Goal: Task Accomplishment & Management: Manage account settings

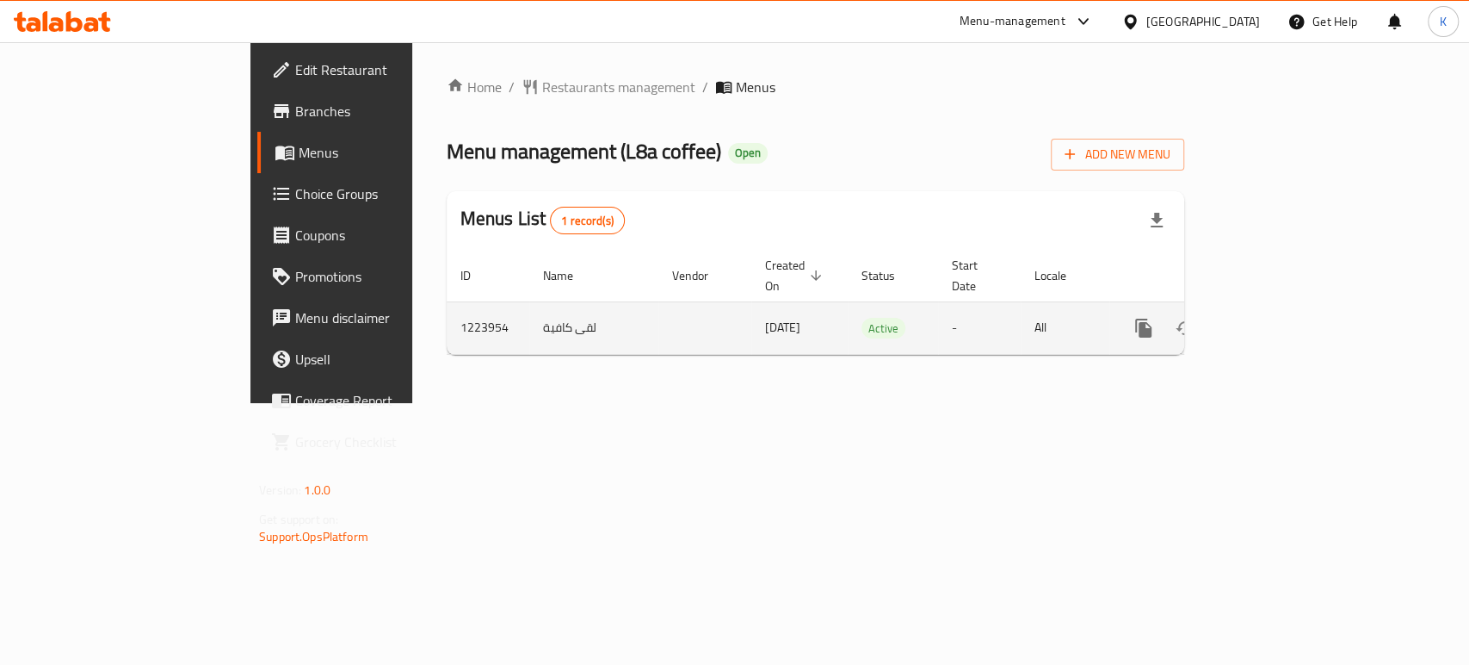
click at [1278, 318] on icon "enhanced table" at bounding box center [1268, 328] width 21 height 21
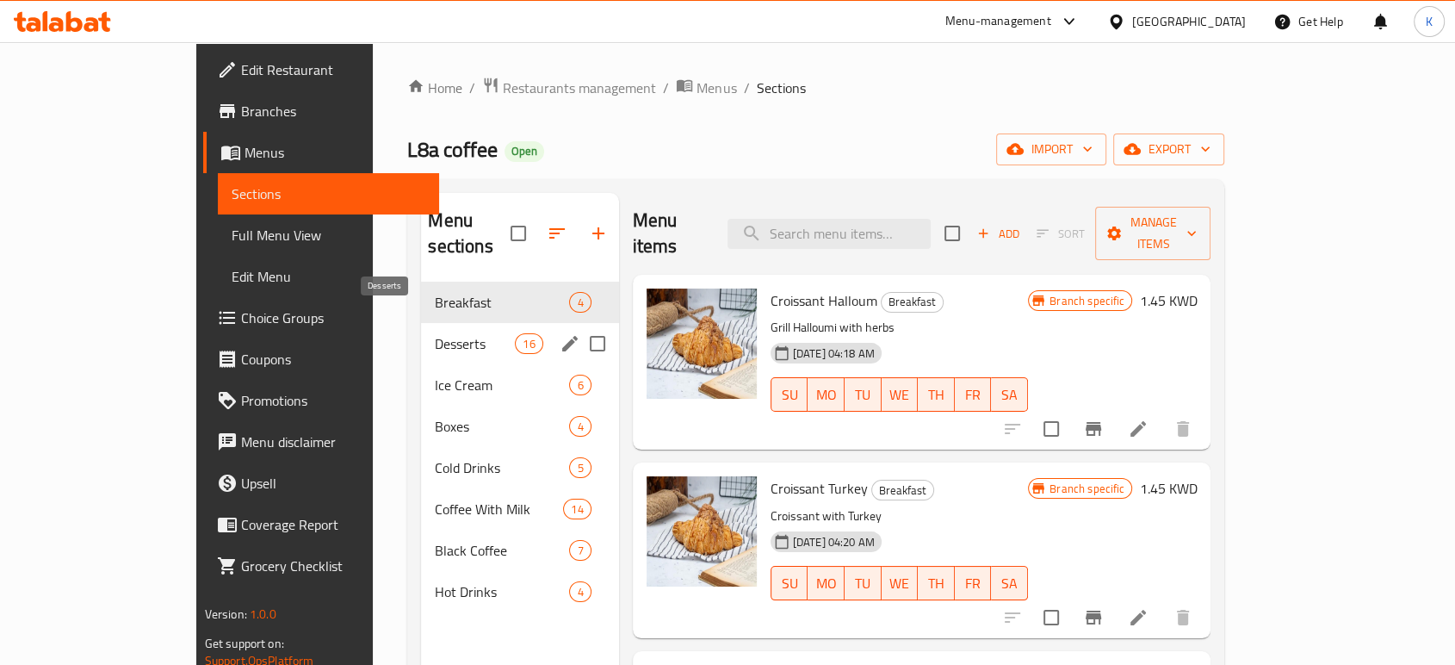
click at [435, 333] on span "Desserts" at bounding box center [475, 343] width 80 height 21
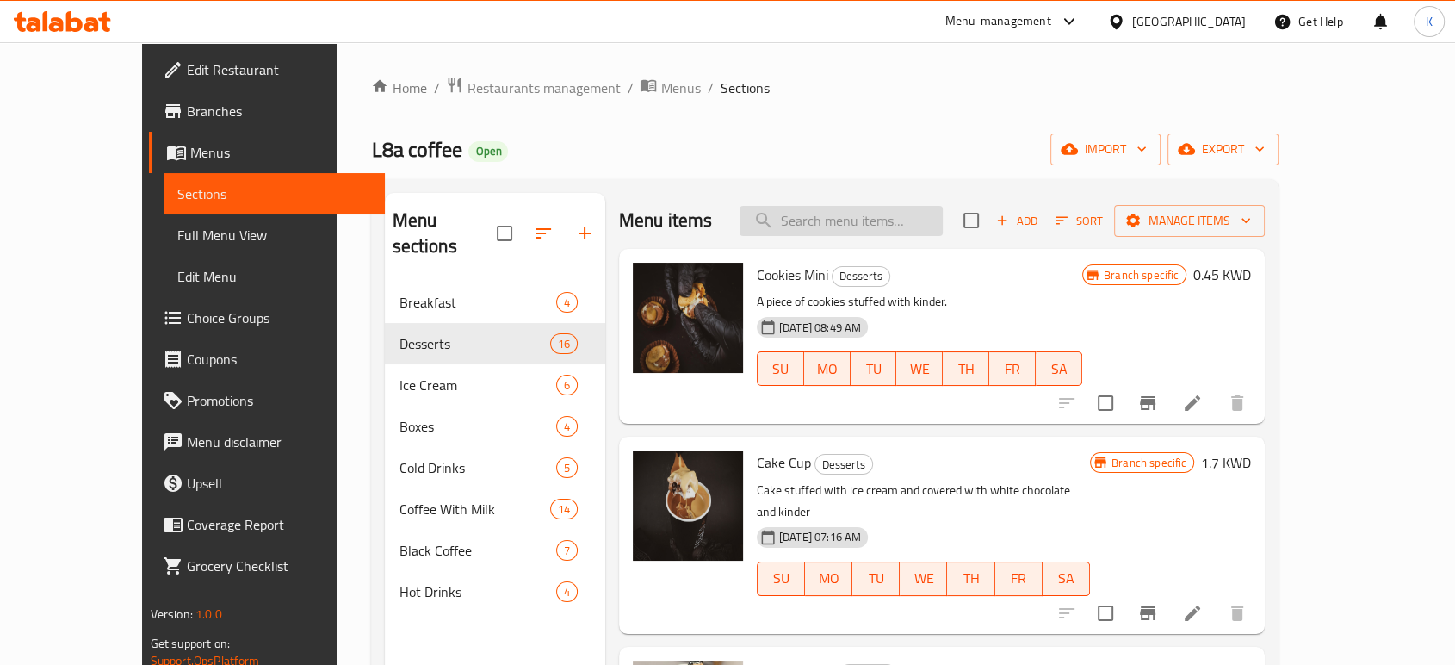
click at [847, 219] on input "search" at bounding box center [840, 221] width 203 height 30
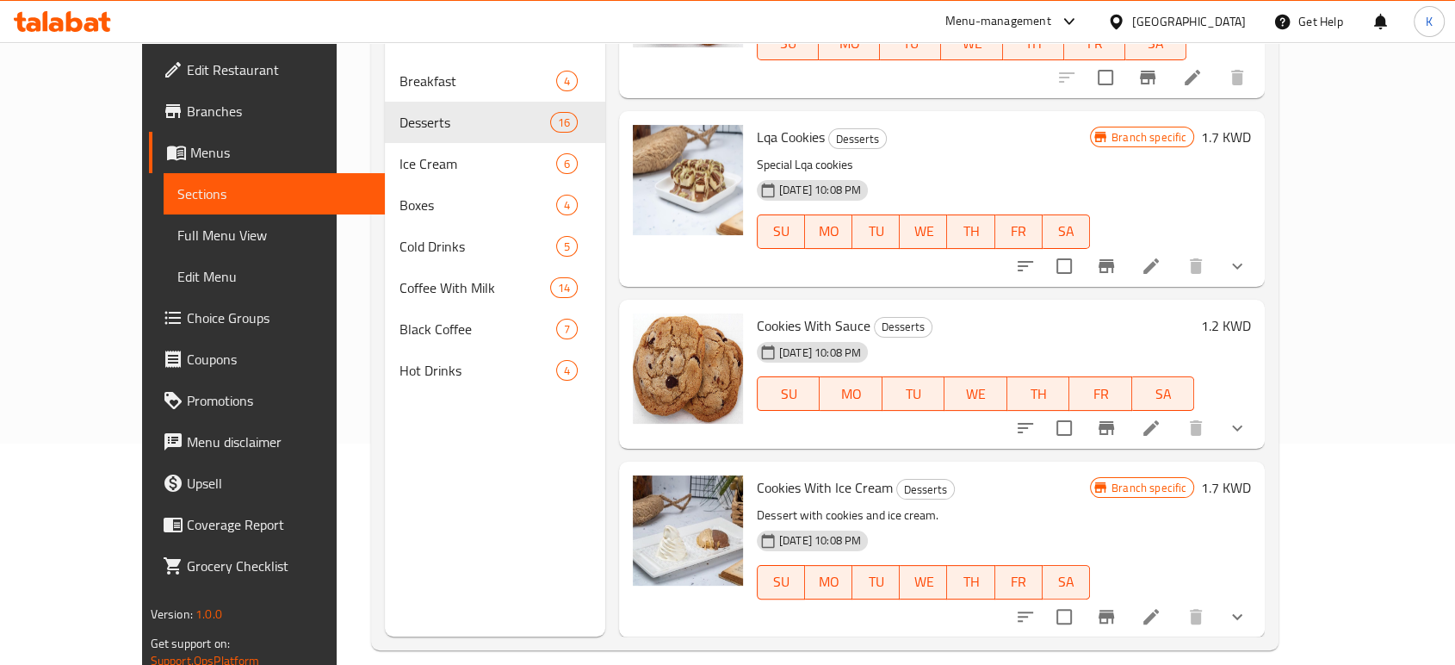
scroll to position [241, 0]
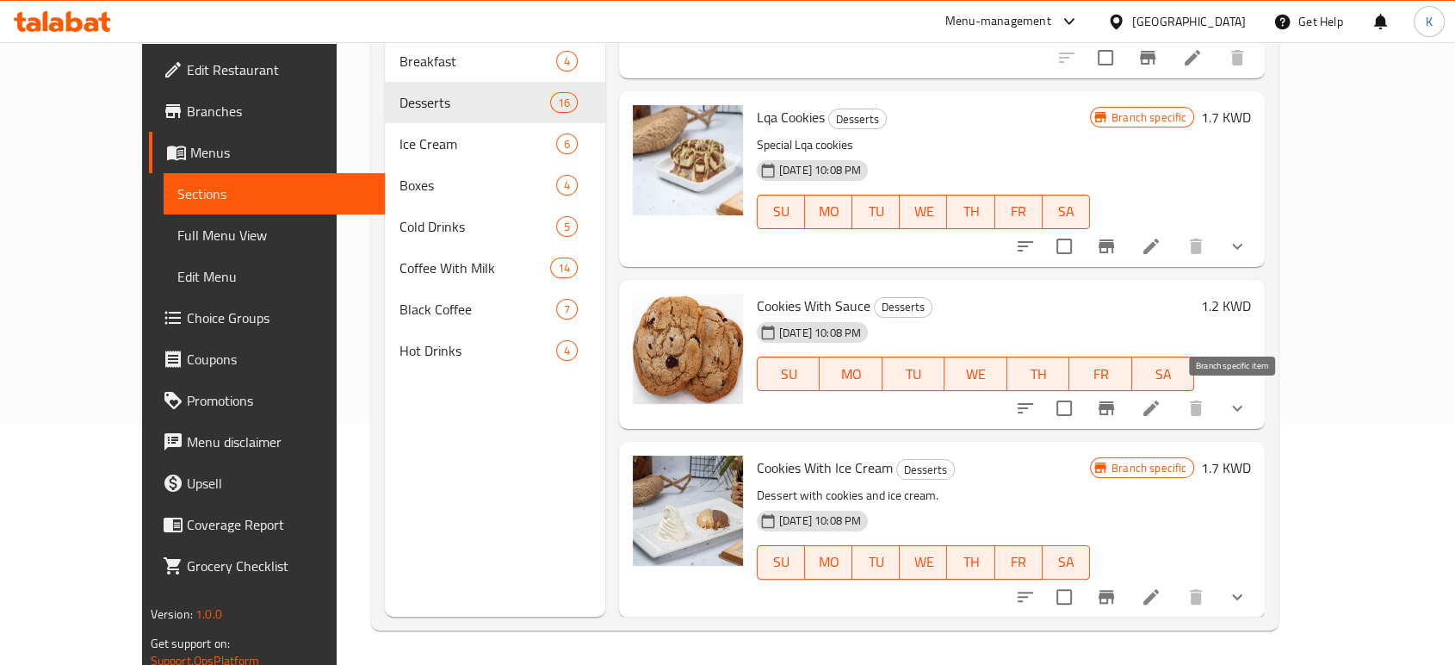
type input "cookie"
click at [1116, 410] on icon "Branch-specific-item" at bounding box center [1106, 408] width 21 height 21
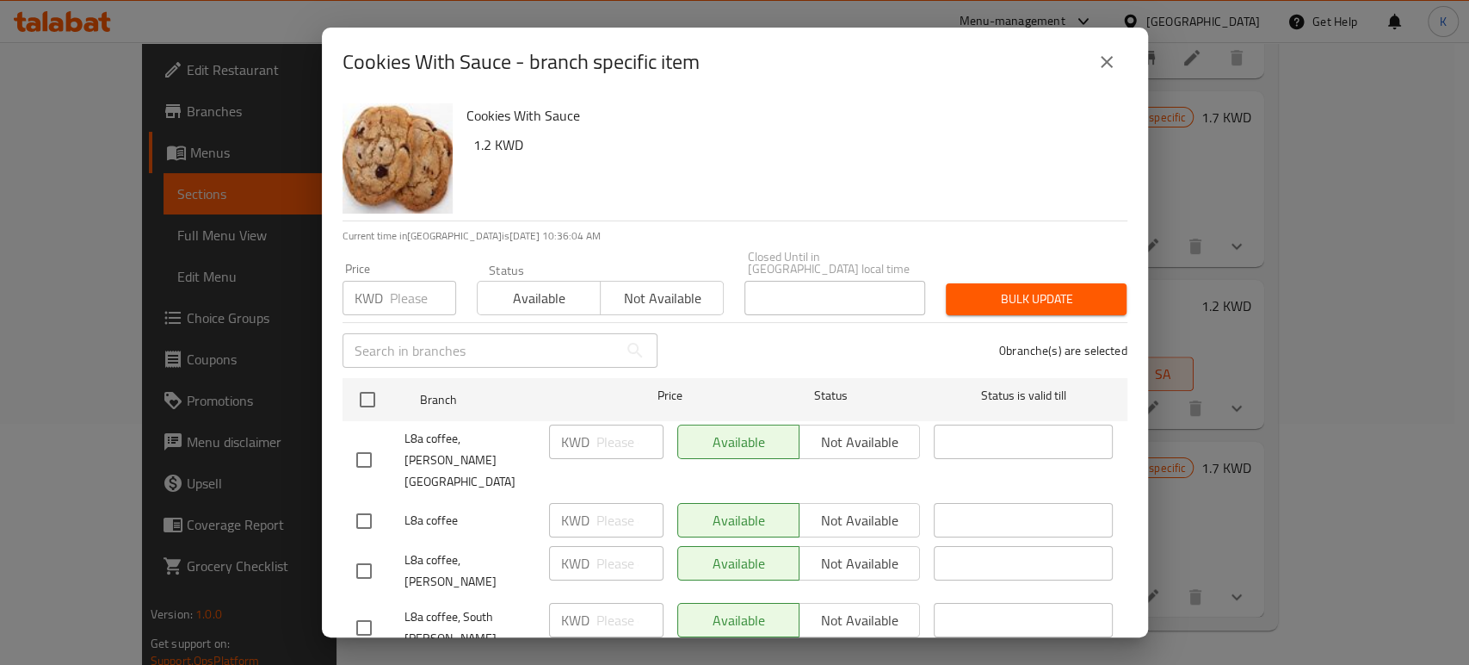
click at [510, 338] on input "text" at bounding box center [480, 350] width 275 height 34
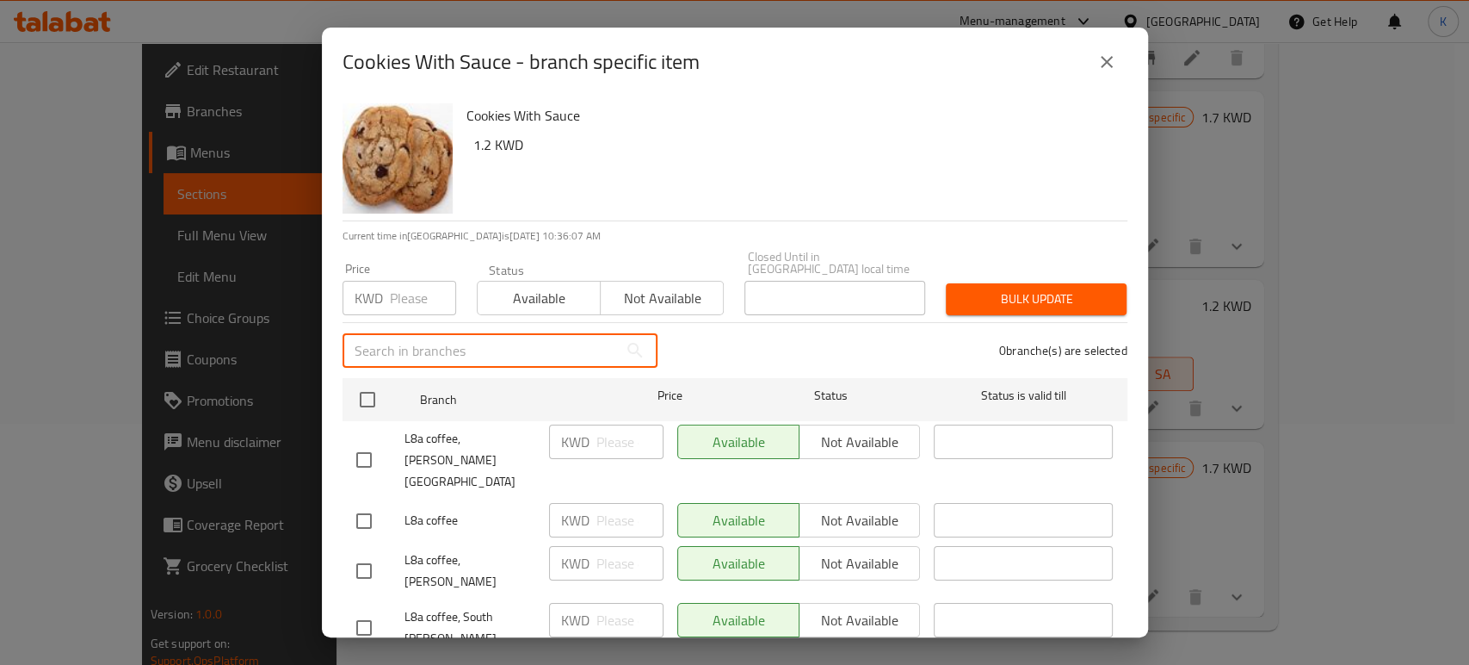
click at [409, 284] on input "number" at bounding box center [423, 298] width 66 height 34
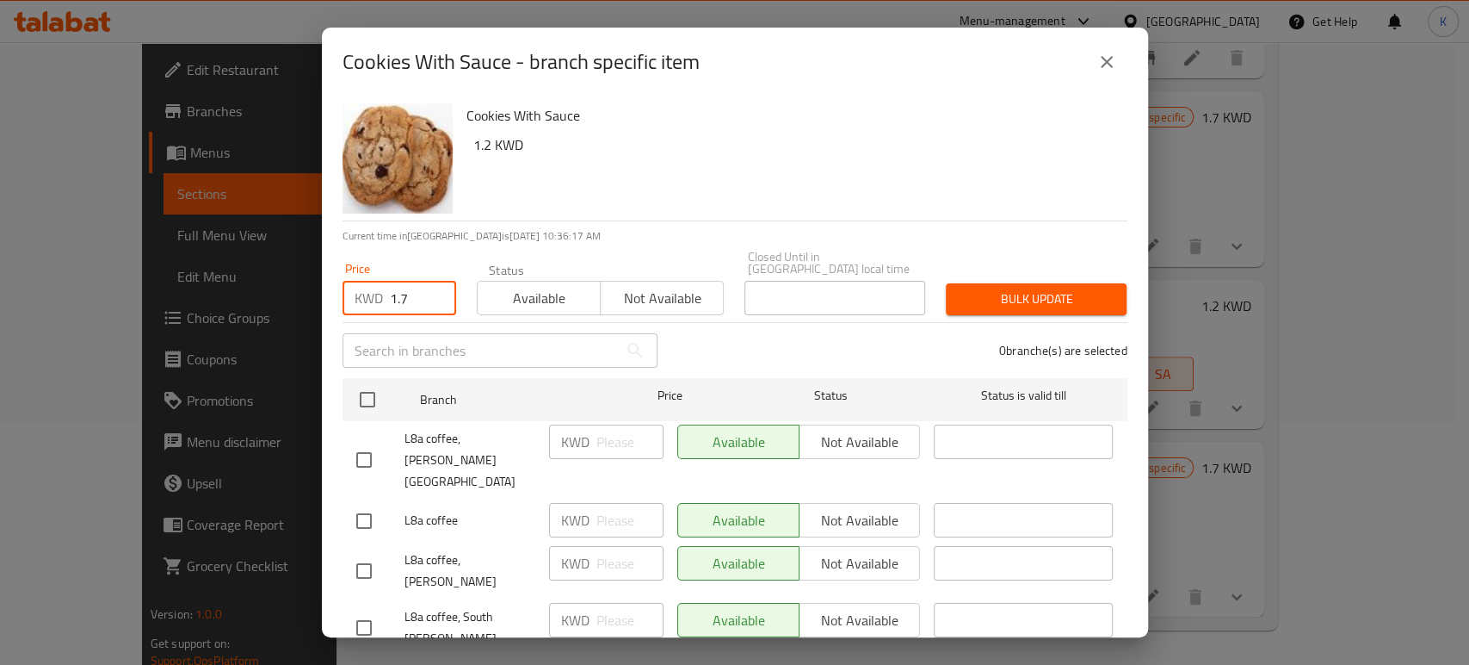
type input "1.7"
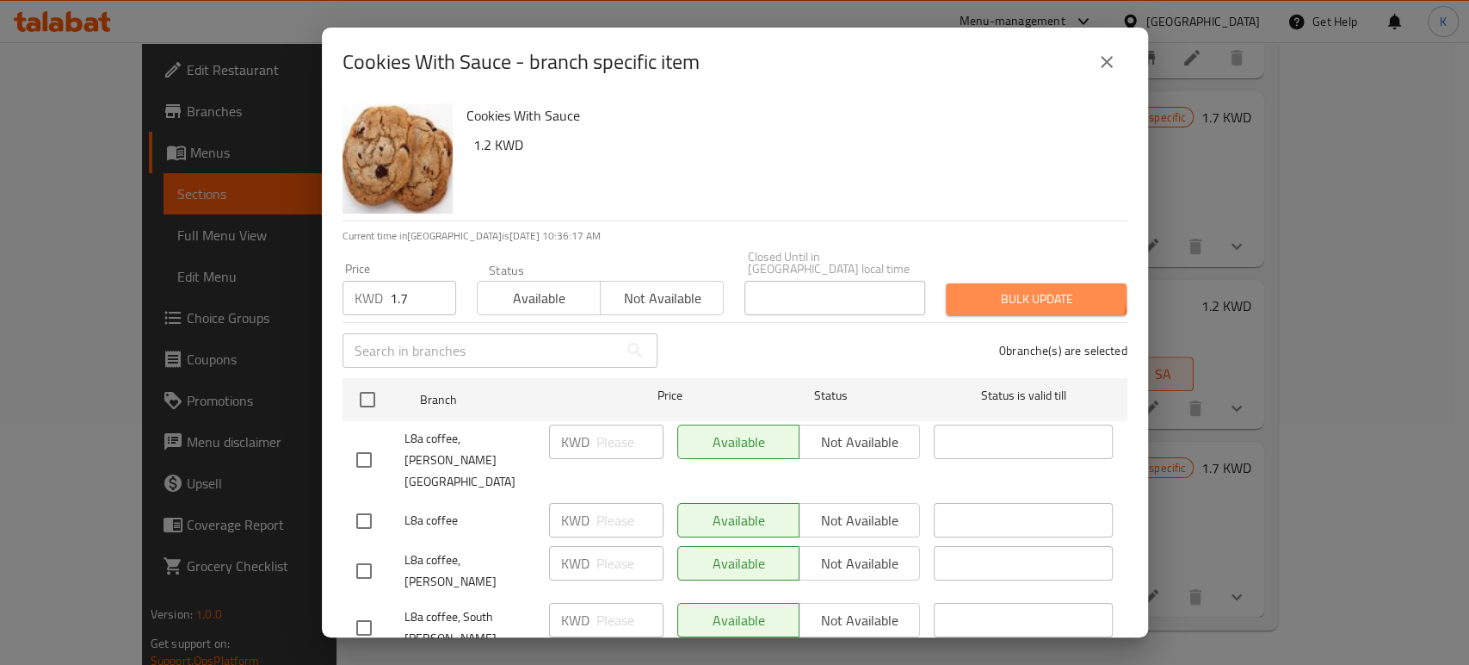
click at [1000, 288] on span "Bulk update" at bounding box center [1036, 299] width 153 height 22
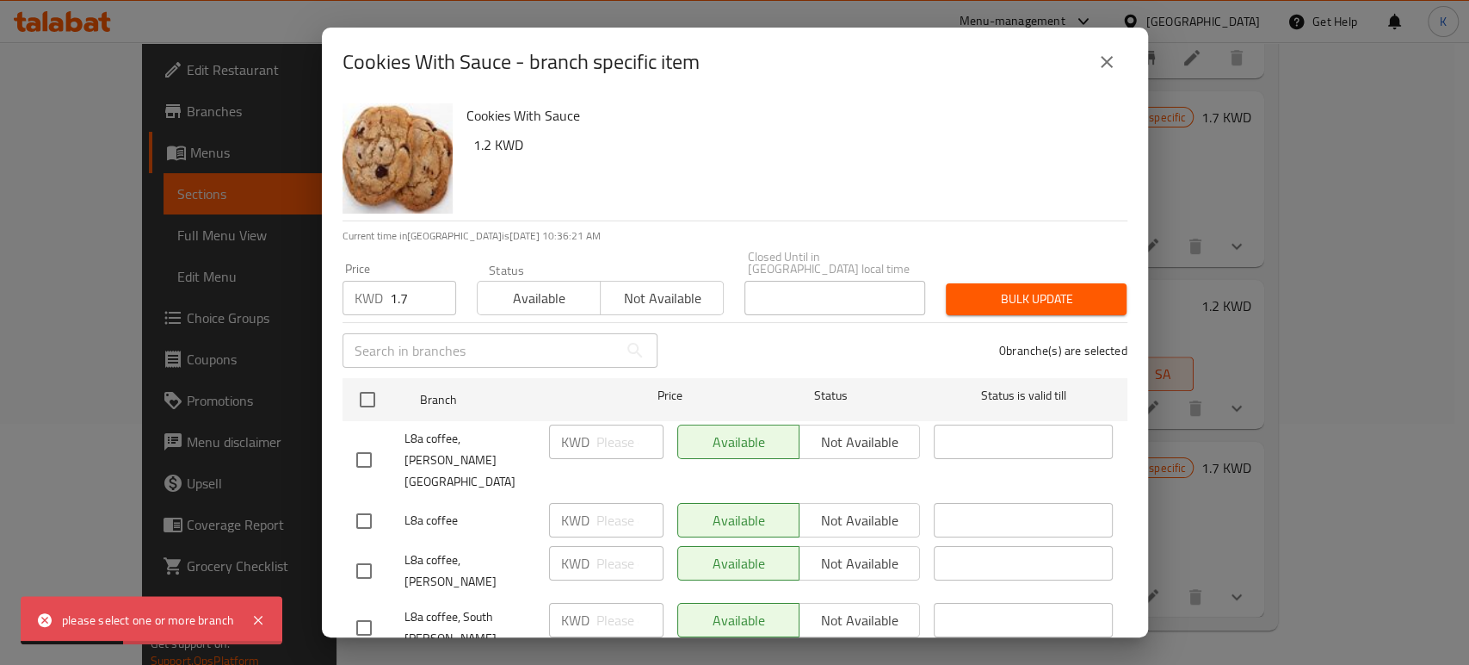
click at [1105, 53] on icon "close" at bounding box center [1107, 62] width 21 height 21
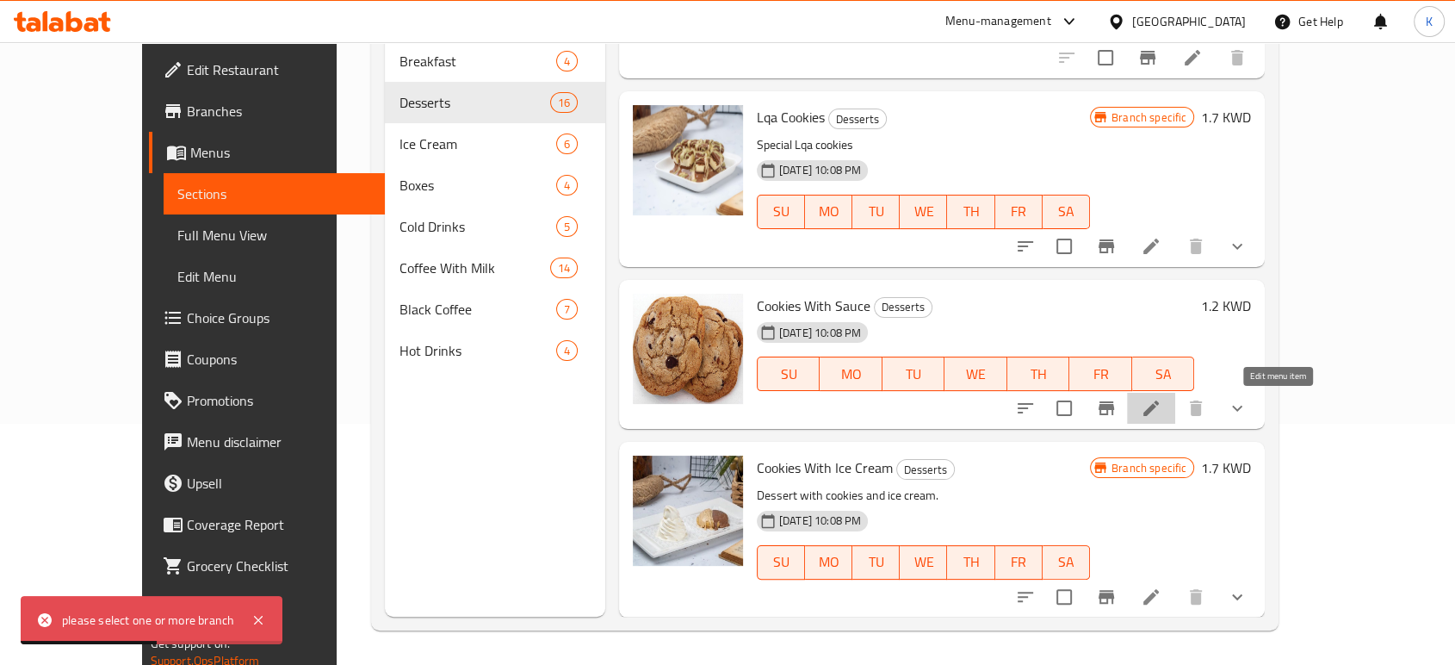
click at [1161, 406] on icon at bounding box center [1151, 408] width 21 height 21
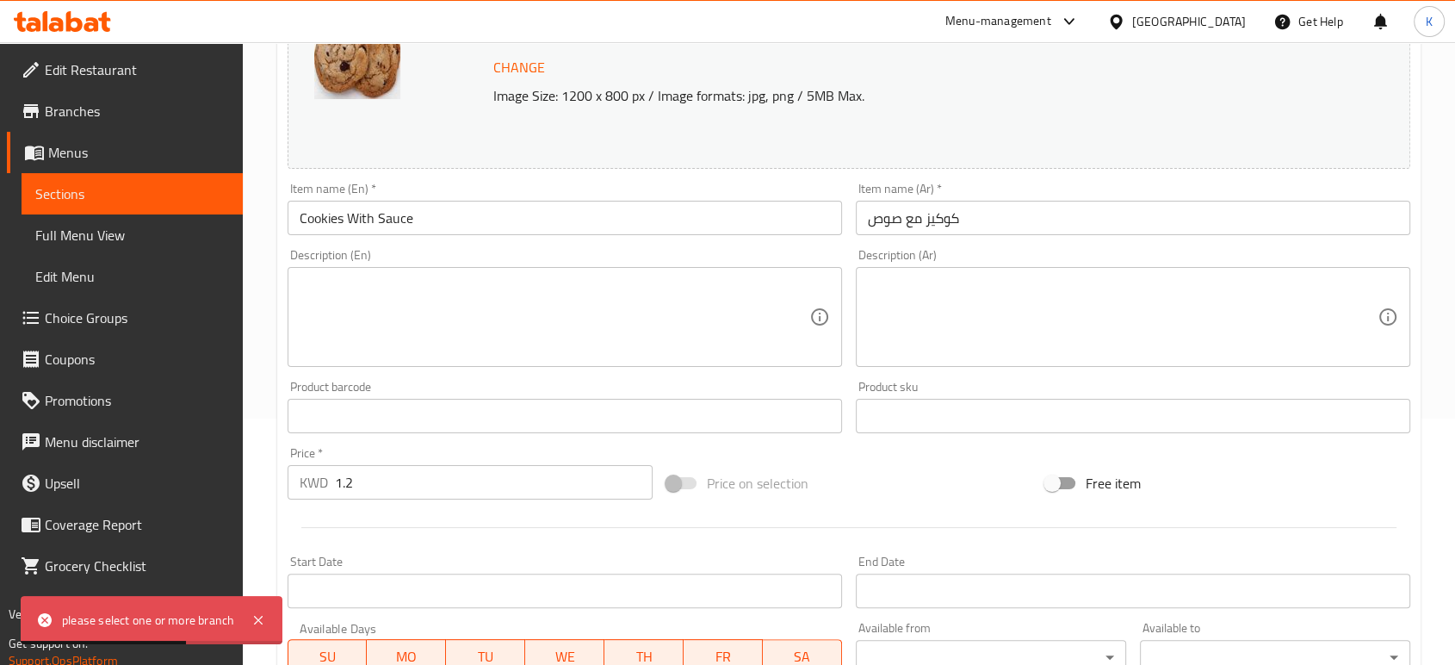
scroll to position [382, 0]
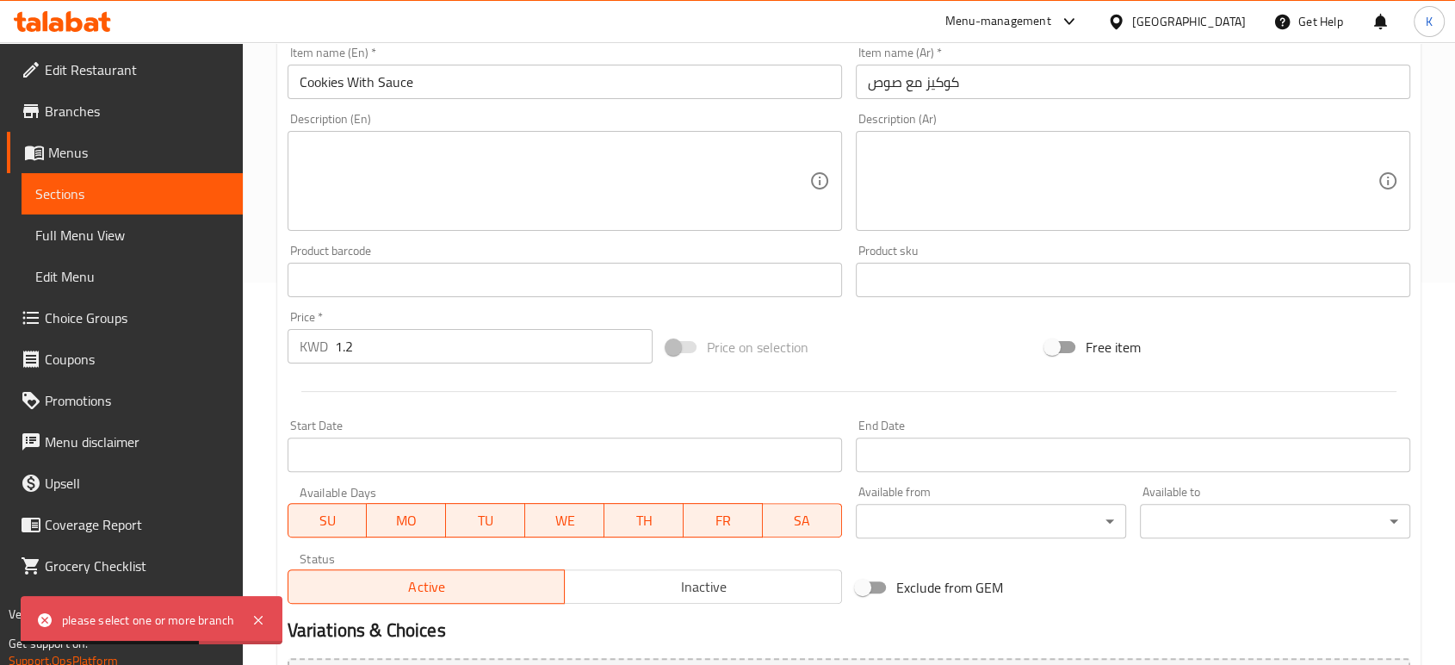
click at [496, 356] on input "1.2" at bounding box center [494, 346] width 318 height 34
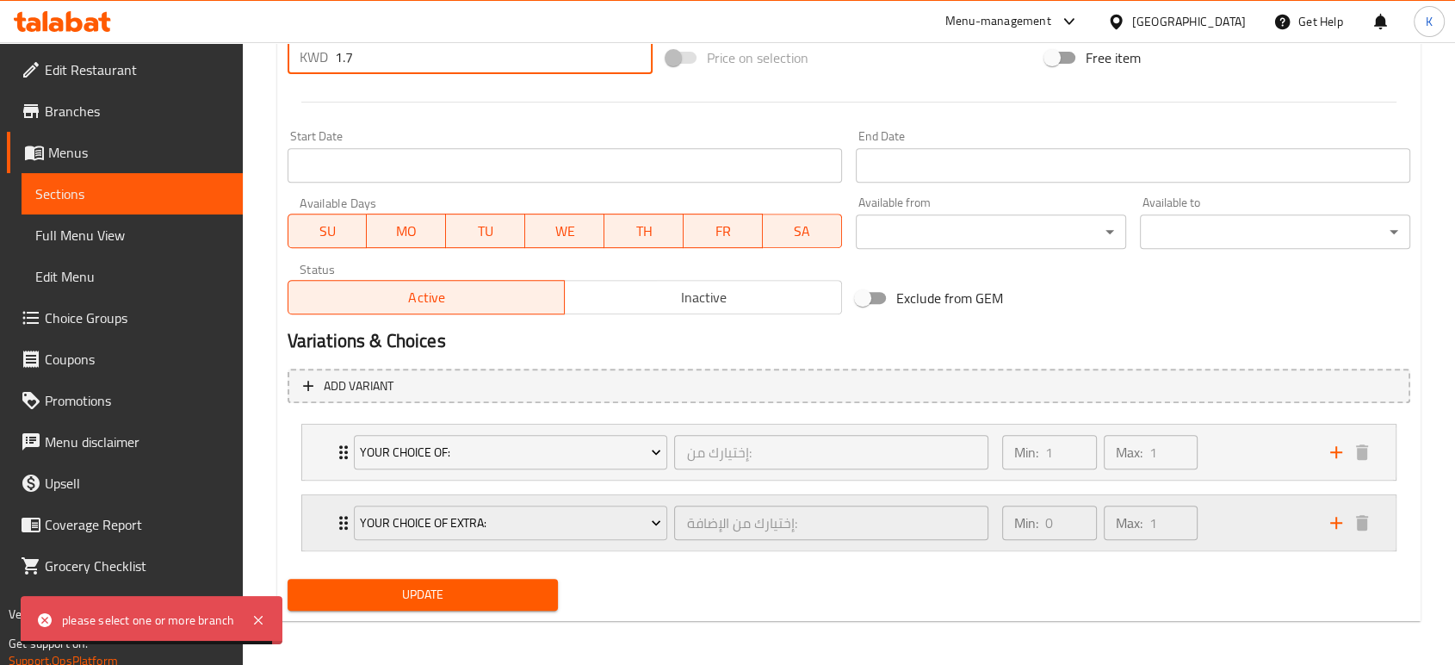
scroll to position [675, 0]
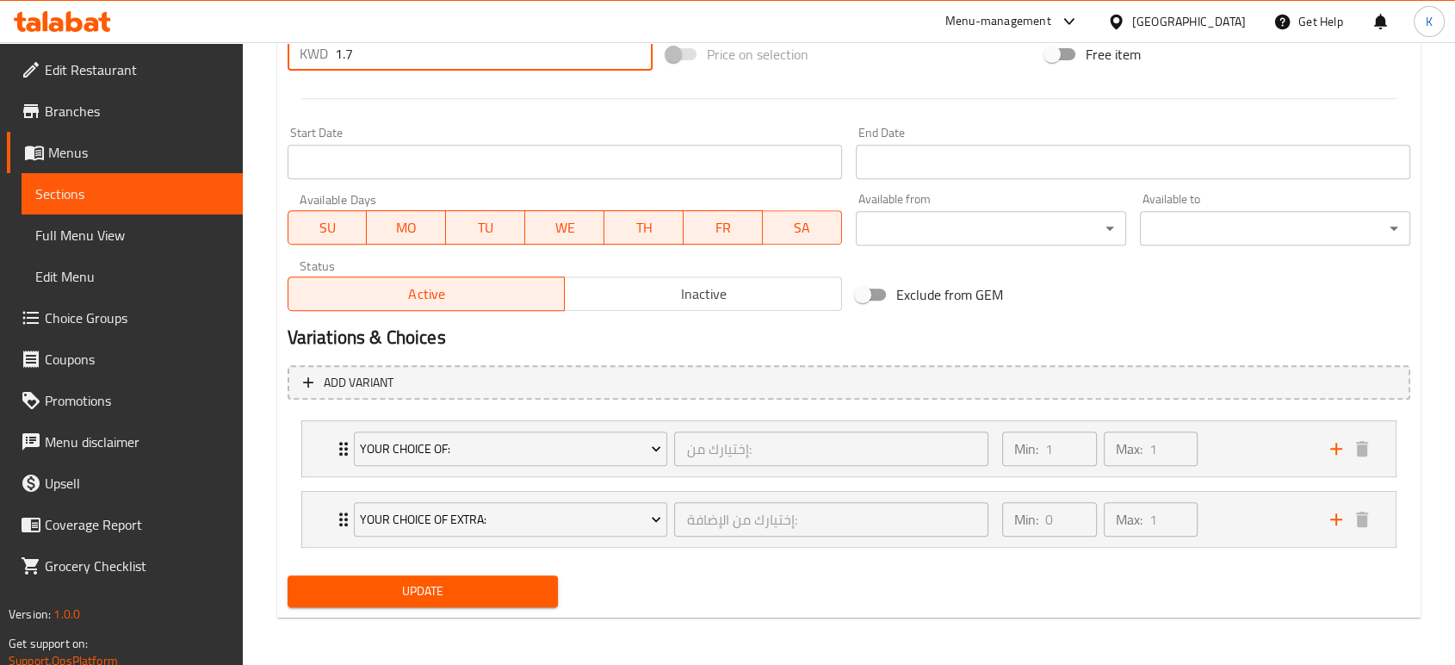
type input "1.7"
click at [483, 593] on span "Update" at bounding box center [422, 591] width 243 height 22
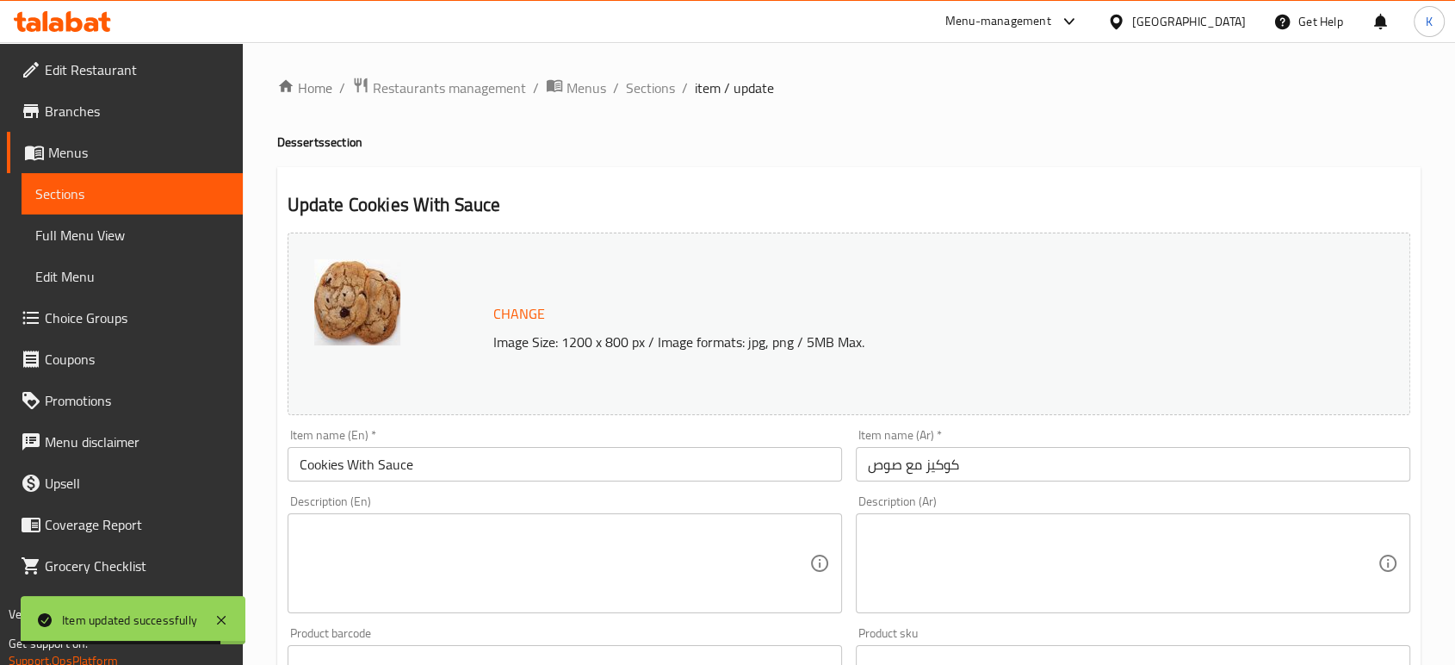
scroll to position [0, 0]
click at [665, 83] on span "Sections" at bounding box center [650, 87] width 49 height 21
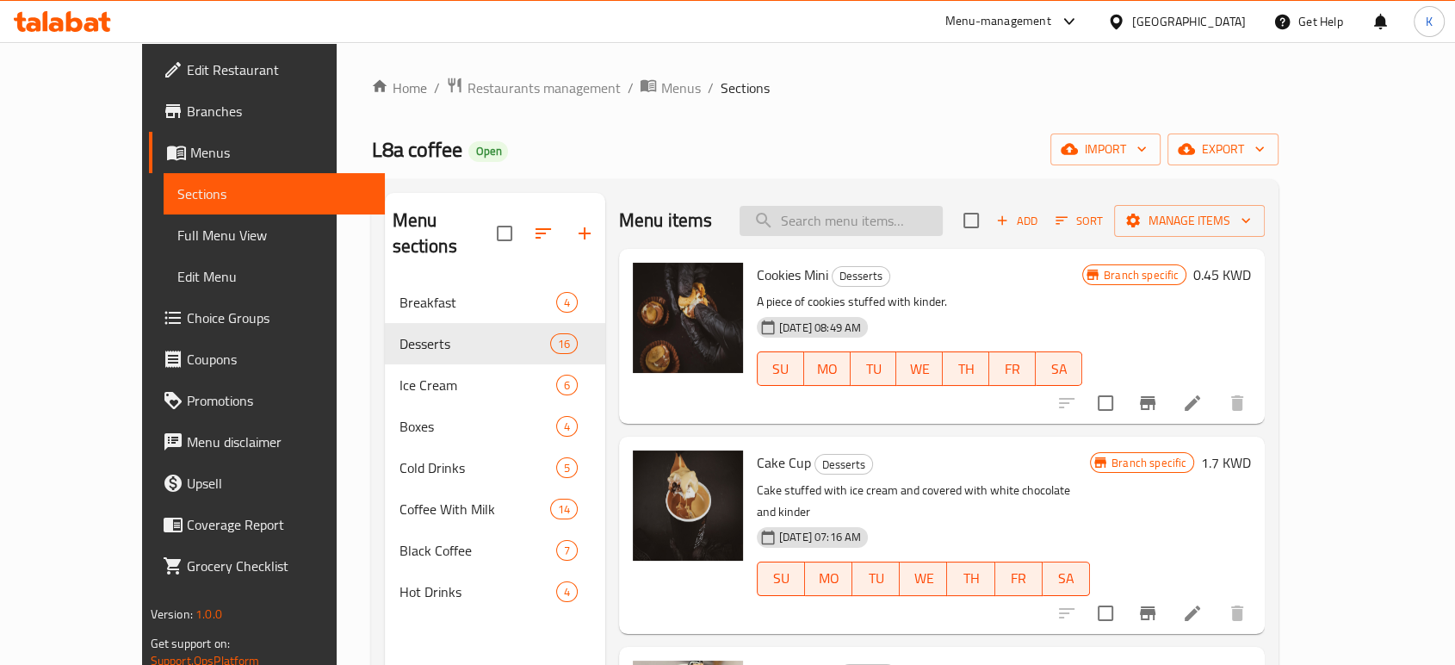
click at [854, 218] on input "search" at bounding box center [840, 221] width 203 height 30
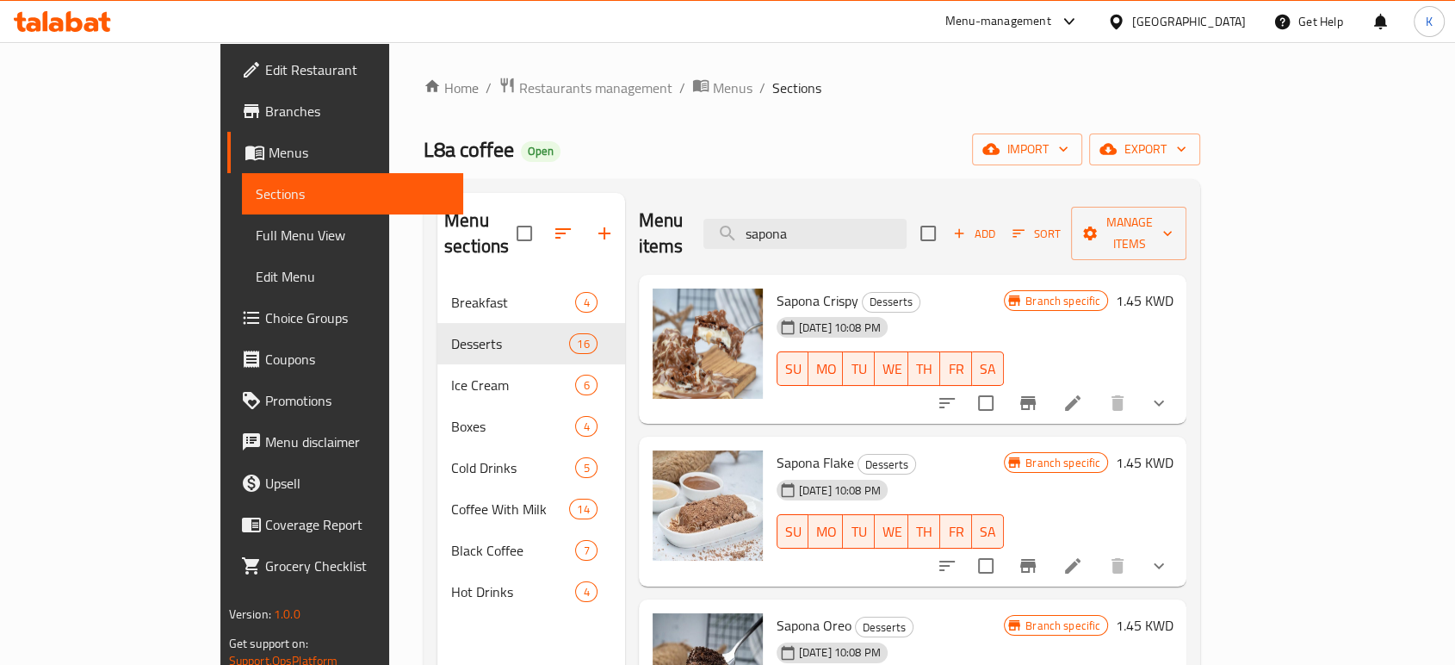
type input "sapona"
click at [1080, 395] on icon at bounding box center [1072, 402] width 15 height 15
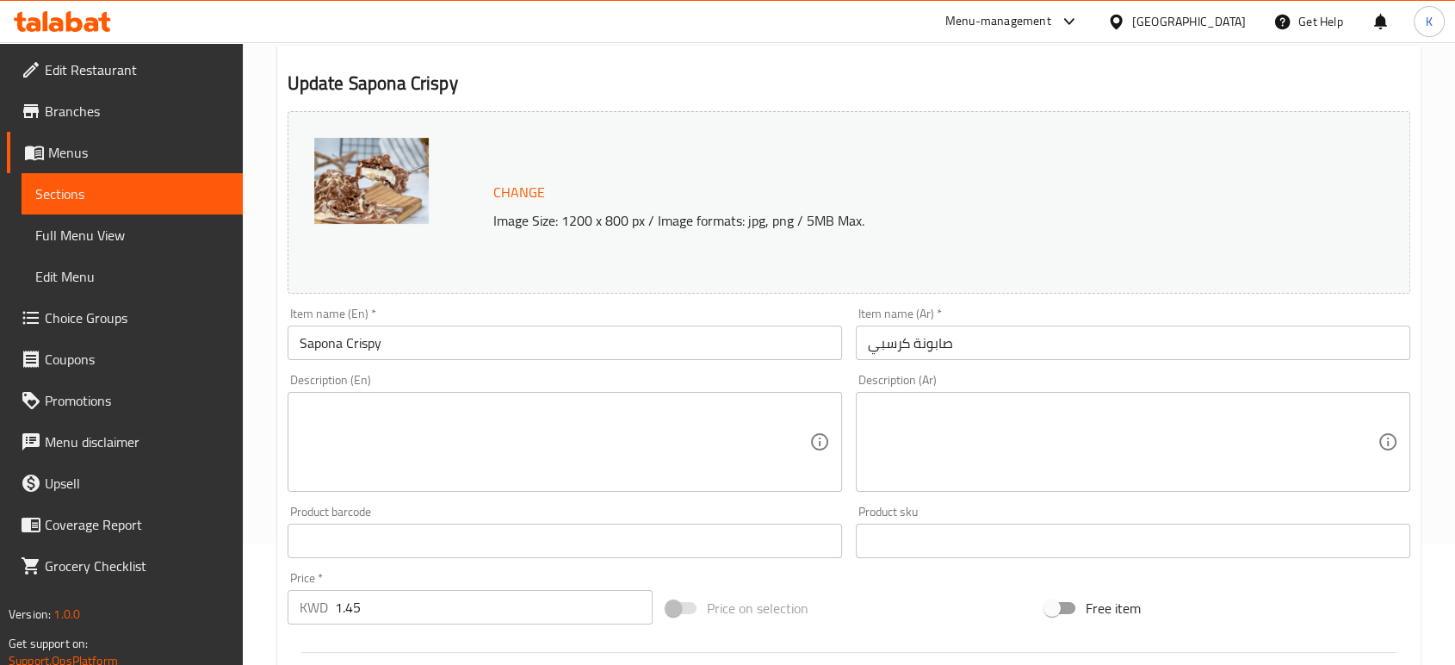
scroll to position [287, 0]
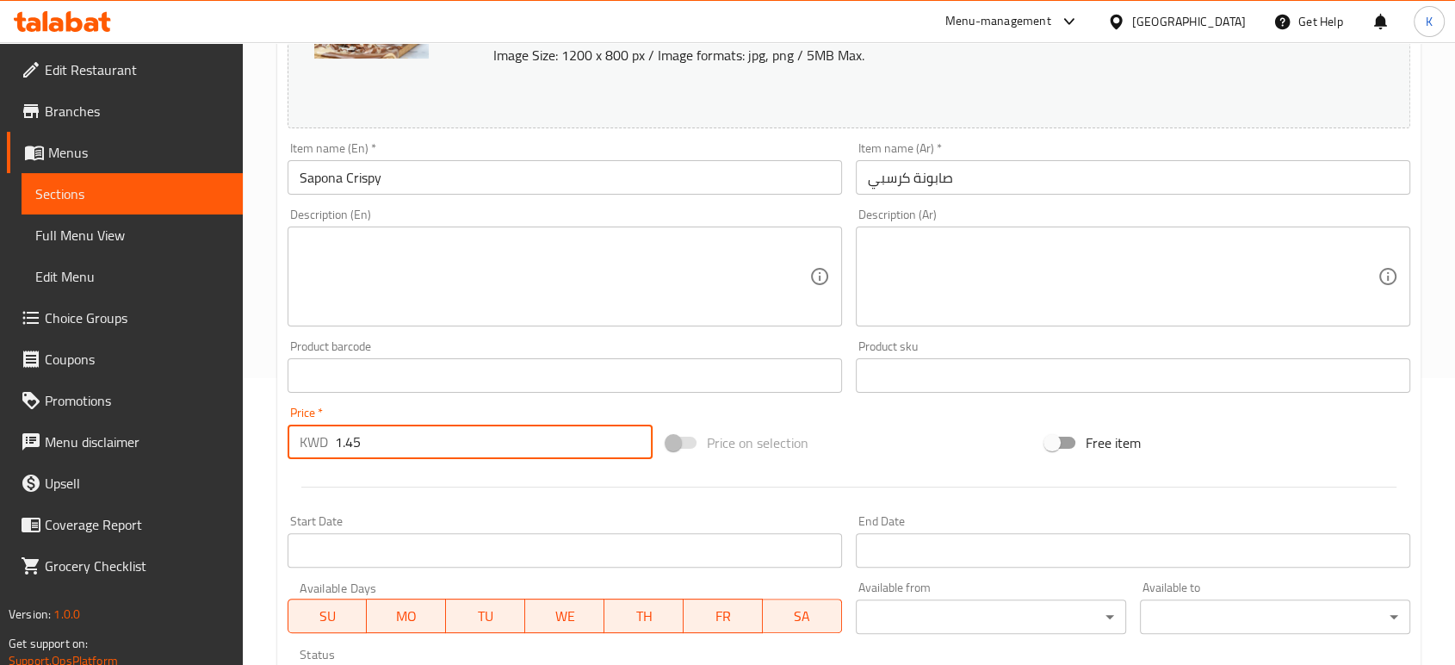
drag, startPoint x: 452, startPoint y: 441, endPoint x: 435, endPoint y: 440, distance: 17.2
click at [434, 440] on input "1.45" at bounding box center [494, 441] width 318 height 34
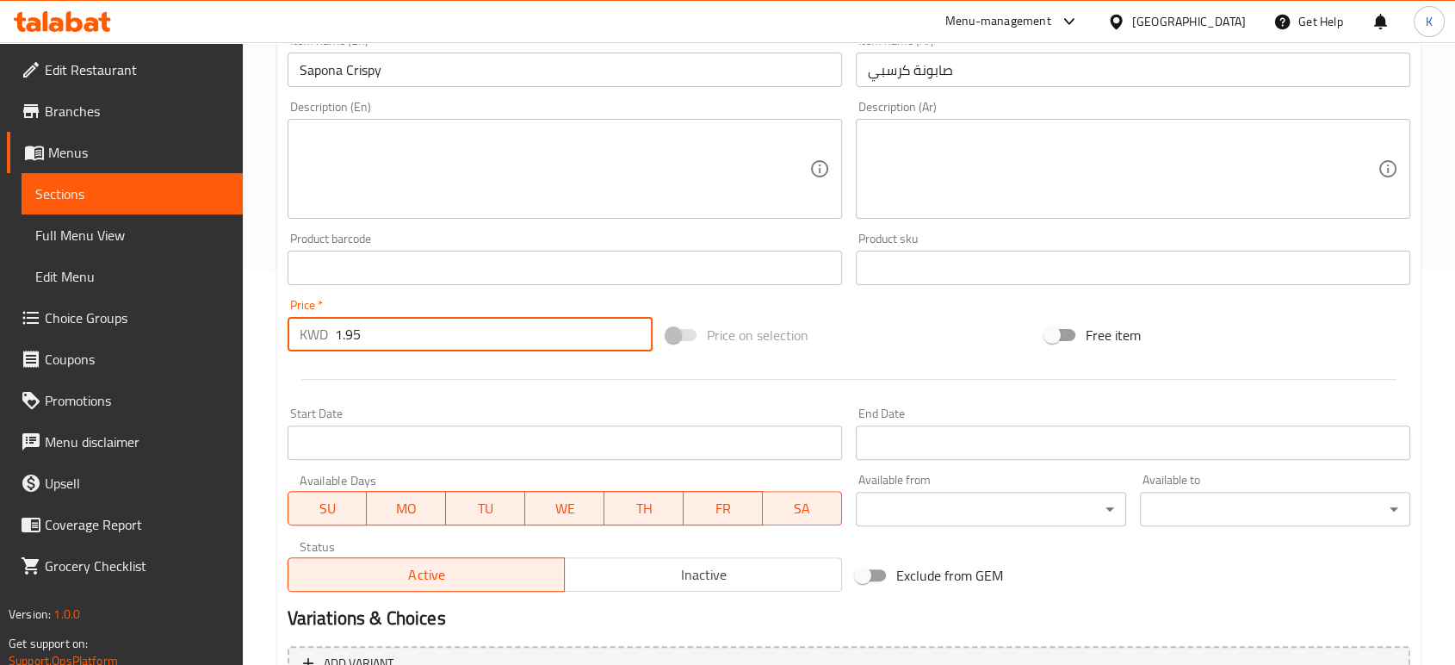
scroll to position [604, 0]
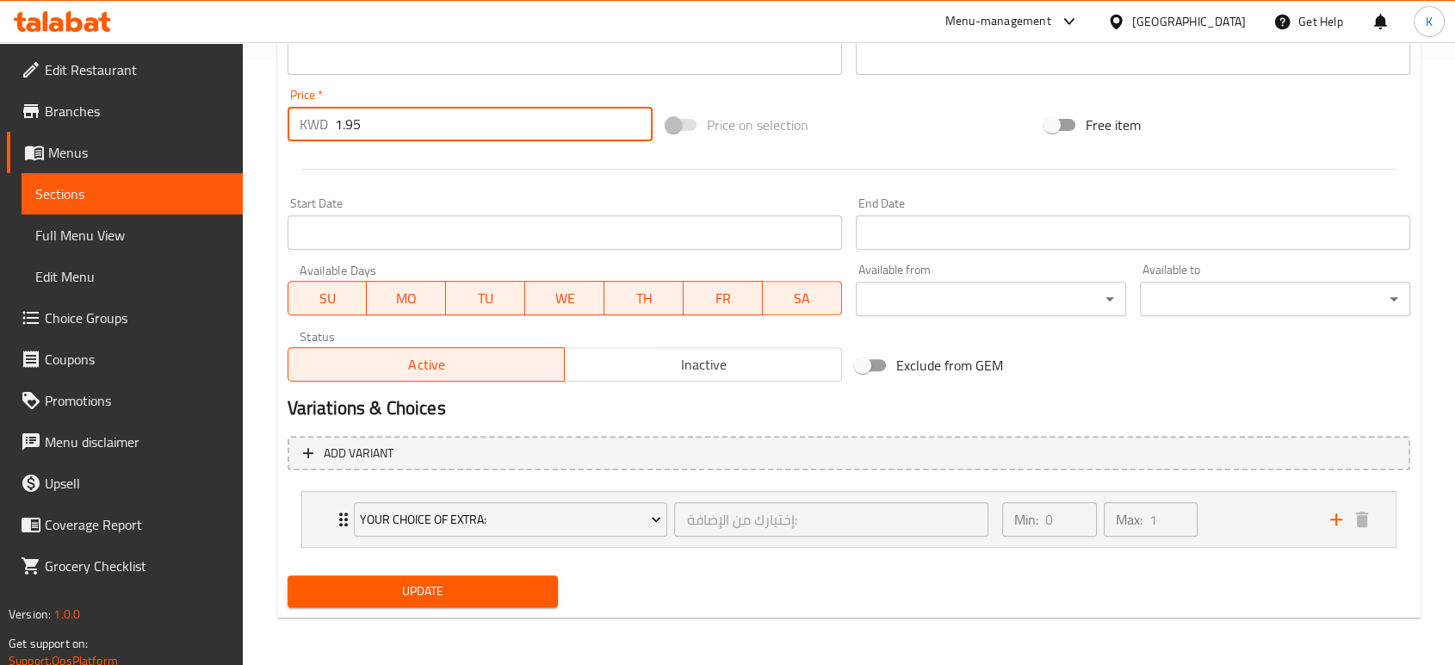
type input "1.95"
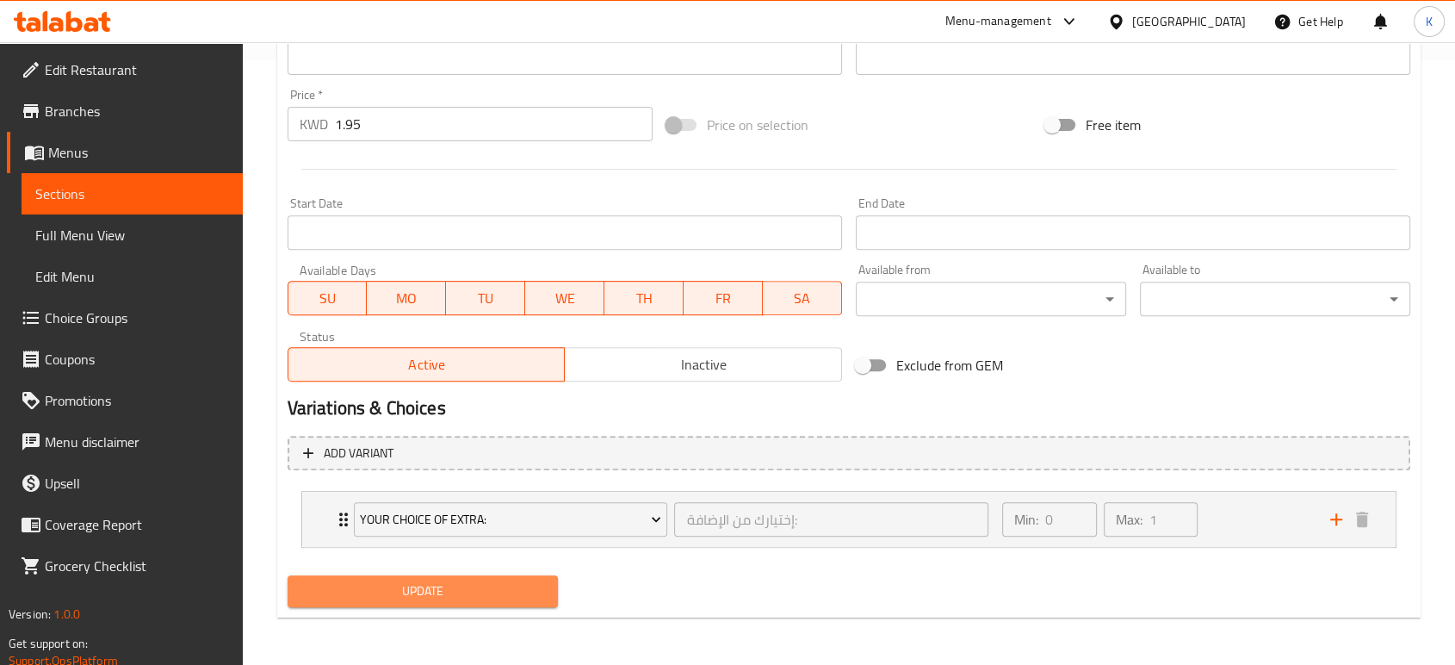
click at [461, 583] on span "Update" at bounding box center [422, 591] width 243 height 22
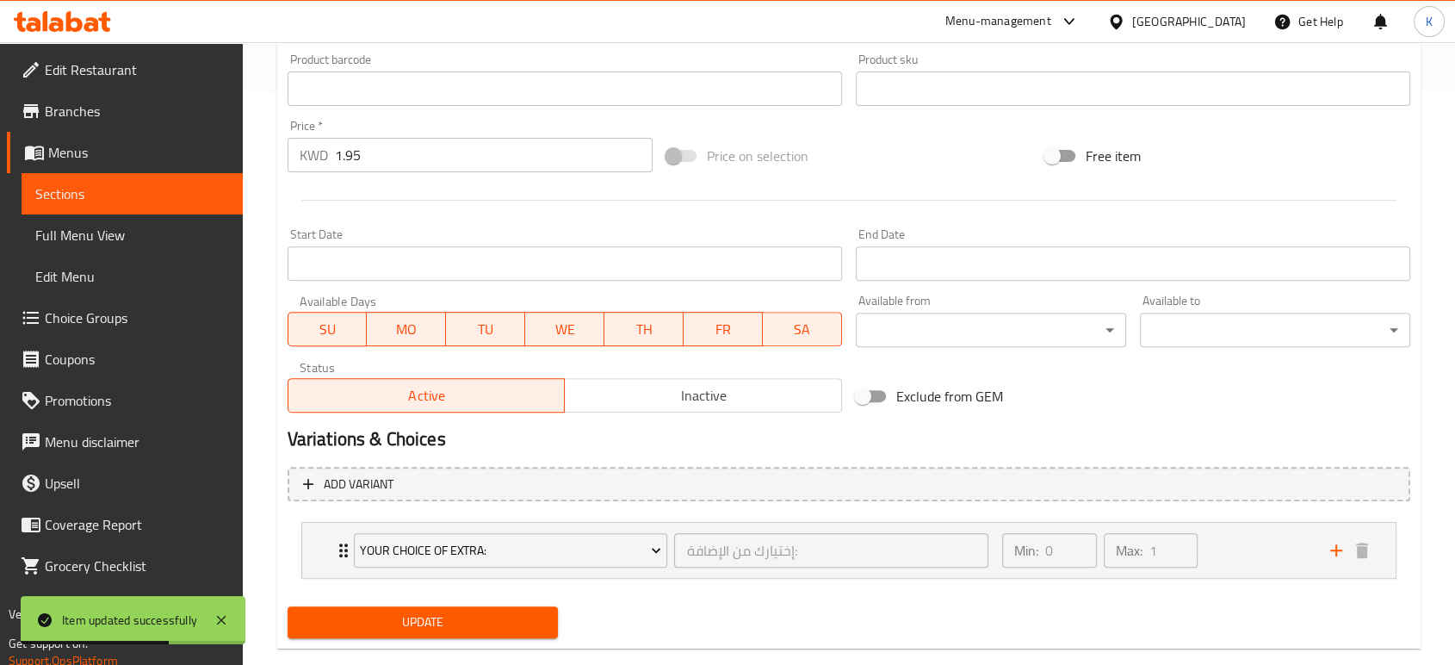
scroll to position [0, 0]
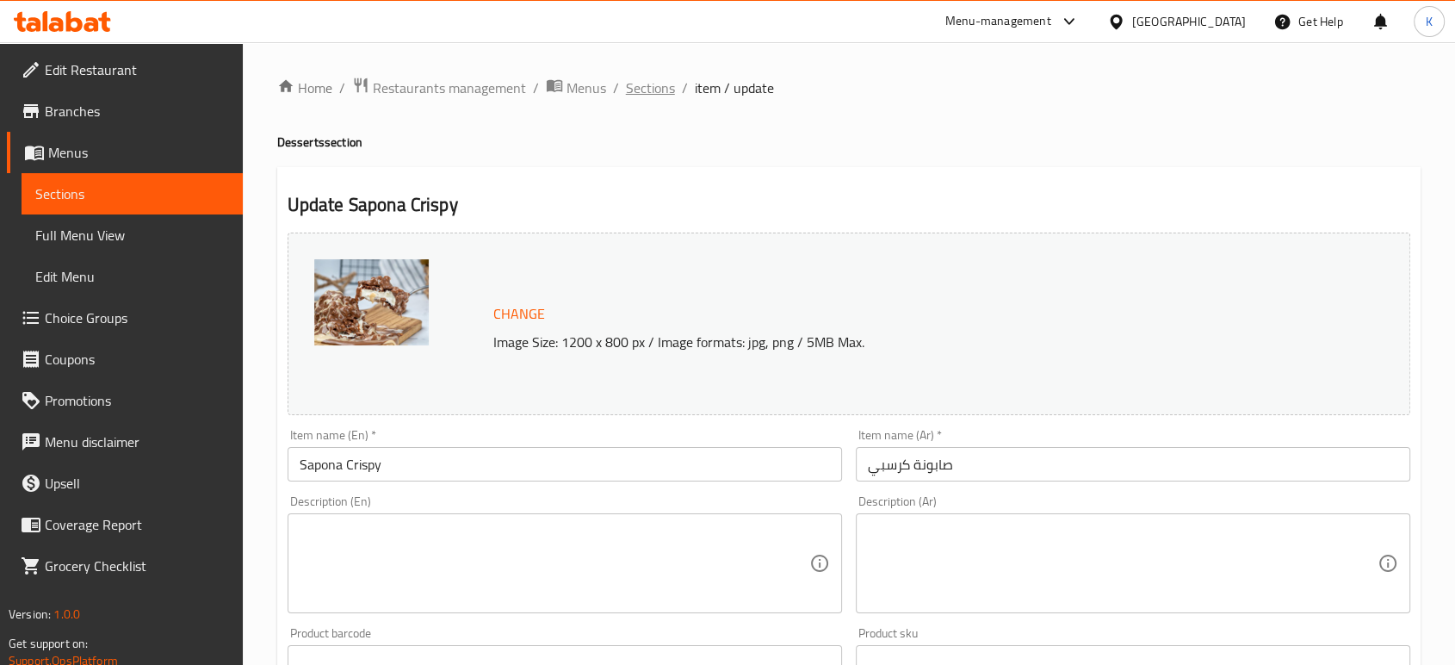
click at [656, 88] on span "Sections" at bounding box center [650, 87] width 49 height 21
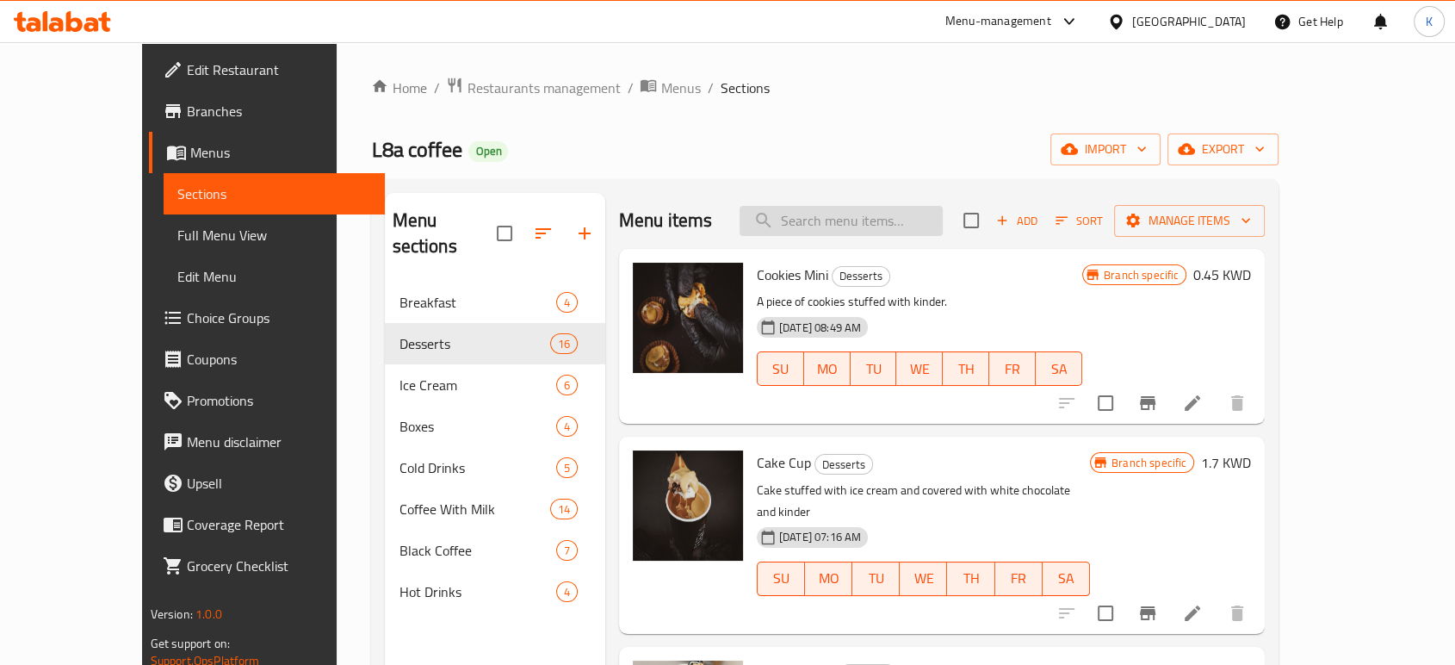
click at [897, 222] on input "search" at bounding box center [840, 221] width 203 height 30
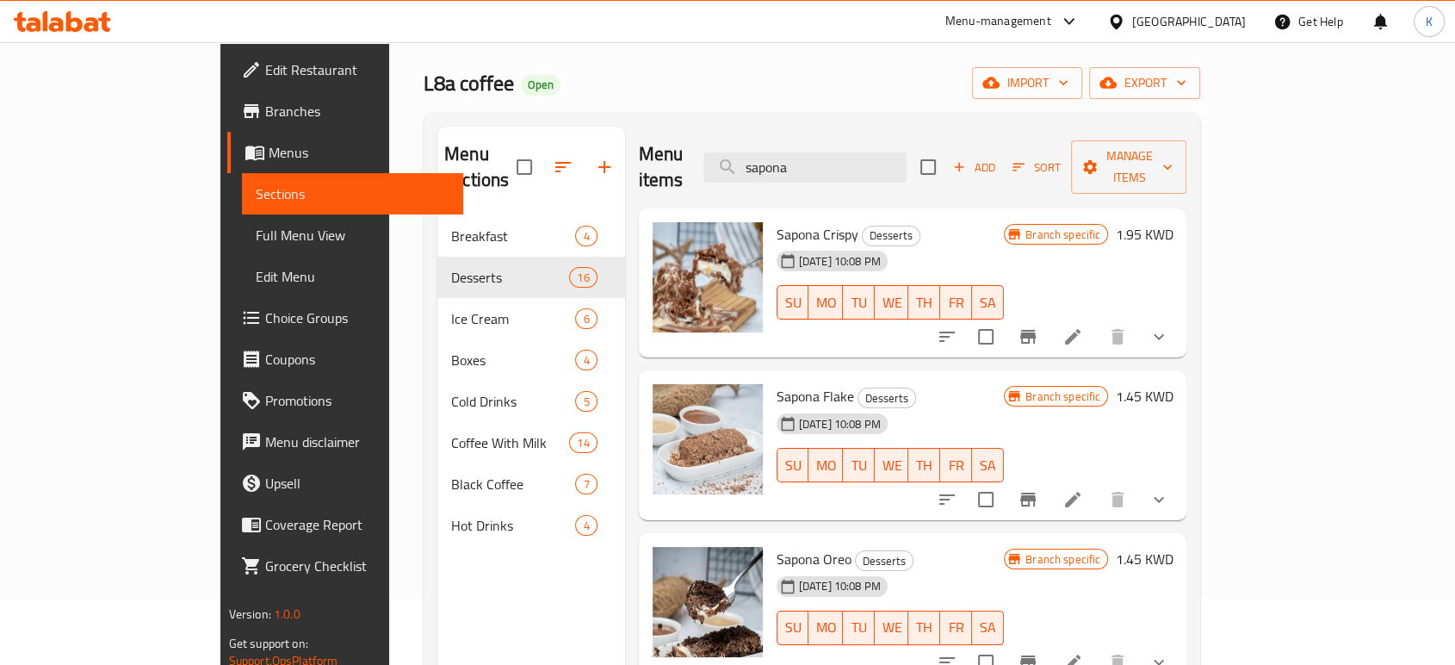
scroll to position [96, 0]
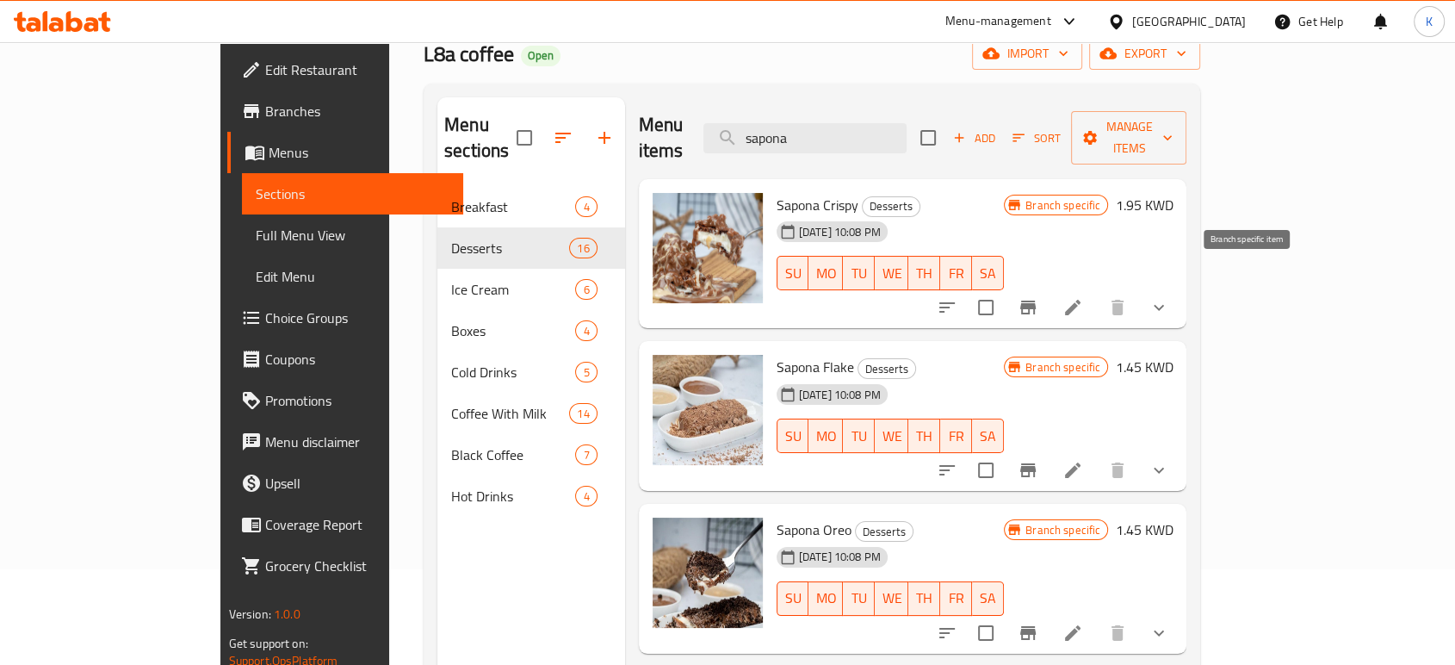
type input "sapona"
click at [1036, 300] on icon "Branch-specific-item" at bounding box center [1027, 307] width 15 height 14
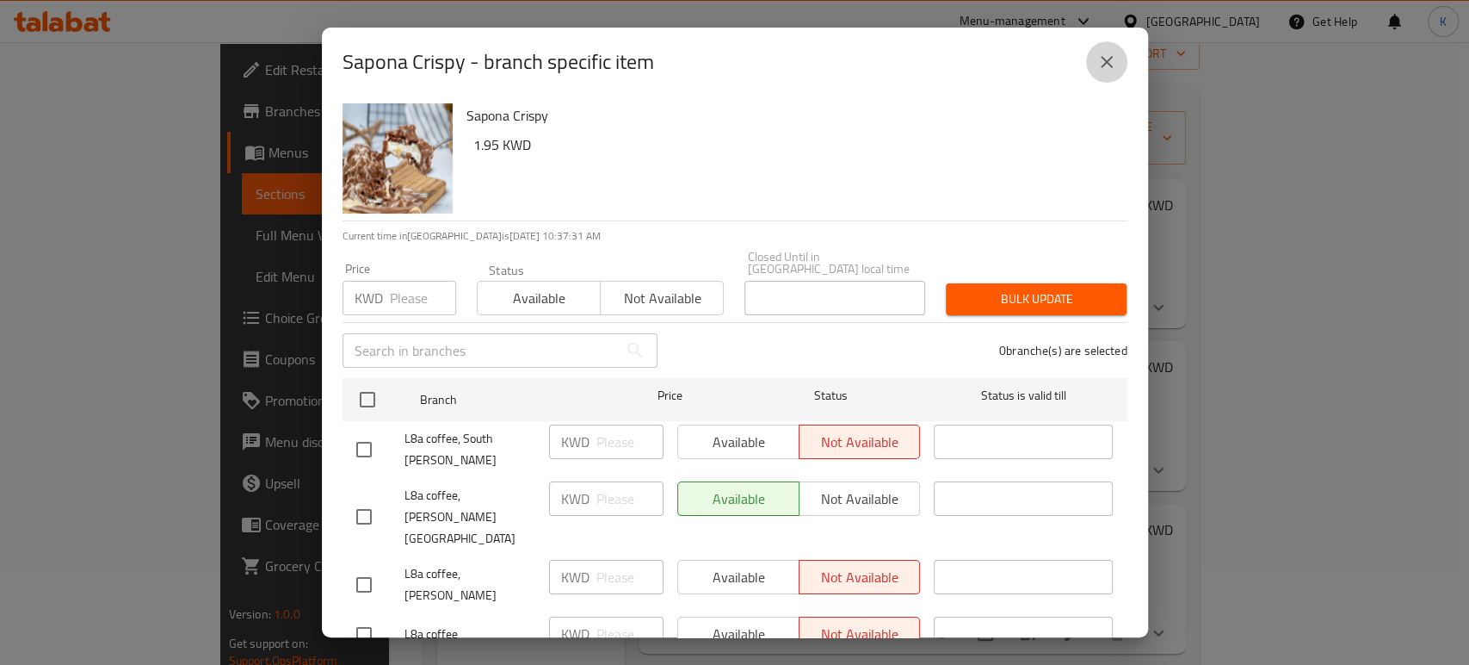
click at [1106, 56] on icon "close" at bounding box center [1107, 62] width 21 height 21
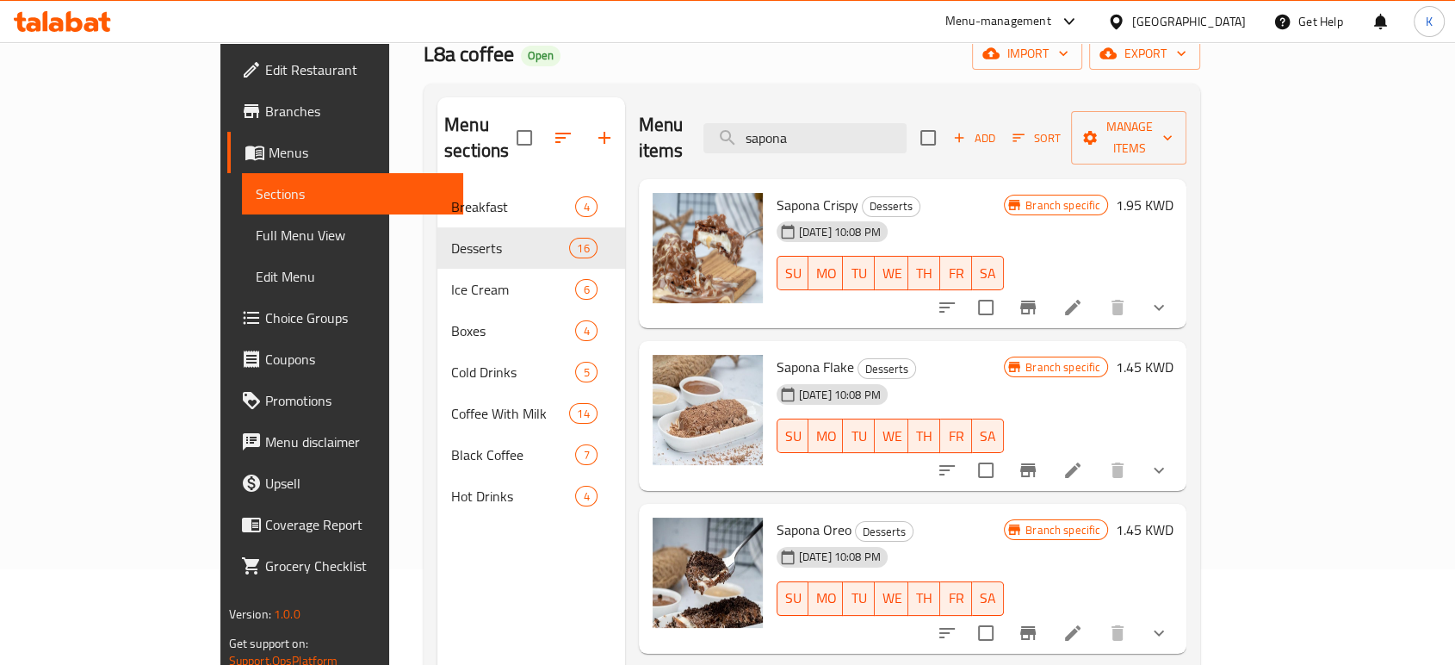
click at [1080, 462] on icon at bounding box center [1072, 469] width 15 height 15
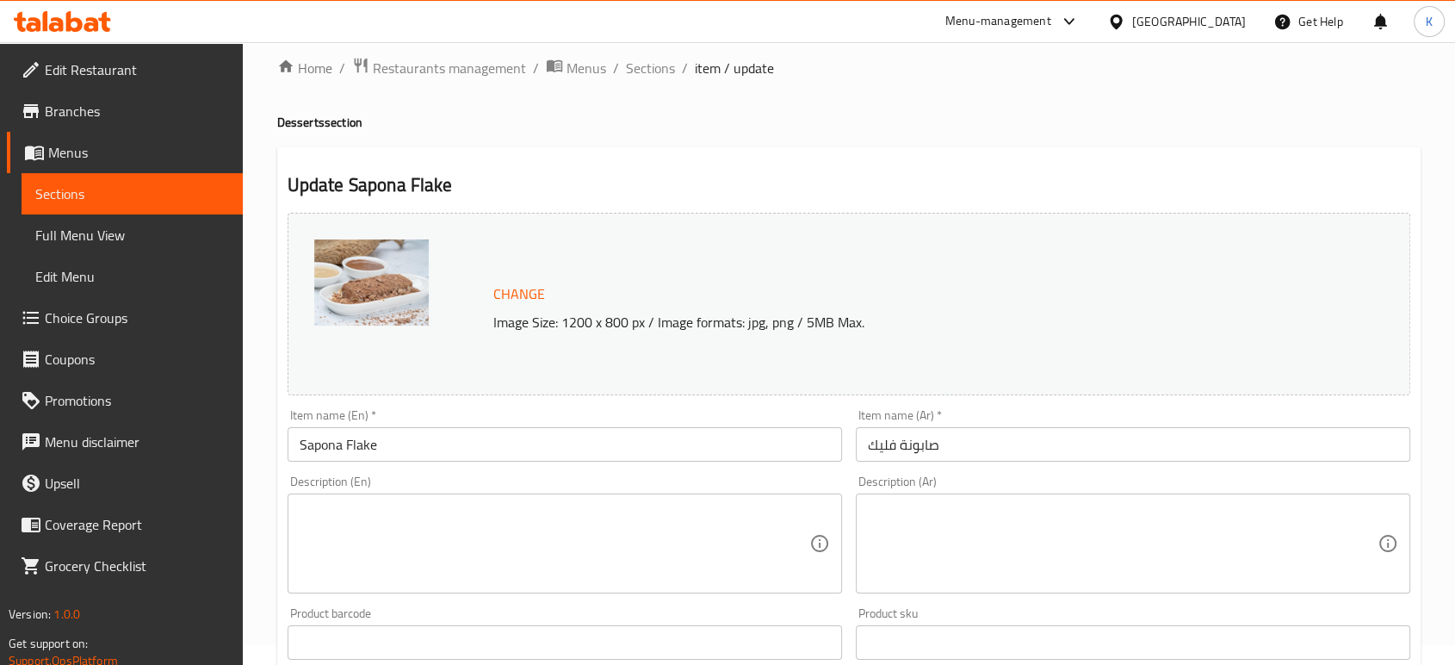
scroll to position [287, 0]
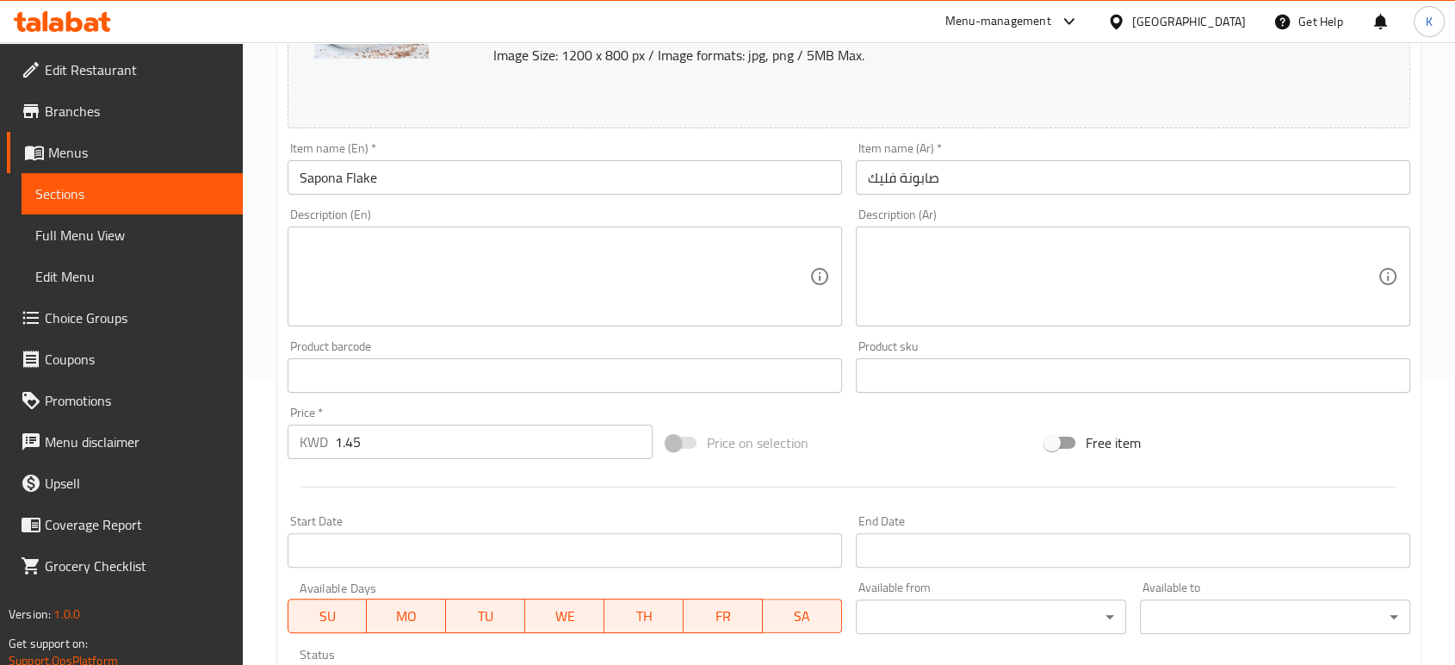
click at [512, 433] on input "1.45" at bounding box center [494, 441] width 318 height 34
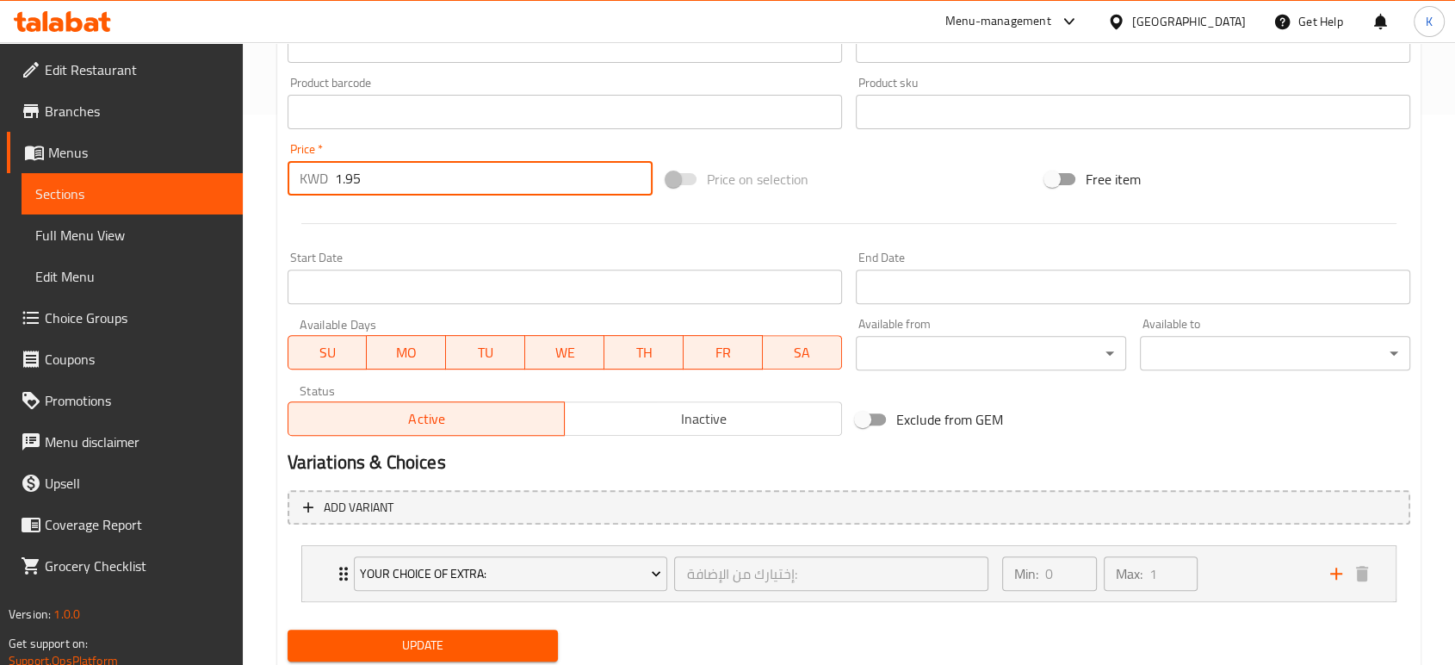
scroll to position [604, 0]
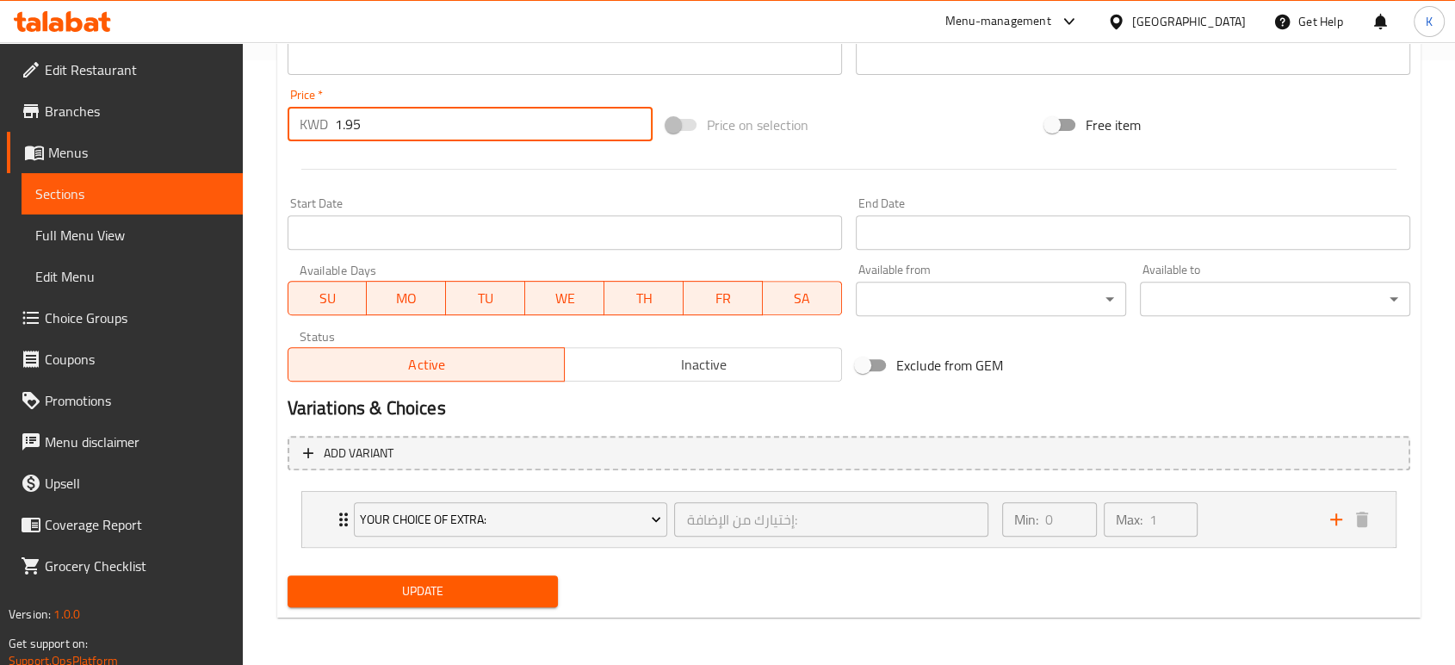
type input "1.95"
click at [508, 584] on span "Update" at bounding box center [422, 591] width 243 height 22
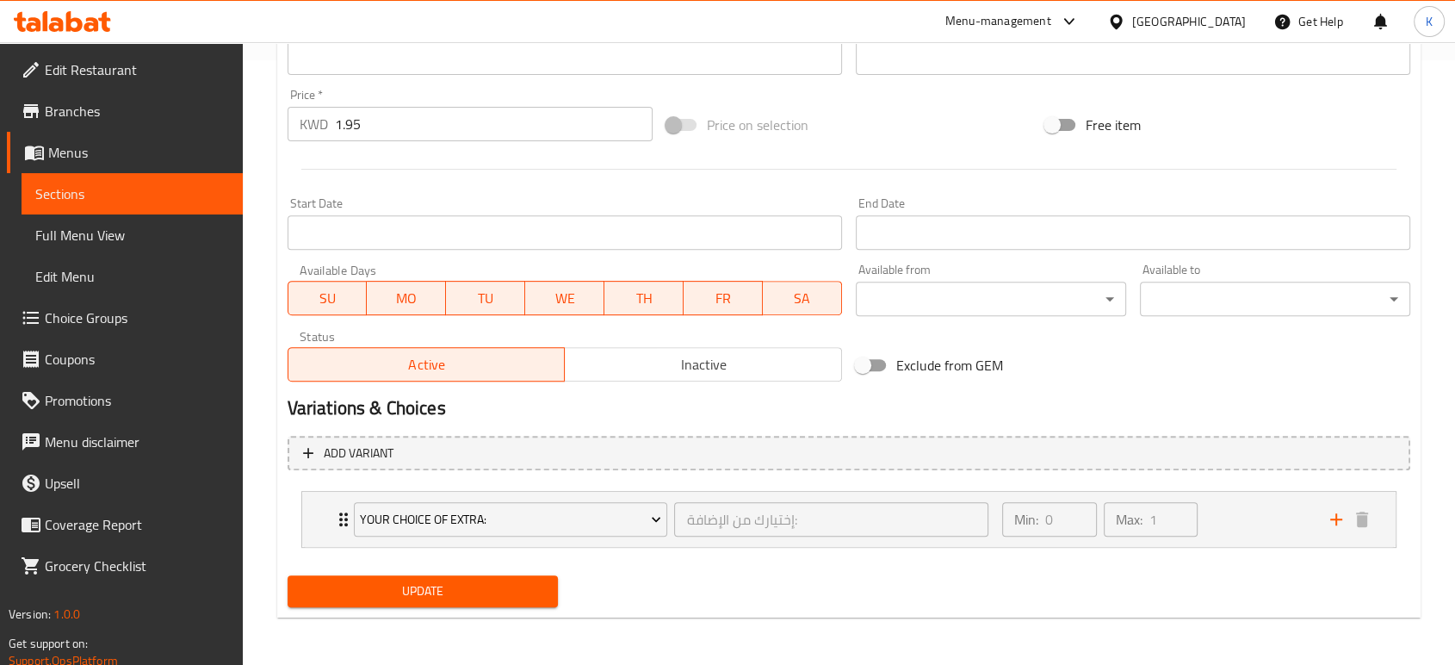
click at [1024, 380] on div "Exclude from GEM" at bounding box center [1038, 365] width 379 height 46
click at [540, 589] on span "Update" at bounding box center [422, 591] width 243 height 22
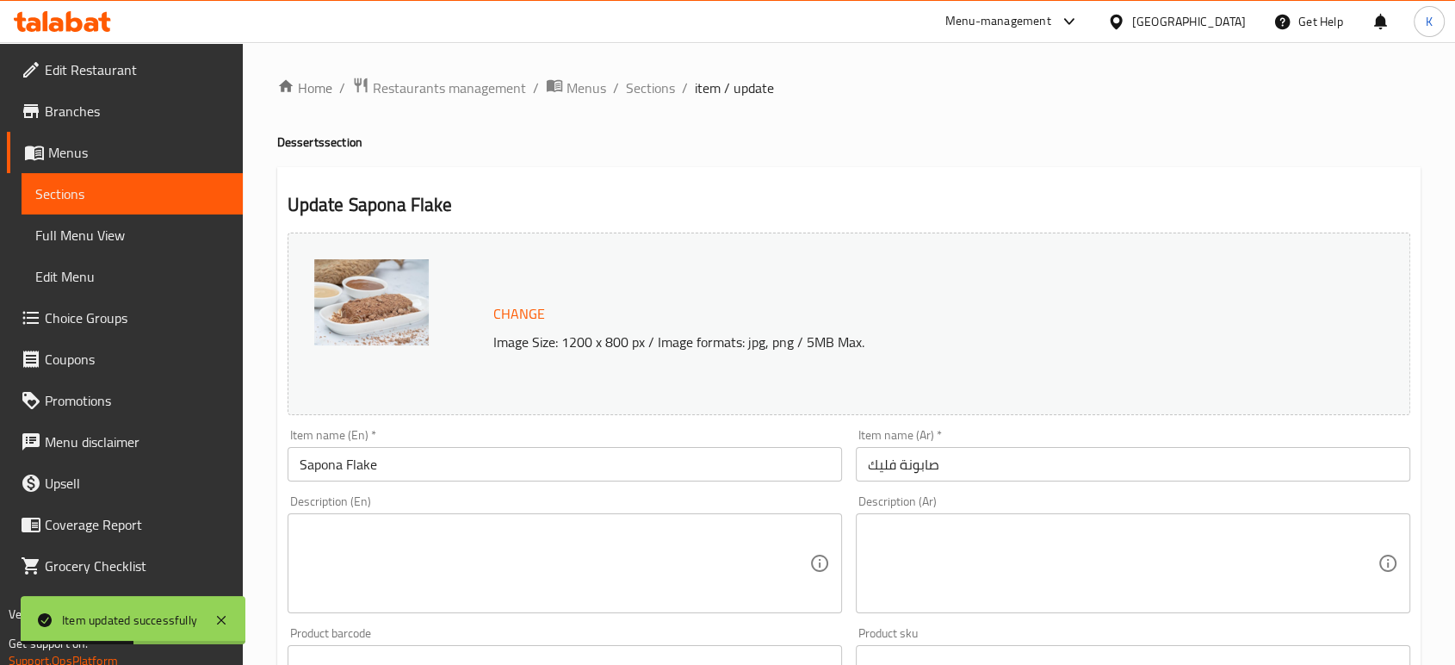
scroll to position [0, 0]
click at [676, 88] on ol "Home / Restaurants management / Menus / Sections / item / update" at bounding box center [848, 88] width 1143 height 22
click at [667, 88] on span "Sections" at bounding box center [650, 87] width 49 height 21
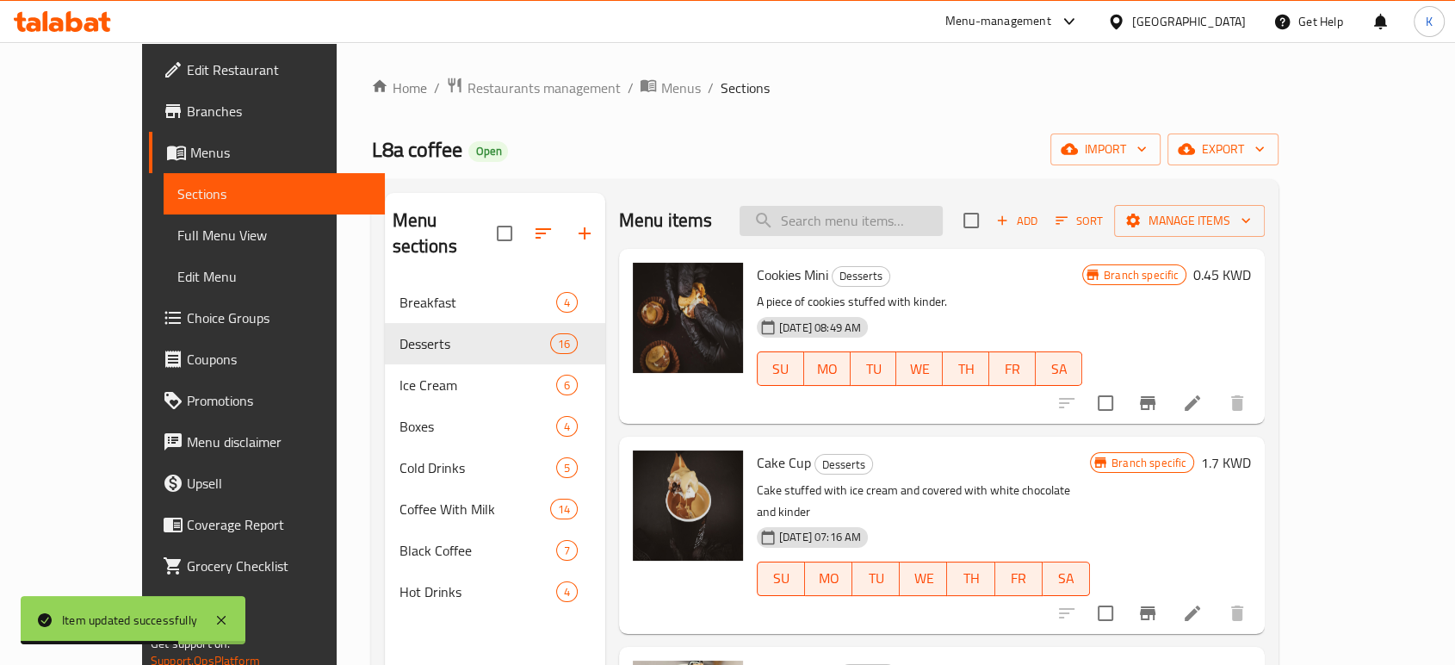
click at [821, 228] on input "search" at bounding box center [840, 221] width 203 height 30
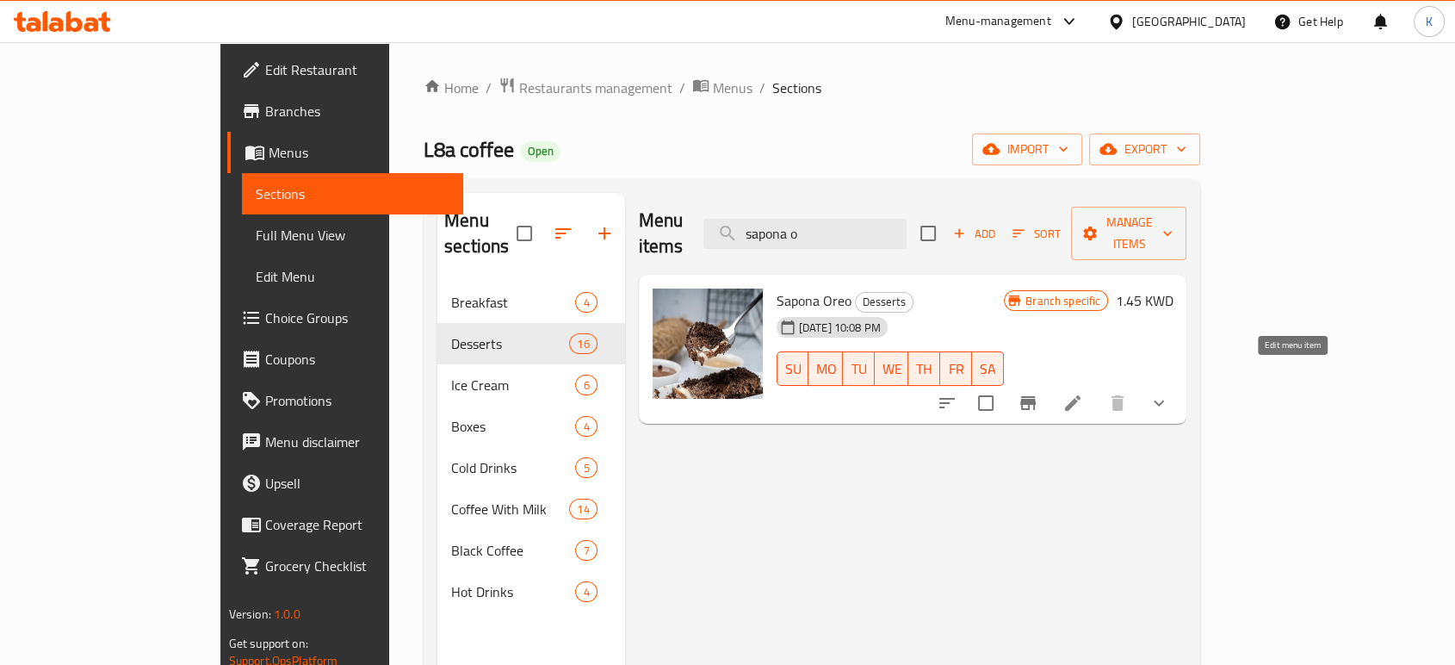
type input "sapona o"
click at [1083, 393] on icon at bounding box center [1072, 403] width 21 height 21
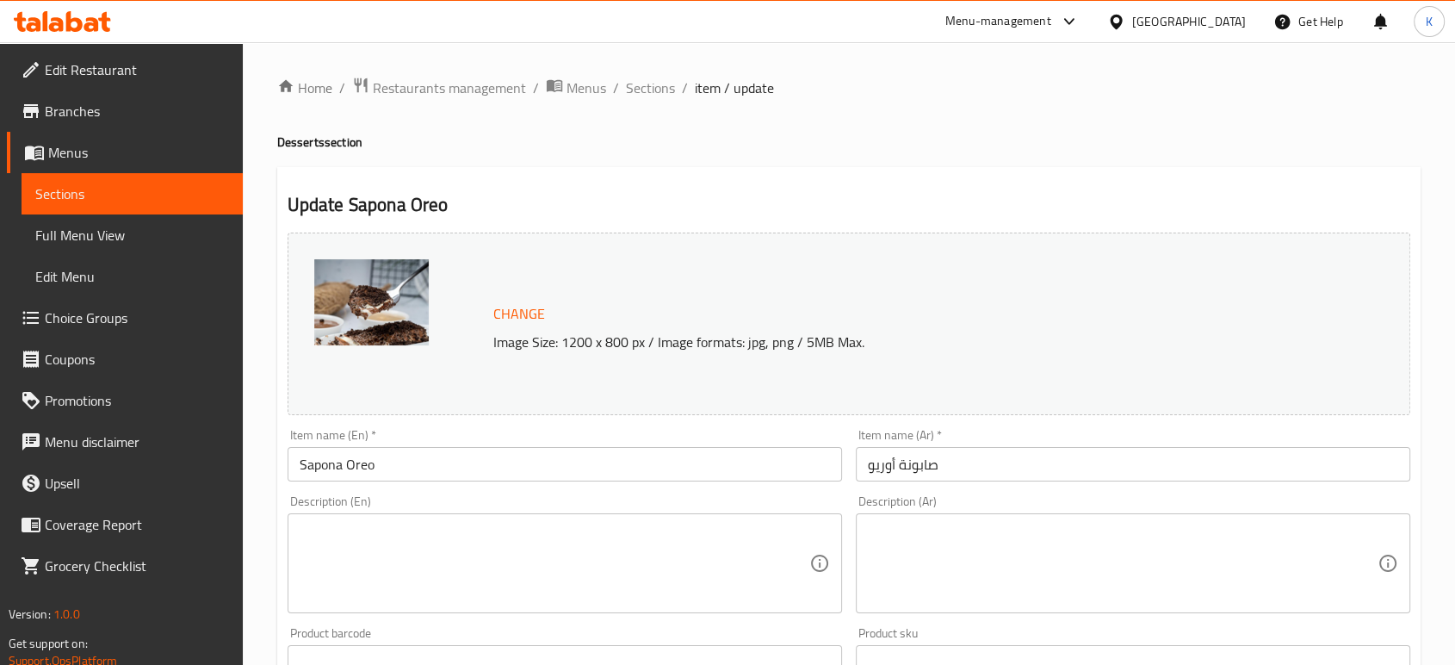
scroll to position [478, 0]
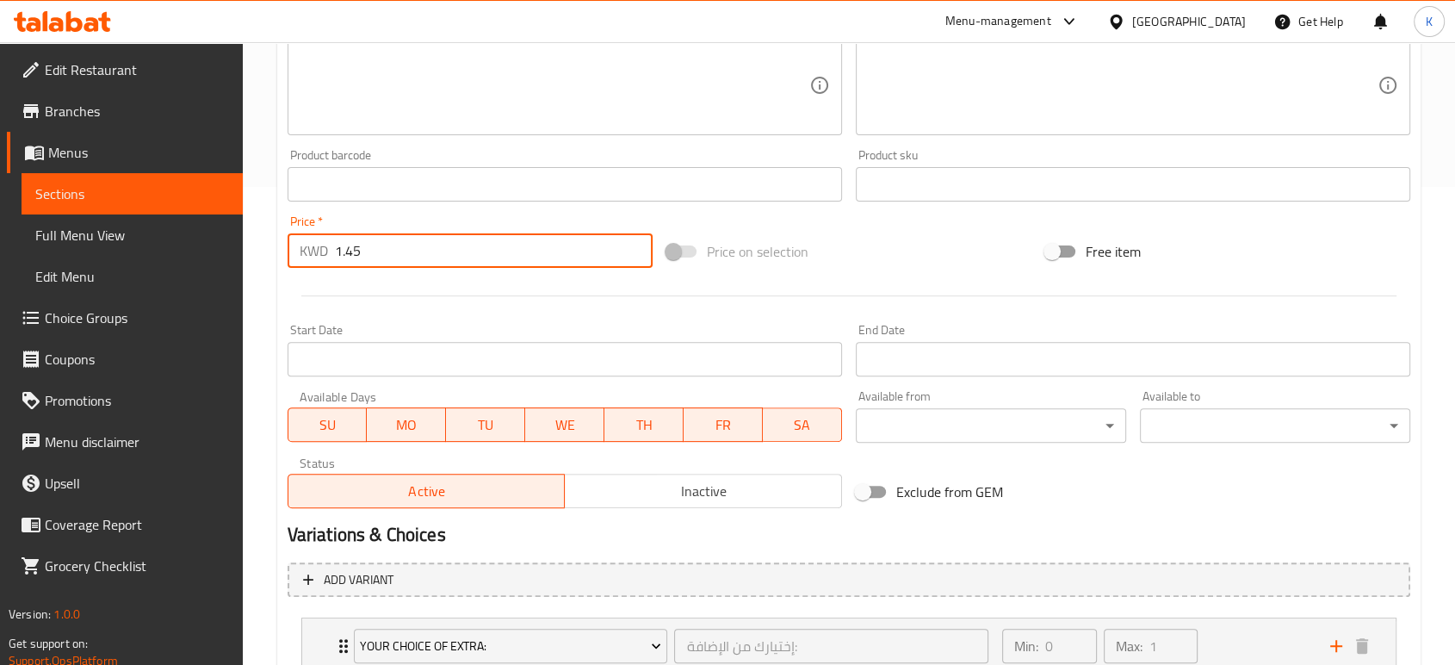
click at [429, 259] on input "1.45" at bounding box center [494, 250] width 318 height 34
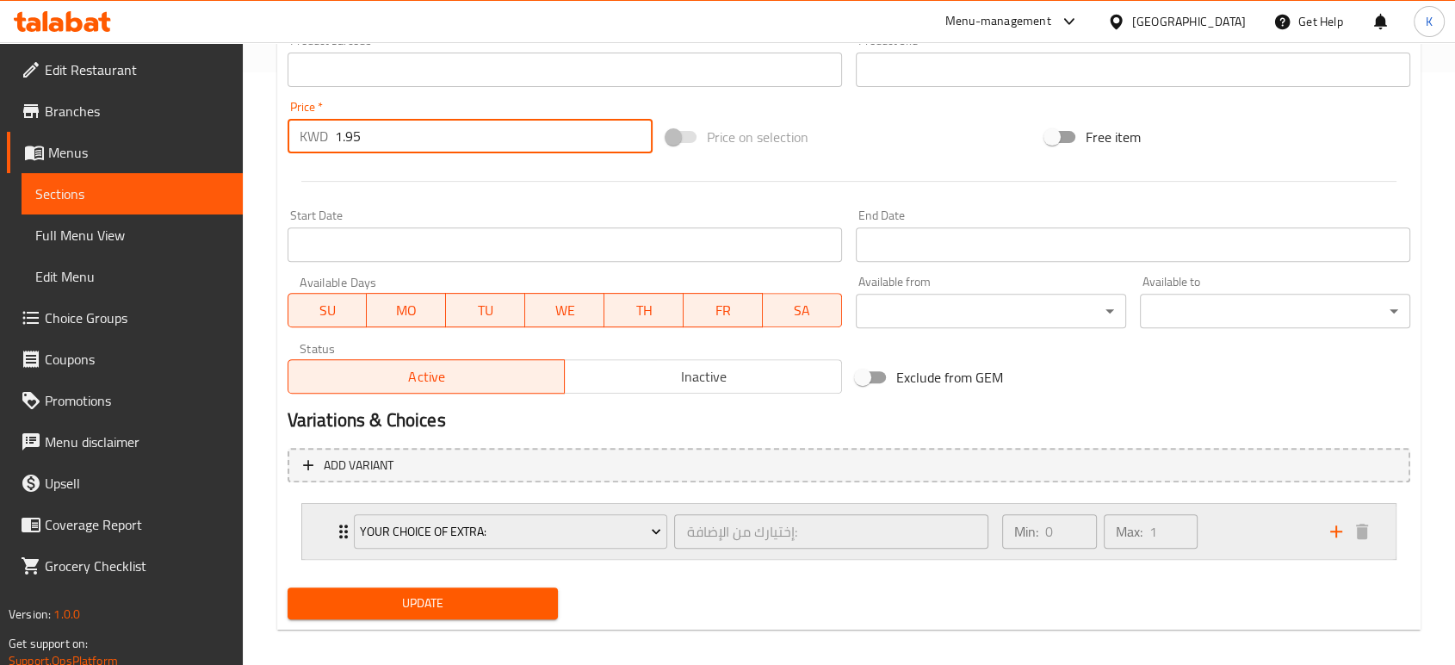
scroll to position [604, 0]
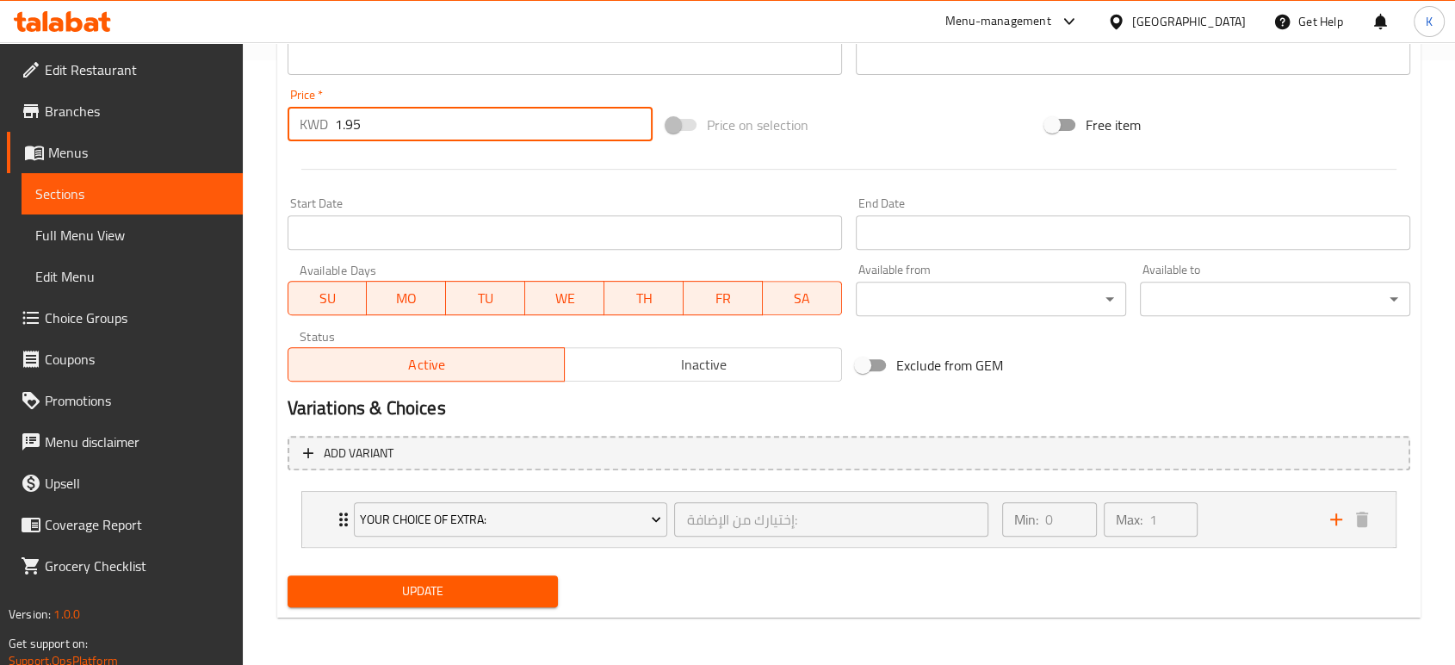
type input "1.95"
click at [495, 590] on span "Update" at bounding box center [422, 591] width 243 height 22
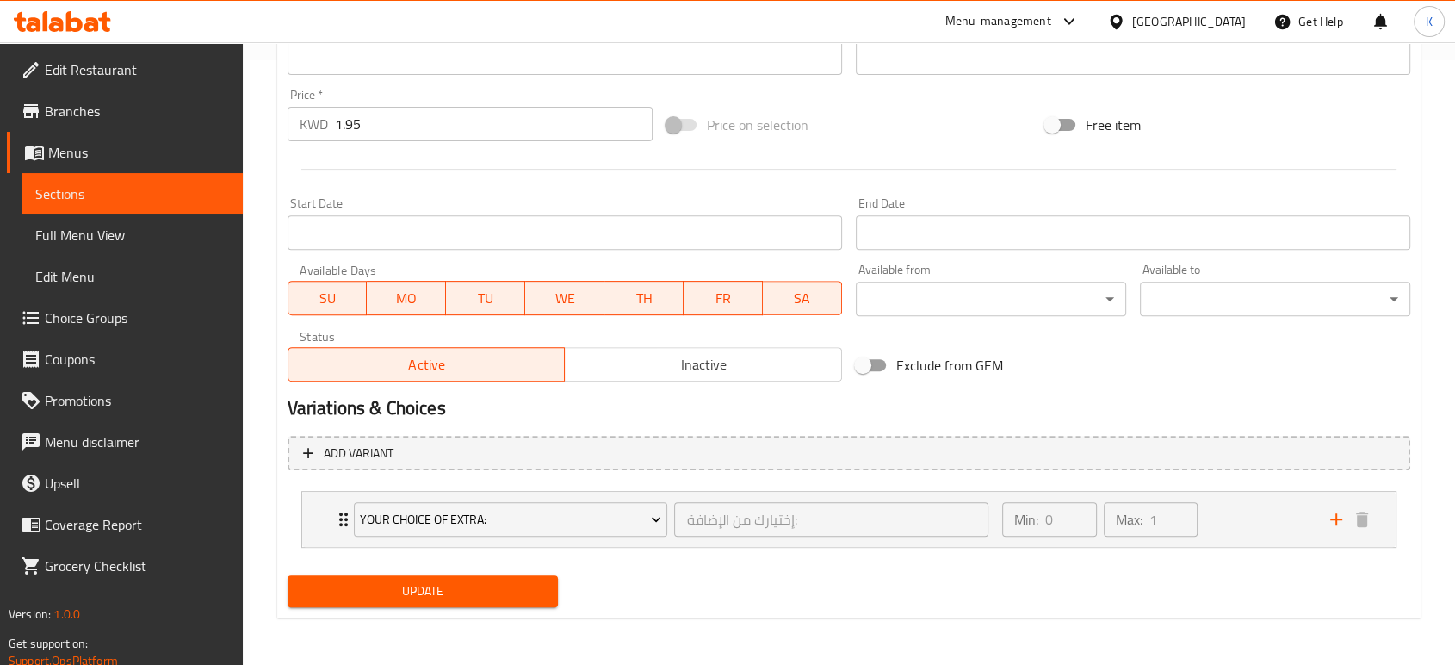
click at [514, 596] on span "Update" at bounding box center [422, 591] width 243 height 22
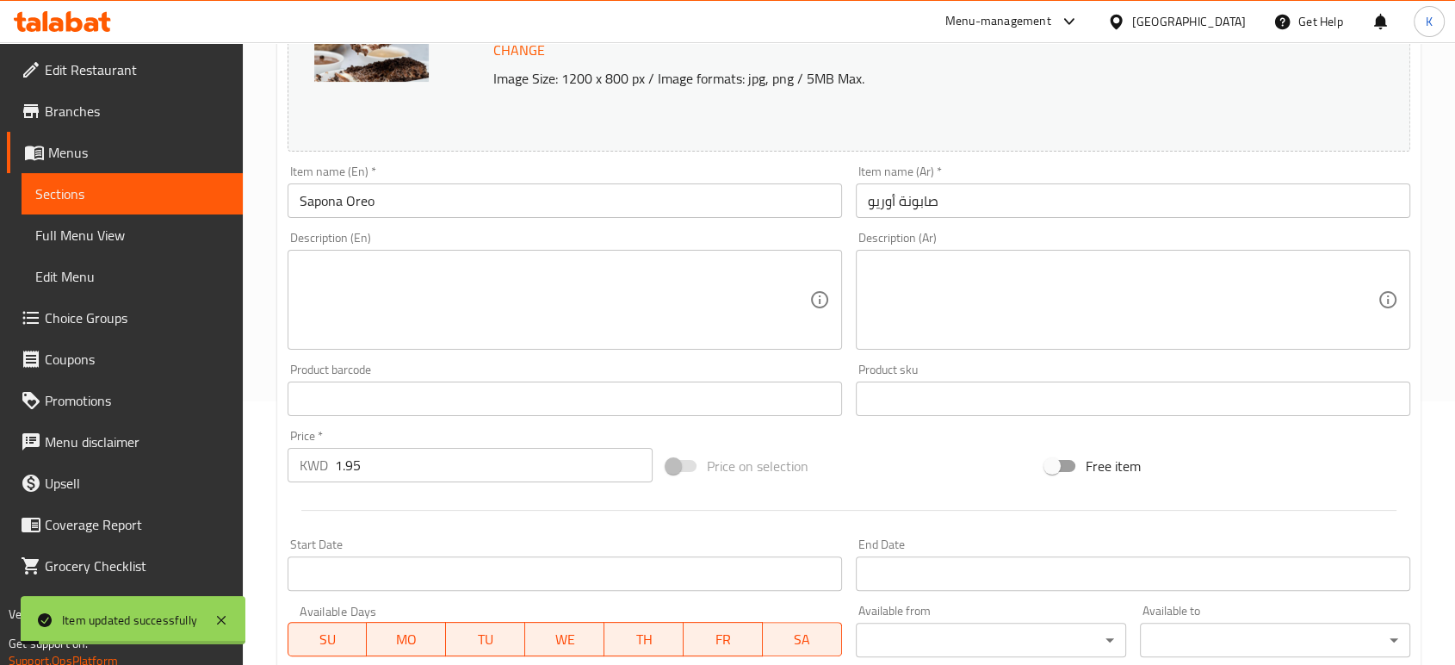
scroll to position [0, 0]
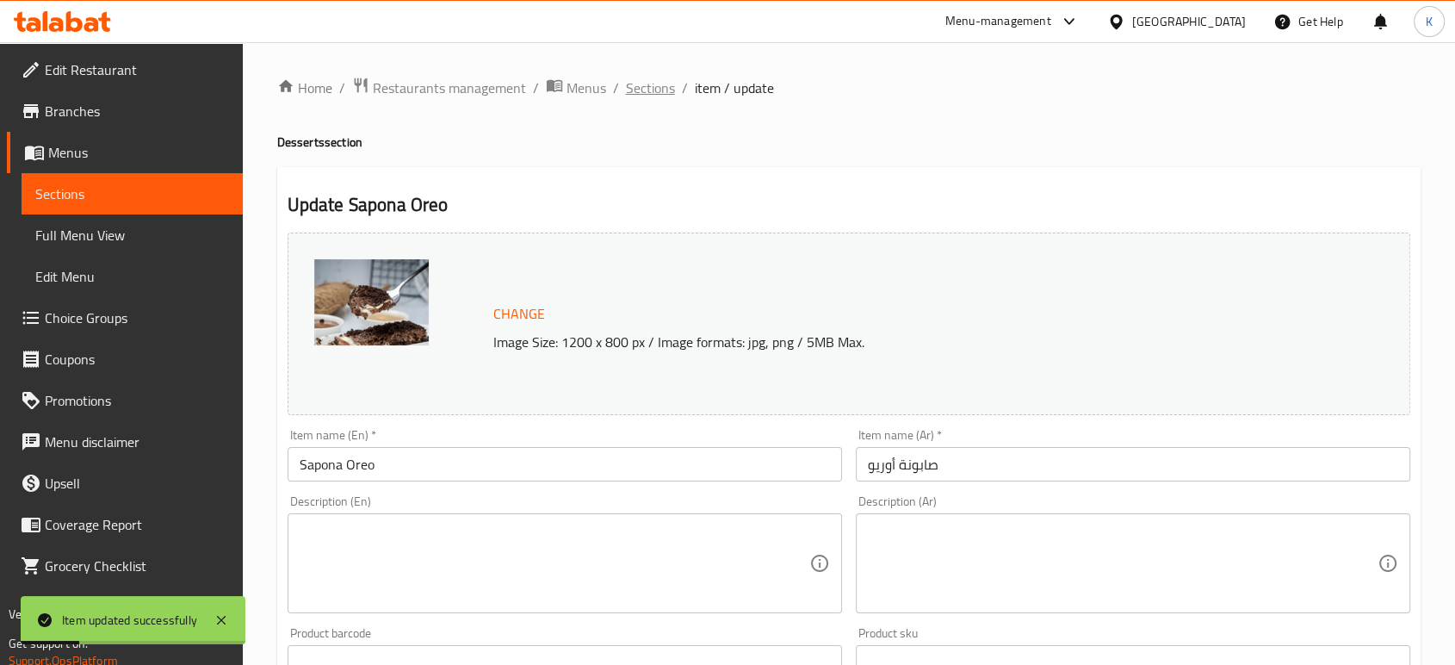
click at [665, 82] on span "Sections" at bounding box center [650, 87] width 49 height 21
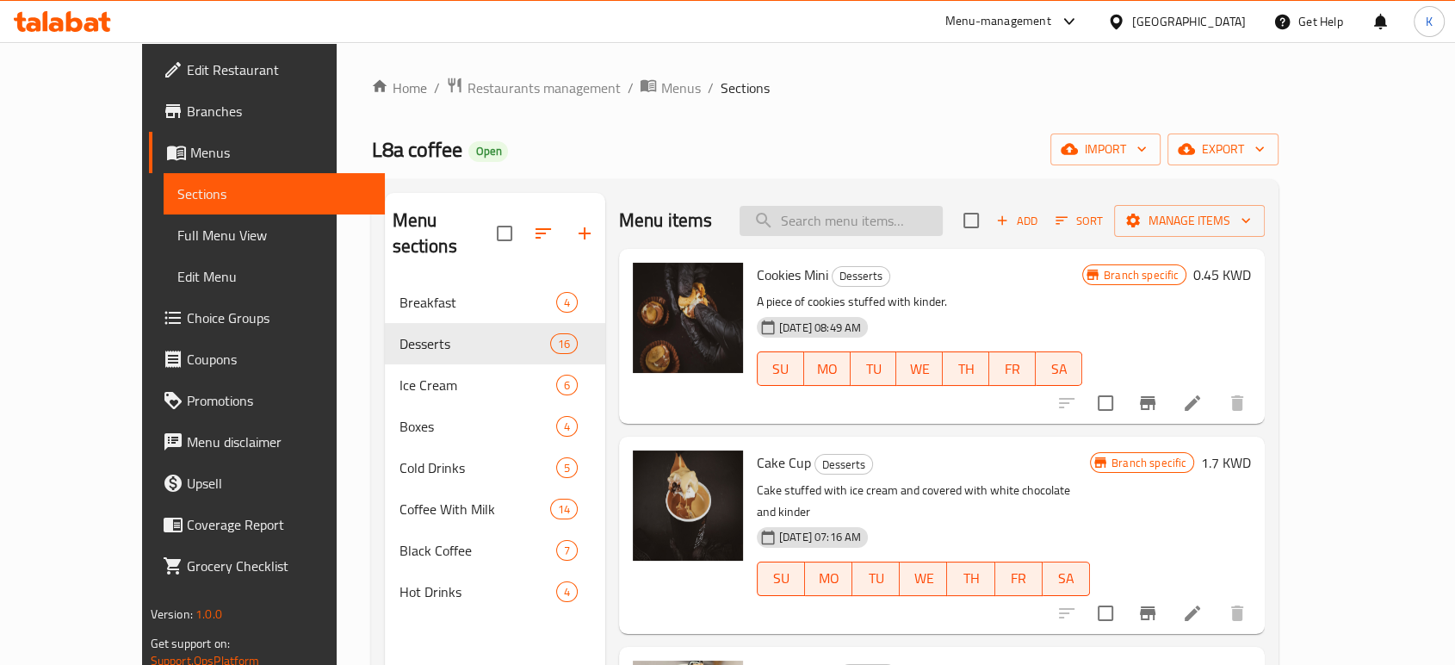
click at [896, 219] on input "search" at bounding box center [840, 221] width 203 height 30
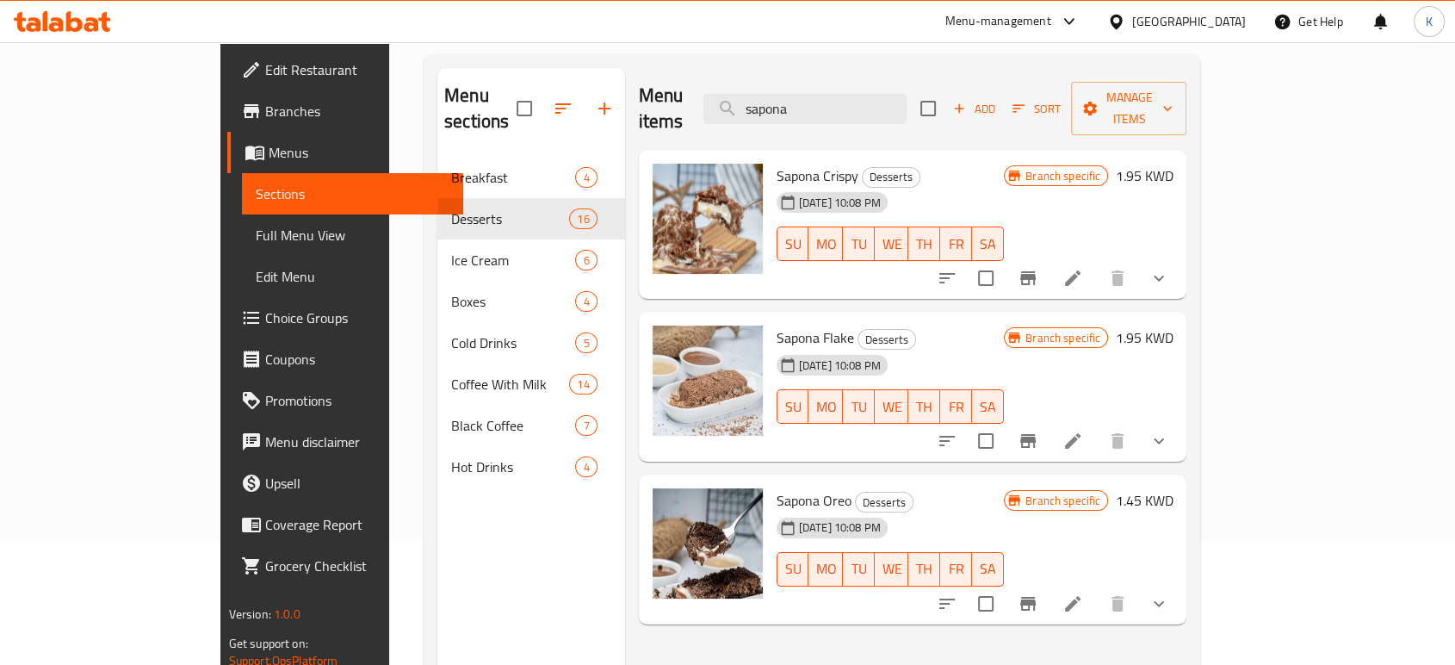
scroll to position [96, 0]
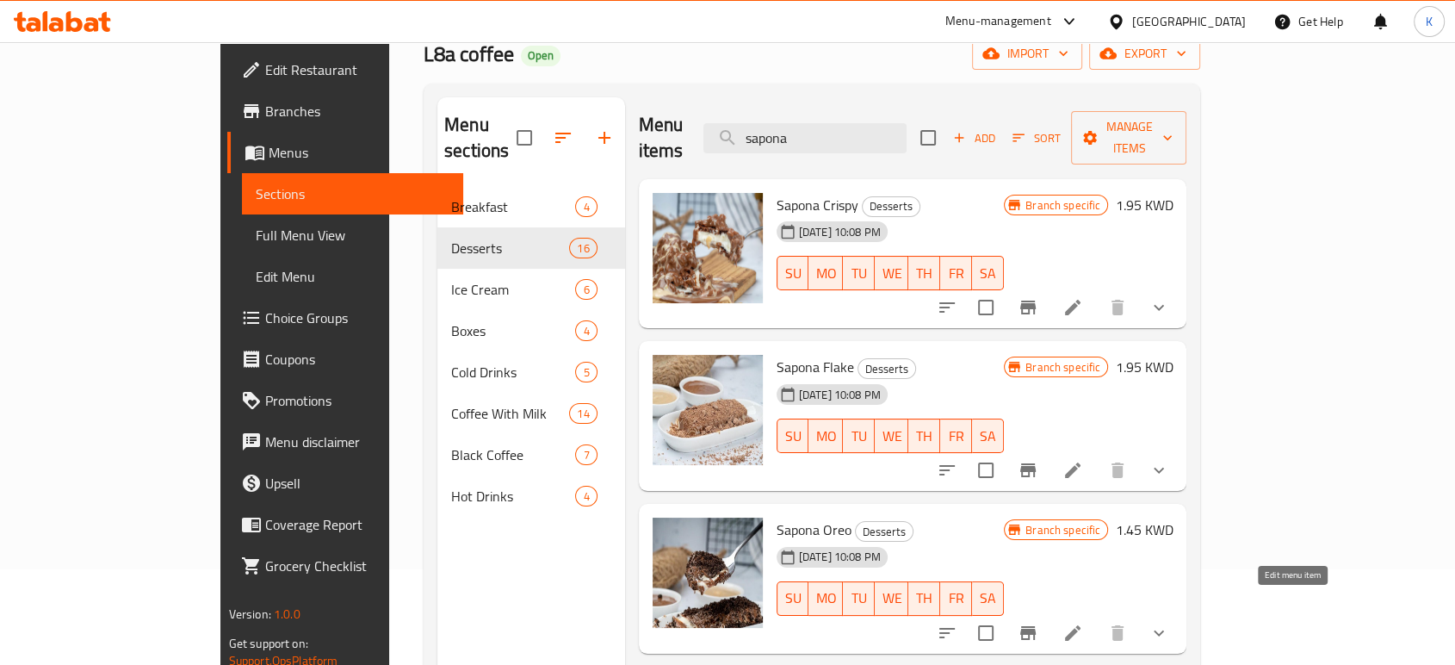
type input "sapona"
click at [1083, 622] on icon at bounding box center [1072, 632] width 21 height 21
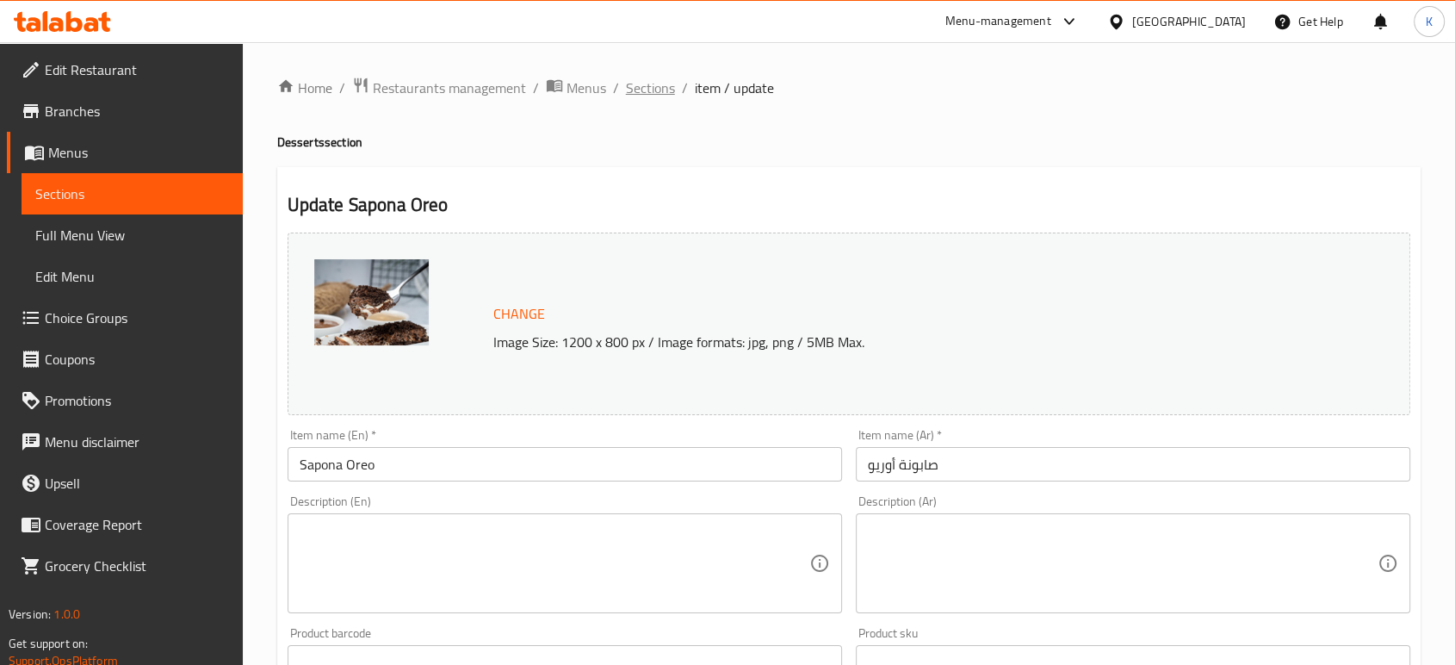
click at [660, 88] on span "Sections" at bounding box center [650, 87] width 49 height 21
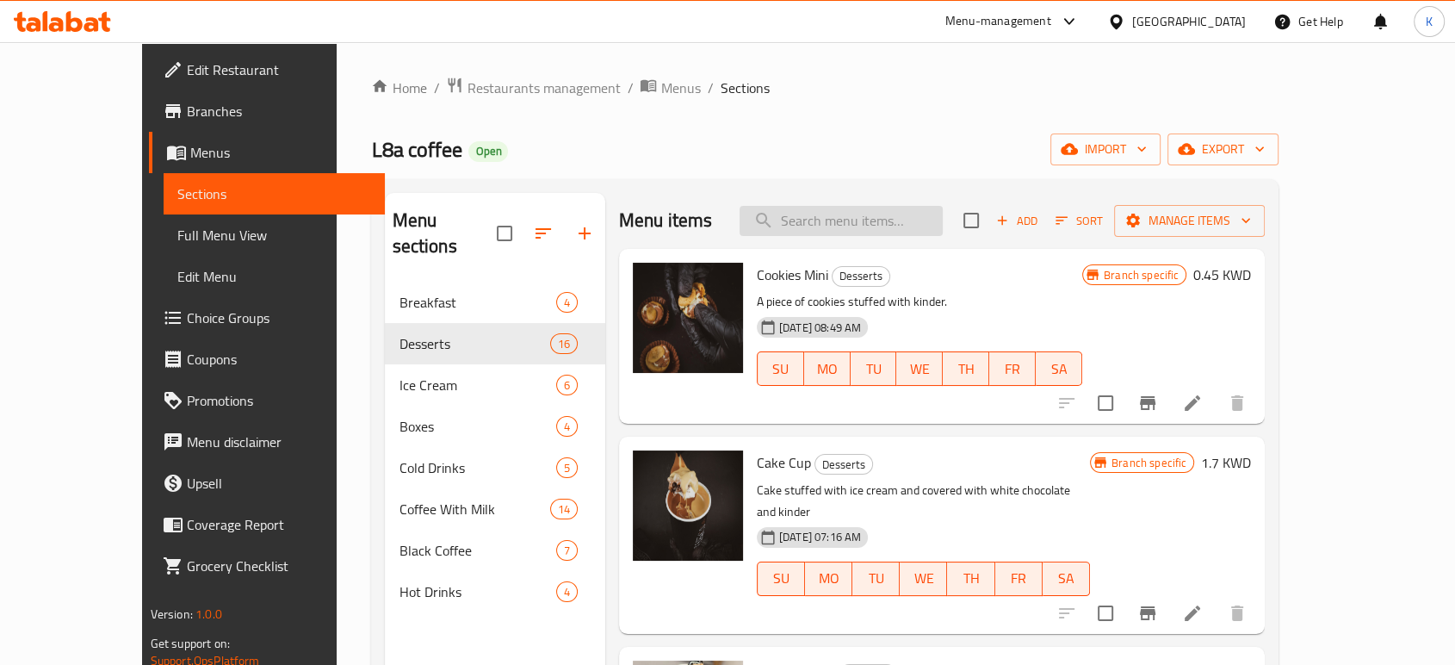
click at [863, 217] on input "search" at bounding box center [840, 221] width 203 height 30
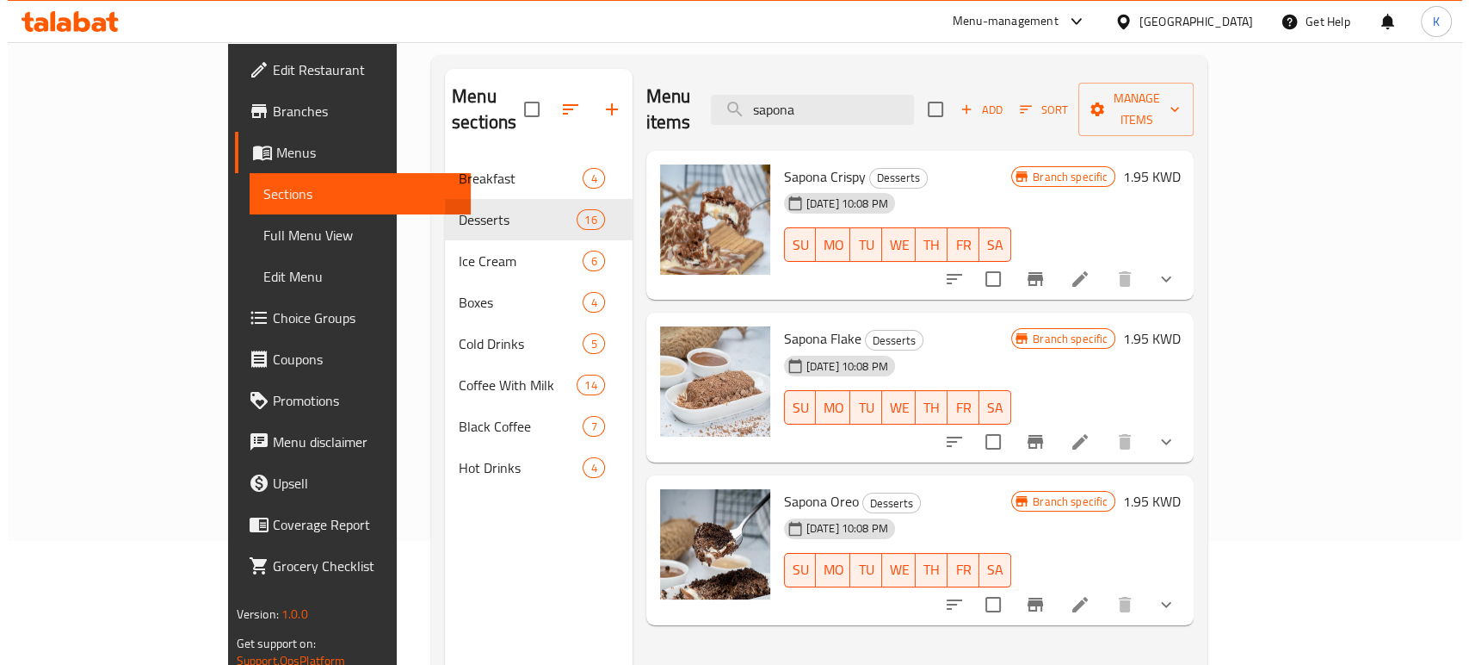
scroll to position [241, 0]
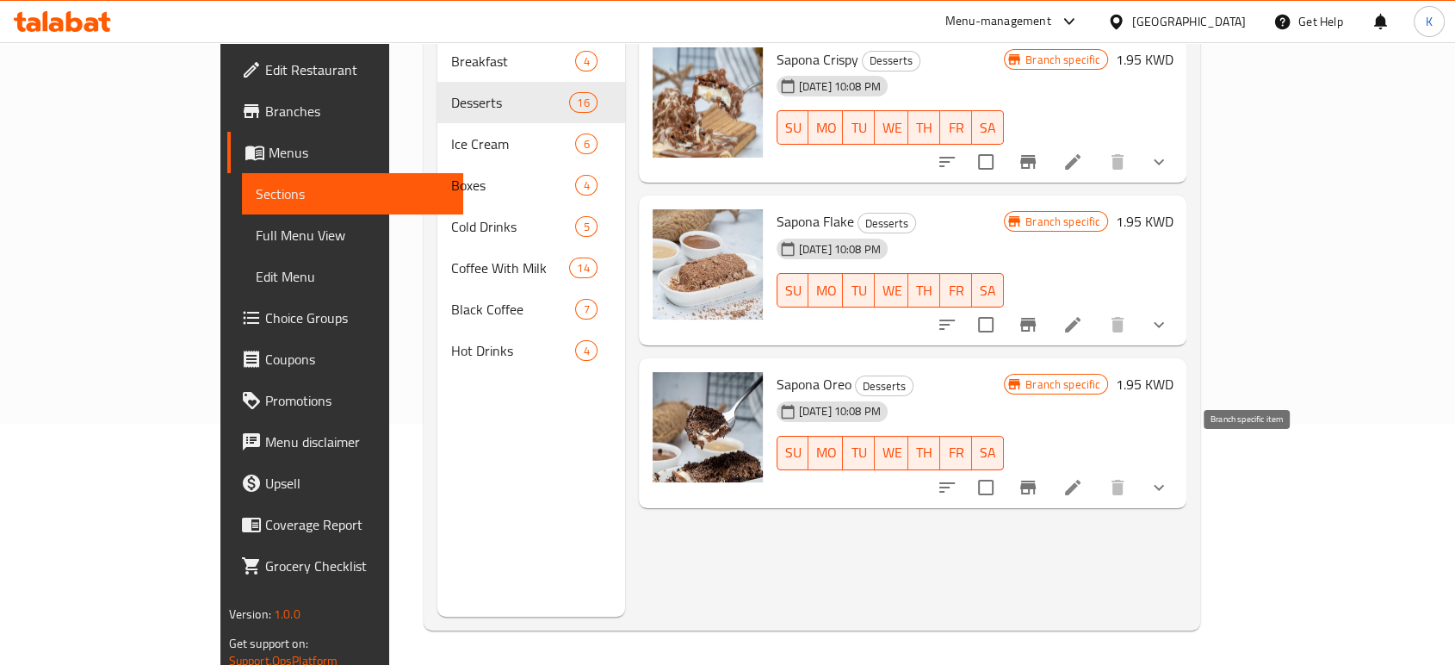
type input "sapona"
click at [1036, 480] on icon "Branch-specific-item" at bounding box center [1027, 487] width 15 height 14
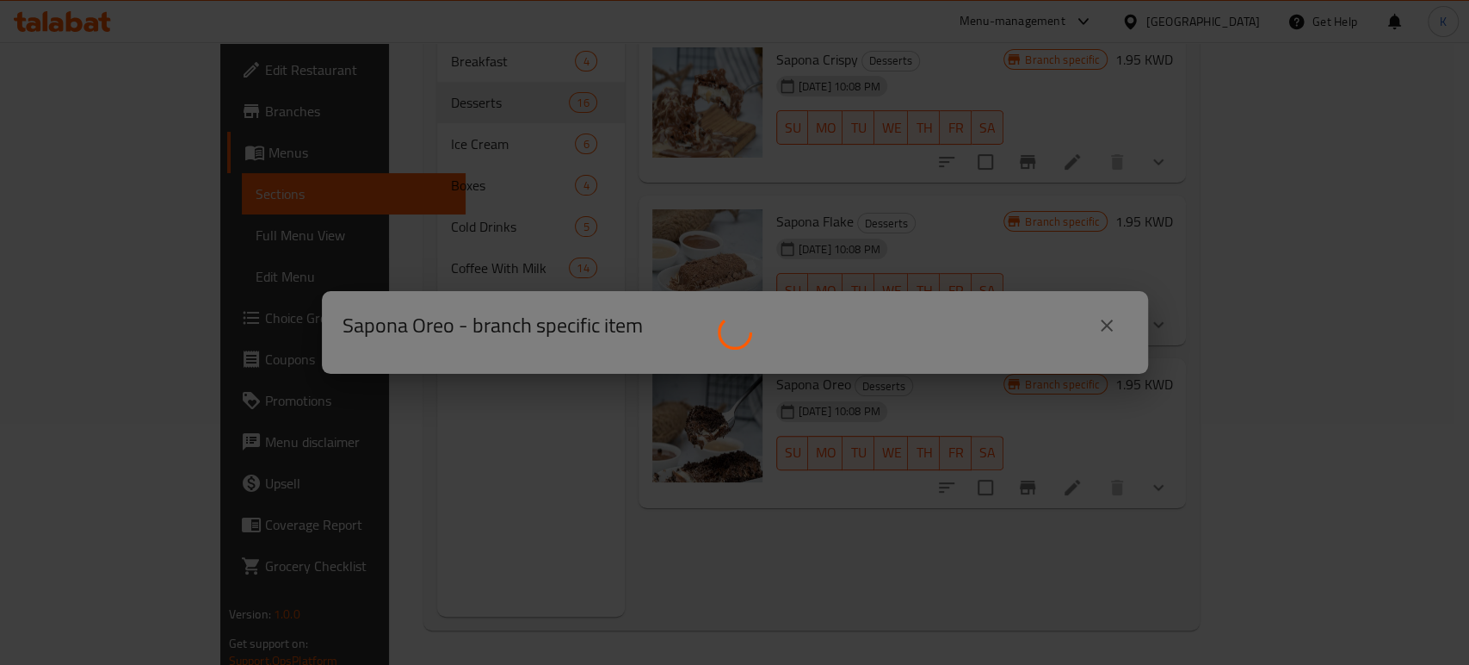
click at [1111, 325] on div at bounding box center [734, 332] width 1469 height 665
drag, startPoint x: 1011, startPoint y: 477, endPoint x: 1000, endPoint y: 471, distance: 12.7
click at [1001, 471] on div at bounding box center [734, 332] width 1469 height 665
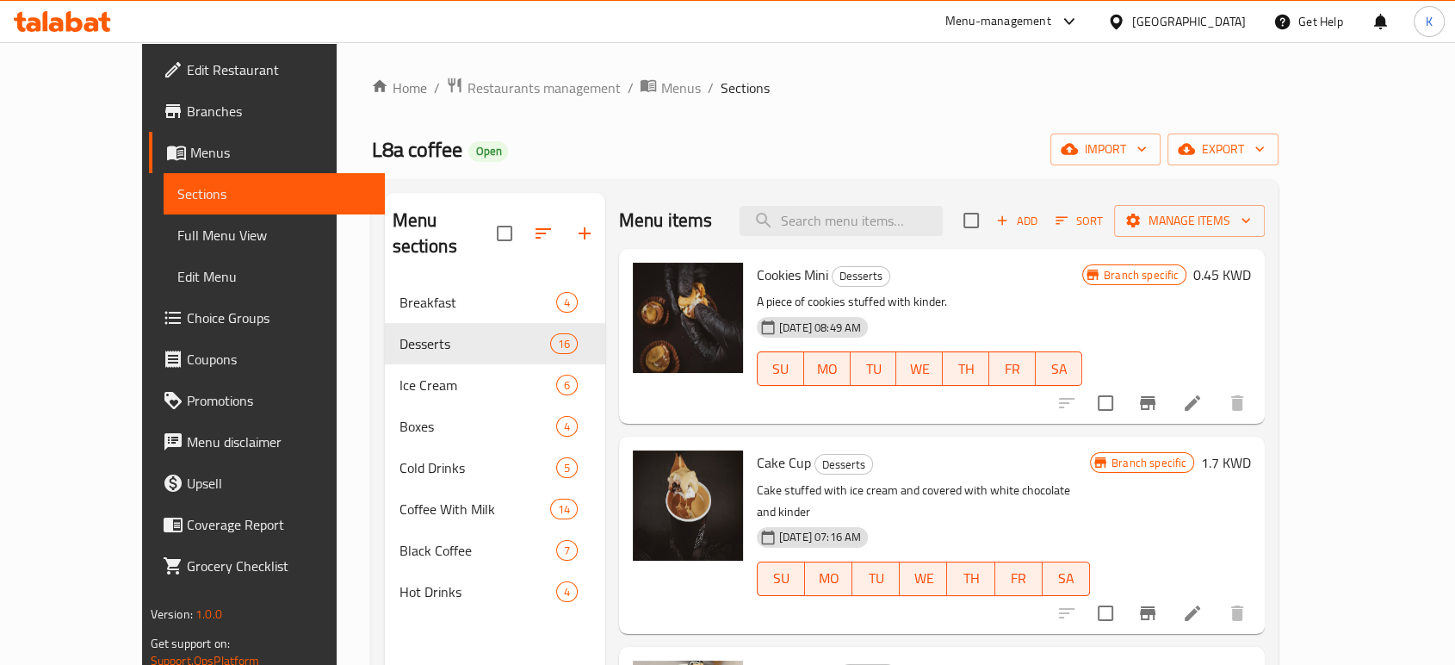
click at [920, 198] on div "Menu items Add Sort Manage items" at bounding box center [942, 221] width 646 height 56
click at [907, 217] on input "search" at bounding box center [840, 221] width 203 height 30
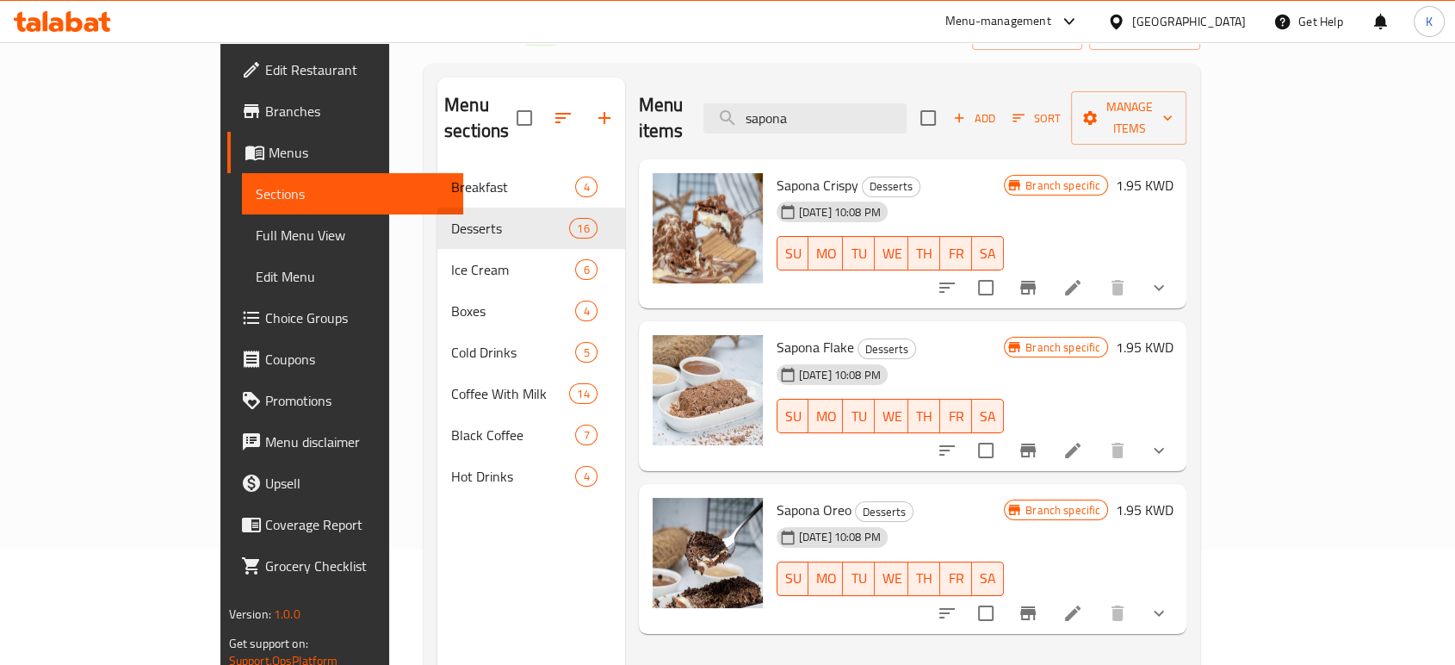
scroll to position [145, 0]
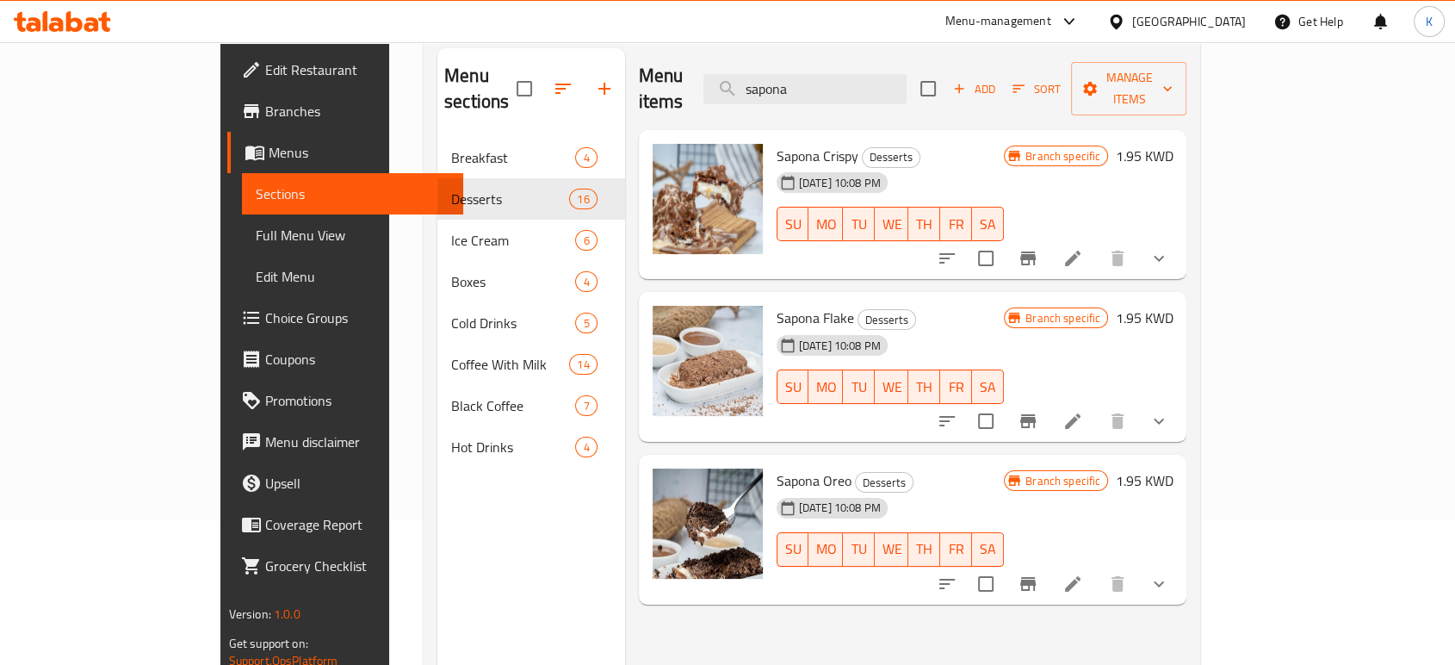
type input "sapona"
click at [1015, 615] on div "Menu items sapona Add Sort Manage items Sapona Crispy Desserts [DATE] 10:08 PM …" at bounding box center [906, 380] width 562 height 665
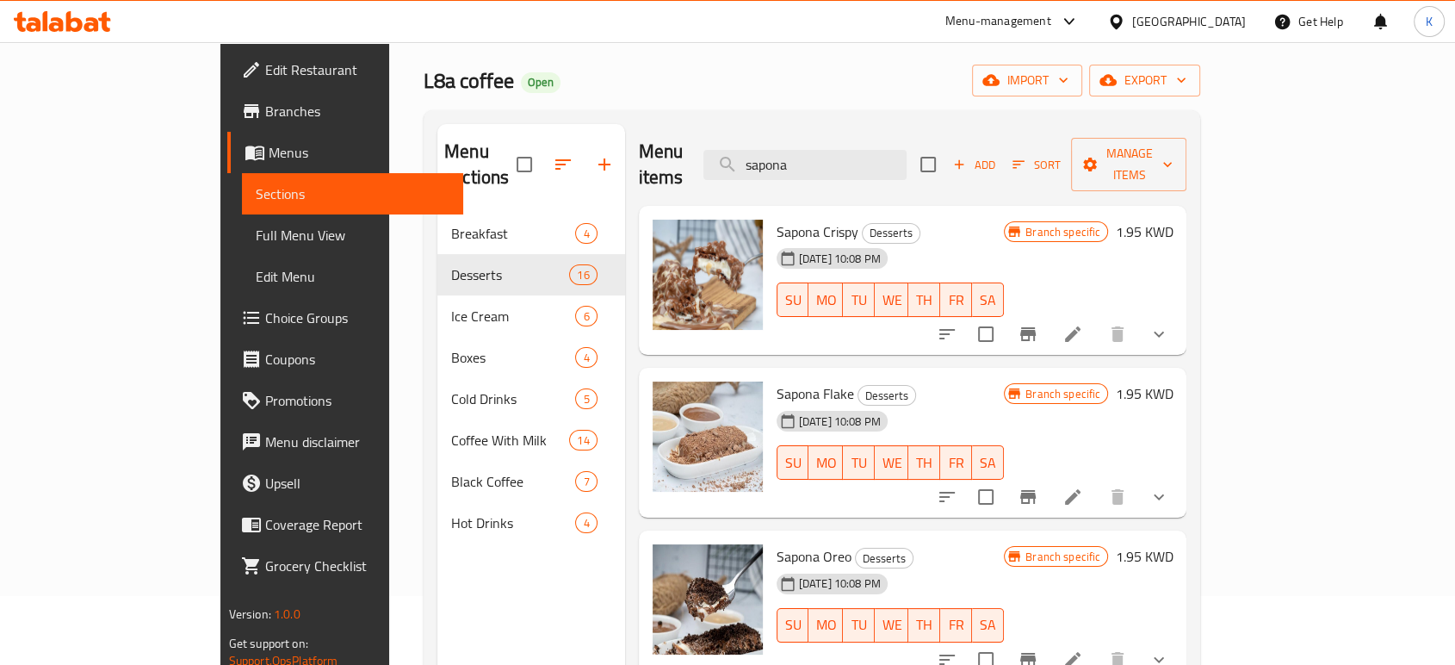
scroll to position [0, 0]
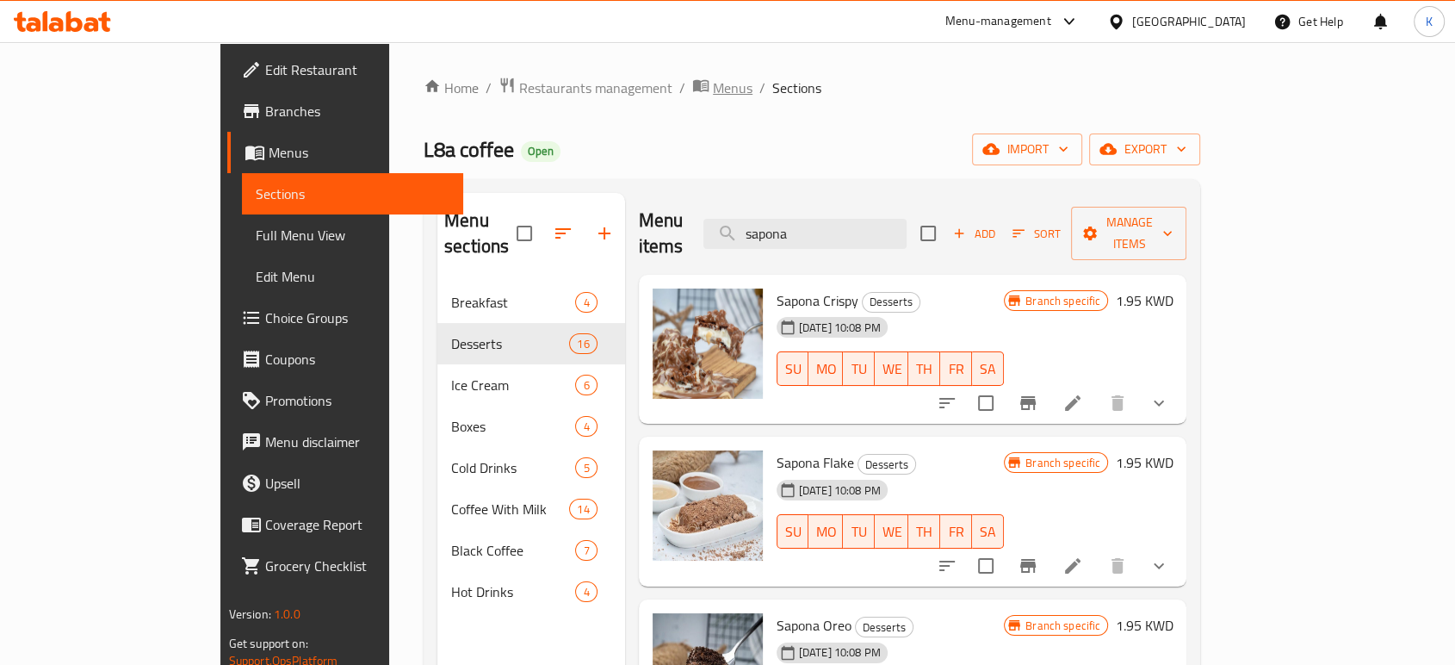
click at [713, 84] on span "Menus" at bounding box center [733, 87] width 40 height 21
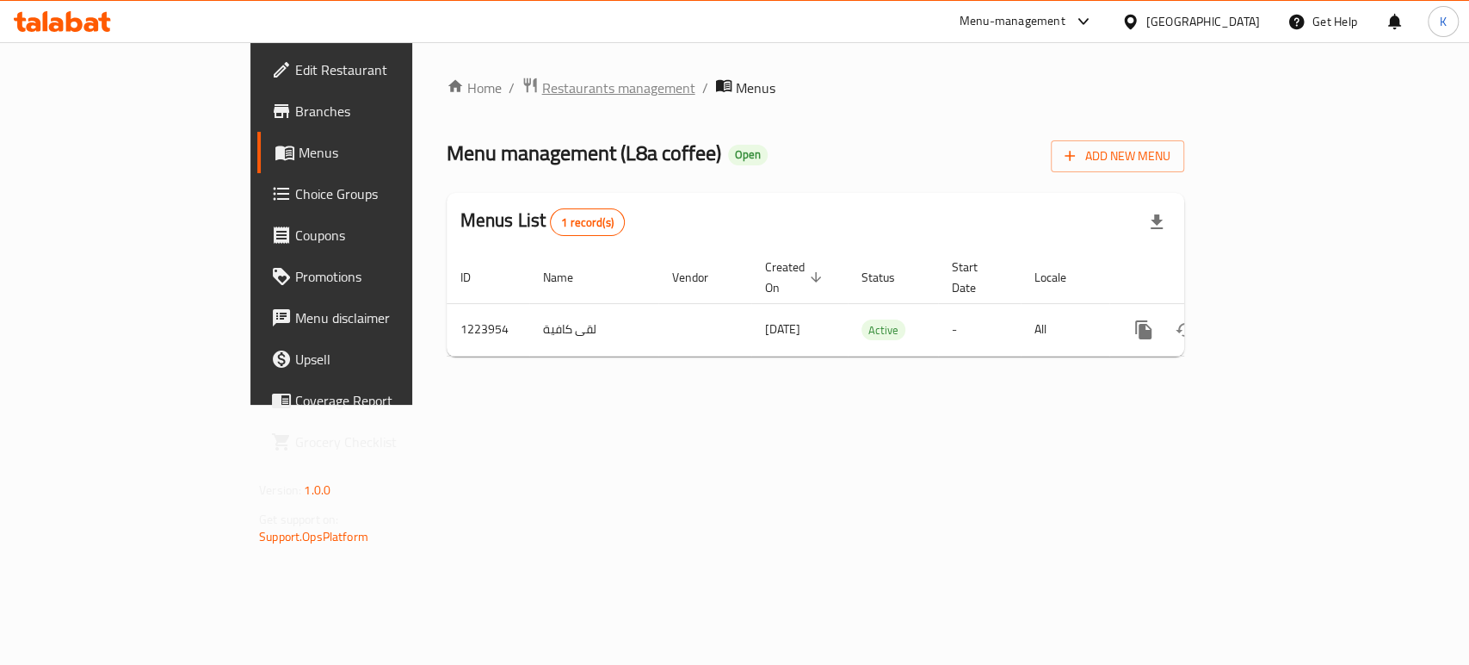
click at [542, 94] on span "Restaurants management" at bounding box center [618, 87] width 153 height 21
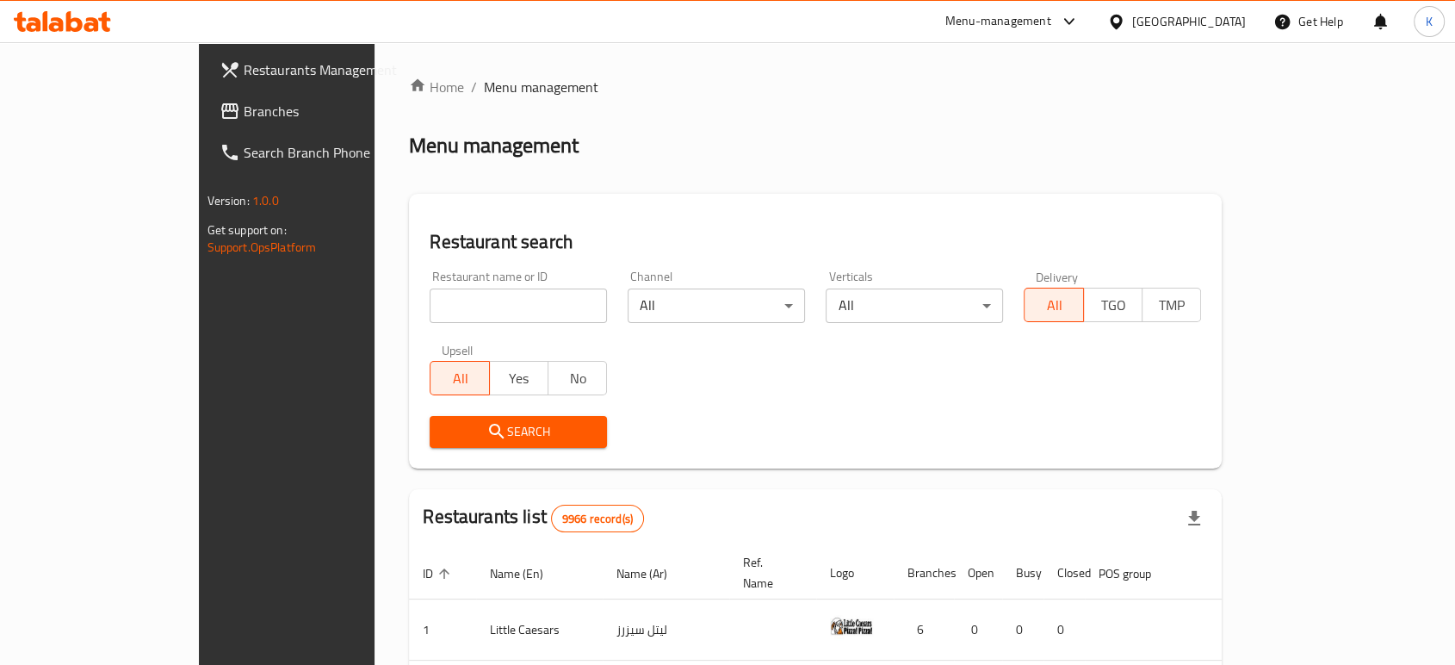
click at [525, 303] on input "search" at bounding box center [518, 305] width 177 height 34
type input "l8a"
click at [468, 417] on button "Search" at bounding box center [518, 432] width 177 height 32
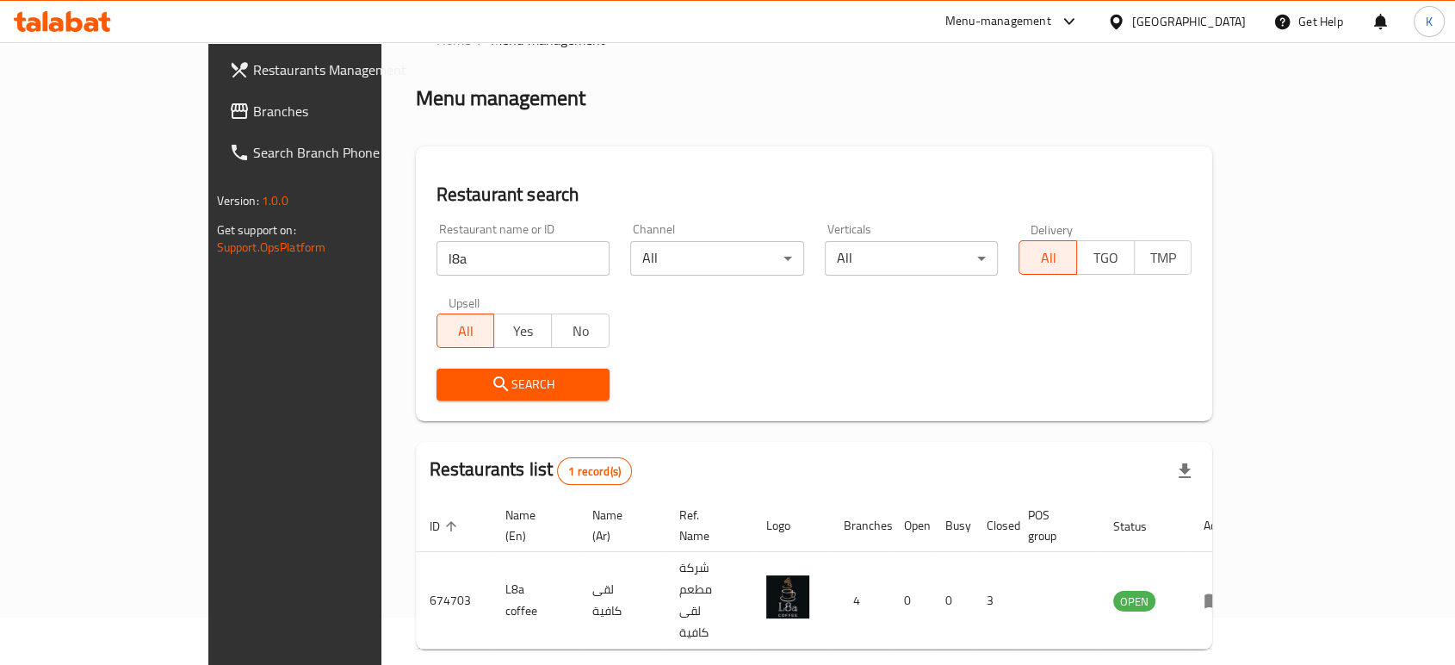
scroll to position [69, 0]
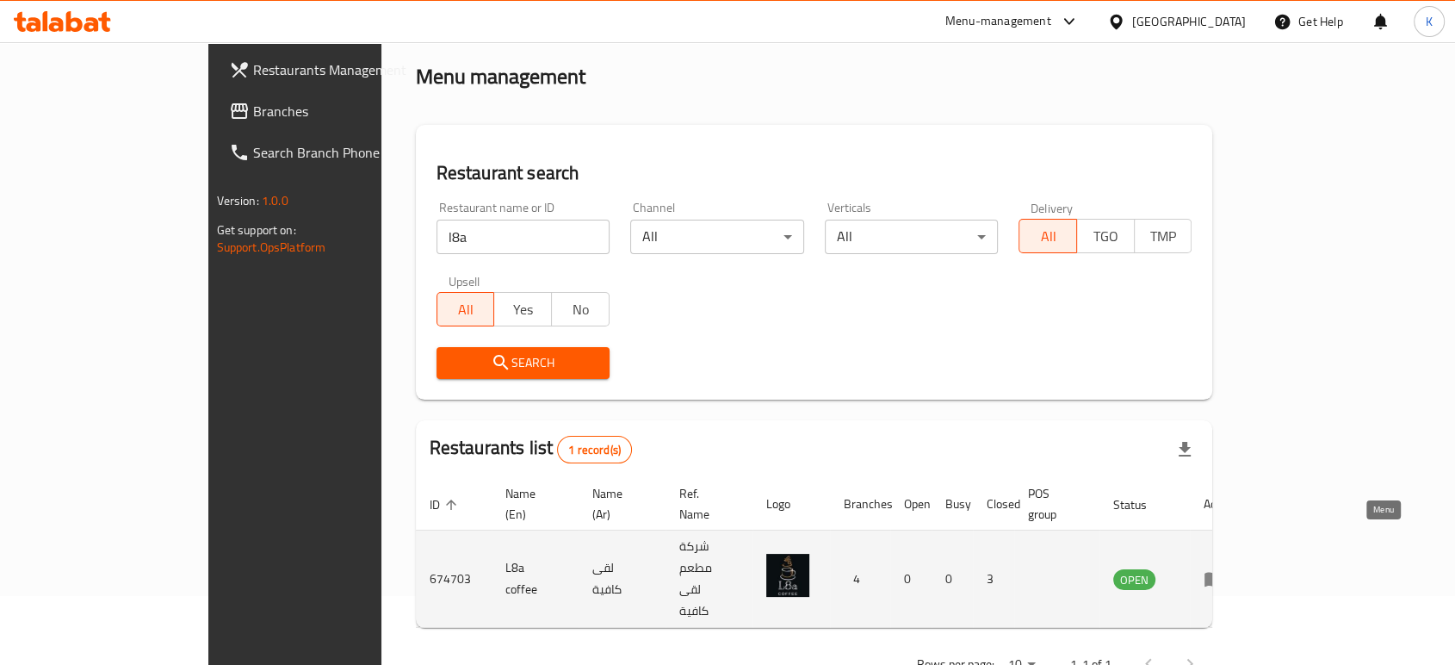
click at [1224, 568] on icon "enhanced table" at bounding box center [1213, 578] width 21 height 21
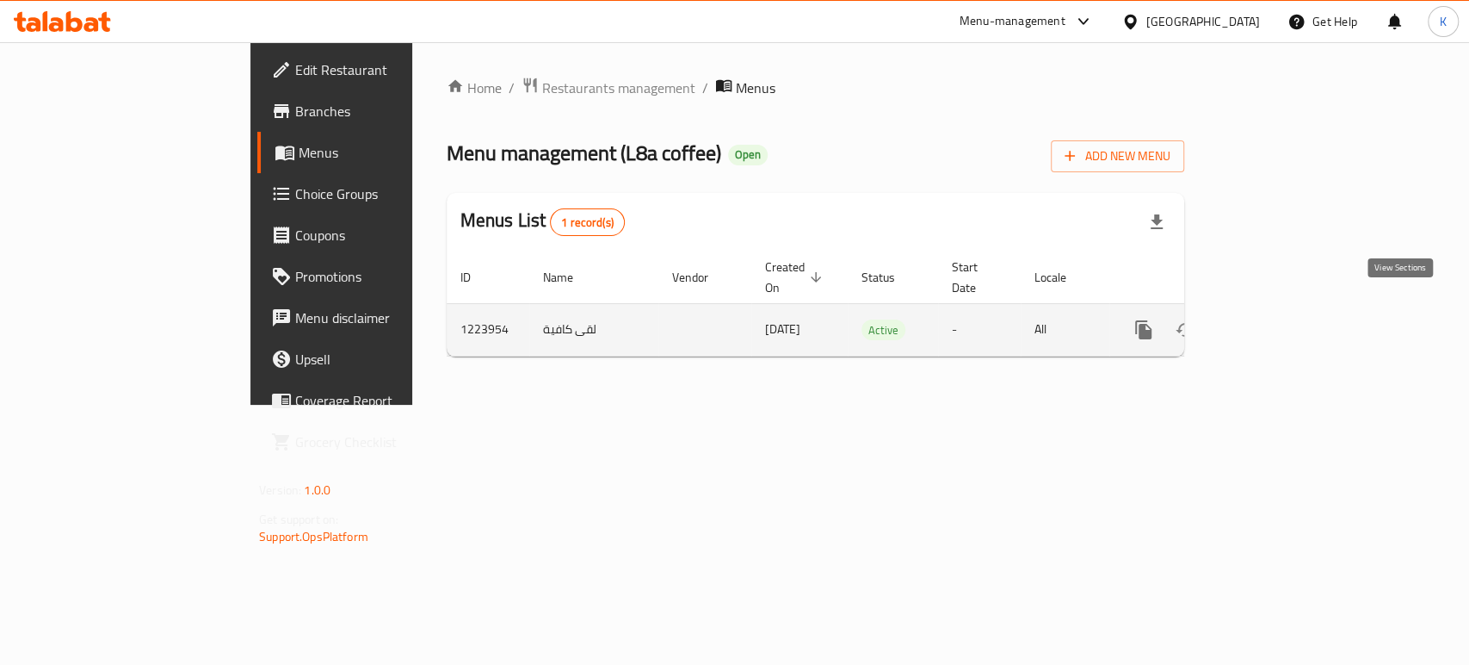
click at [1278, 319] on icon "enhanced table" at bounding box center [1268, 329] width 21 height 21
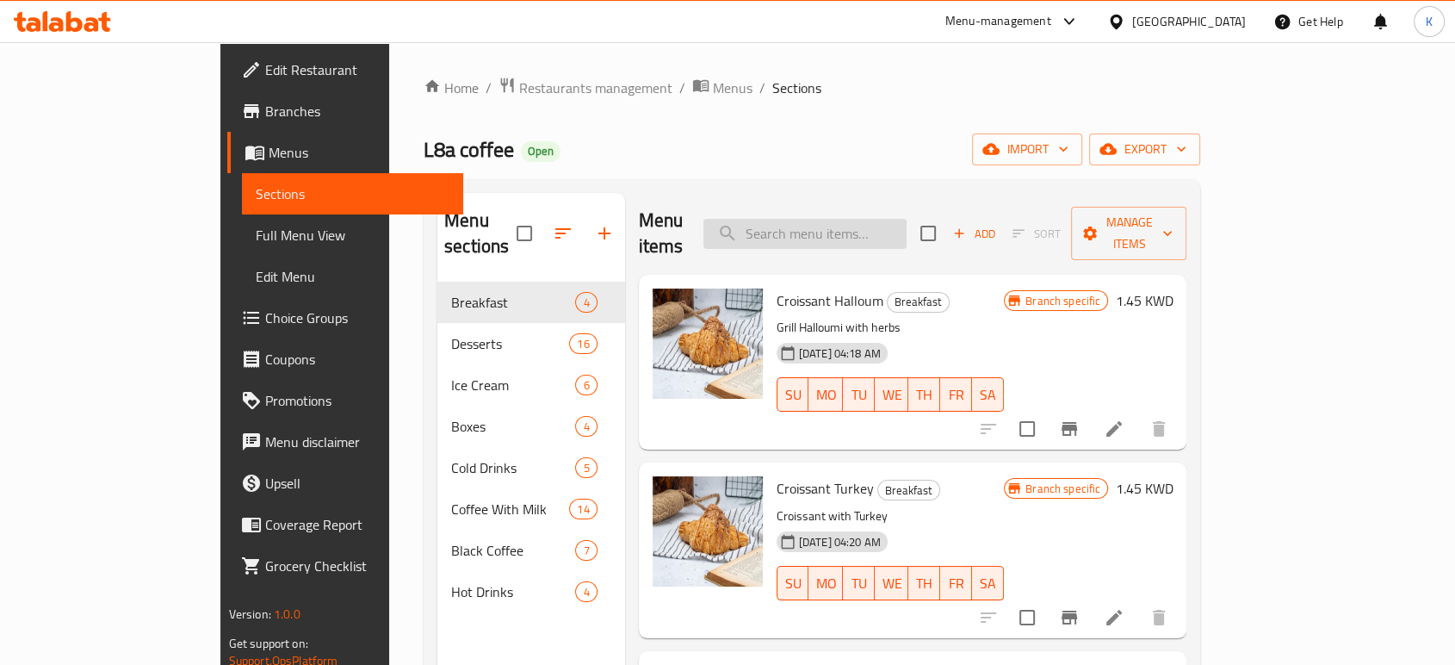
click at [887, 226] on input "search" at bounding box center [804, 234] width 203 height 30
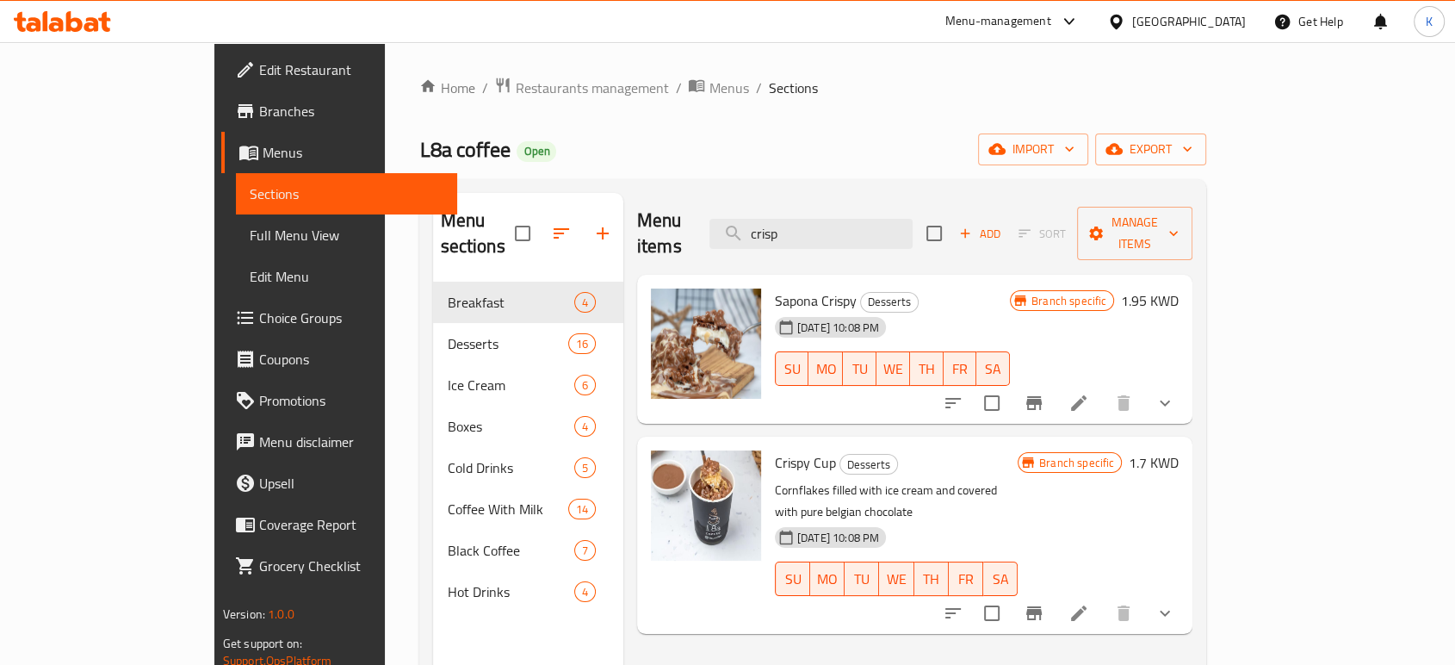
type input "crisp"
click at [1017, 310] on div "[DATE] 10:08 PM SU MO TU WE TH FR SA" at bounding box center [892, 356] width 249 height 93
click at [1089, 393] on icon at bounding box center [1078, 403] width 21 height 21
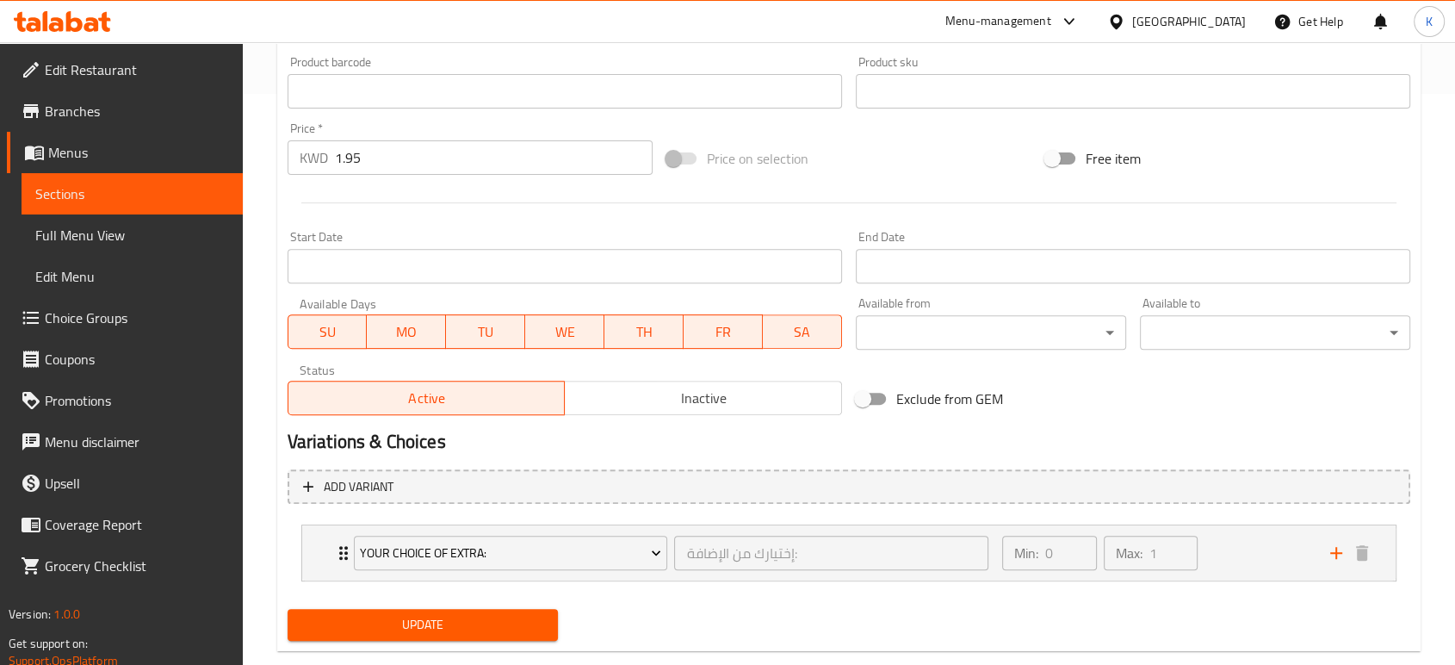
scroll to position [573, 0]
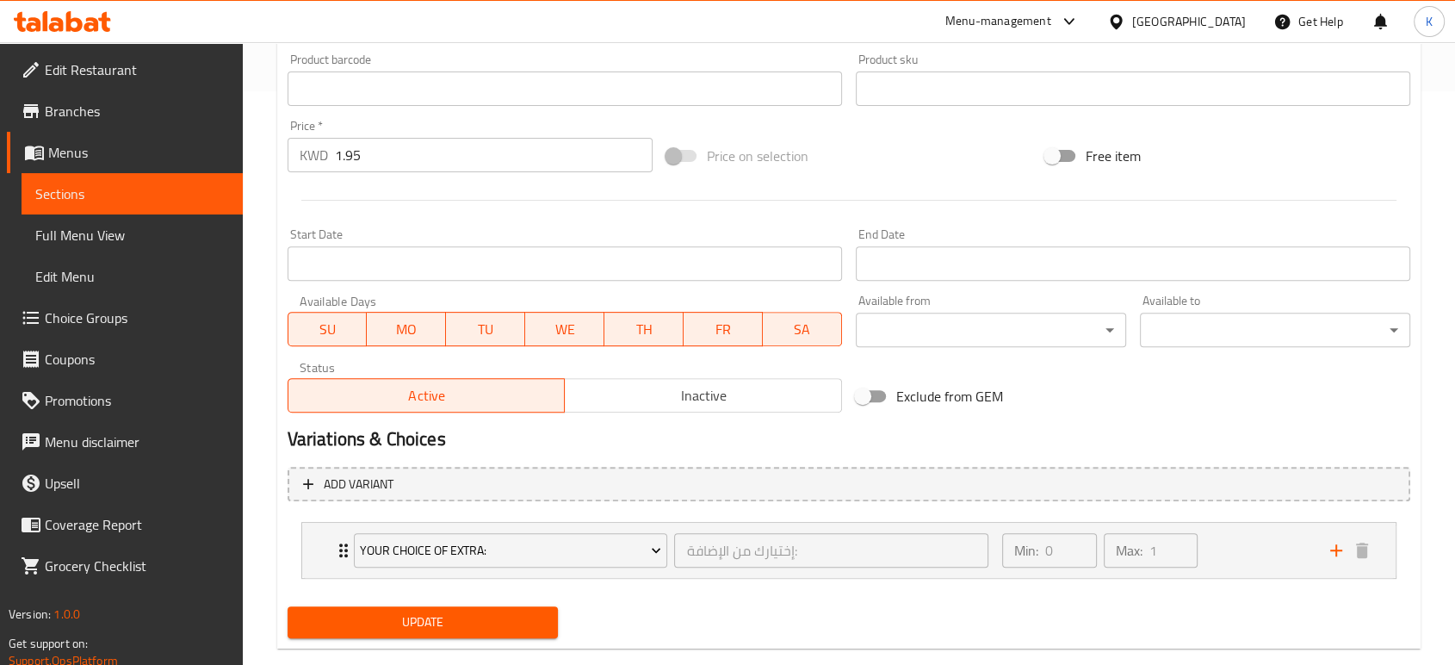
click at [448, 163] on input "1.95" at bounding box center [494, 155] width 318 height 34
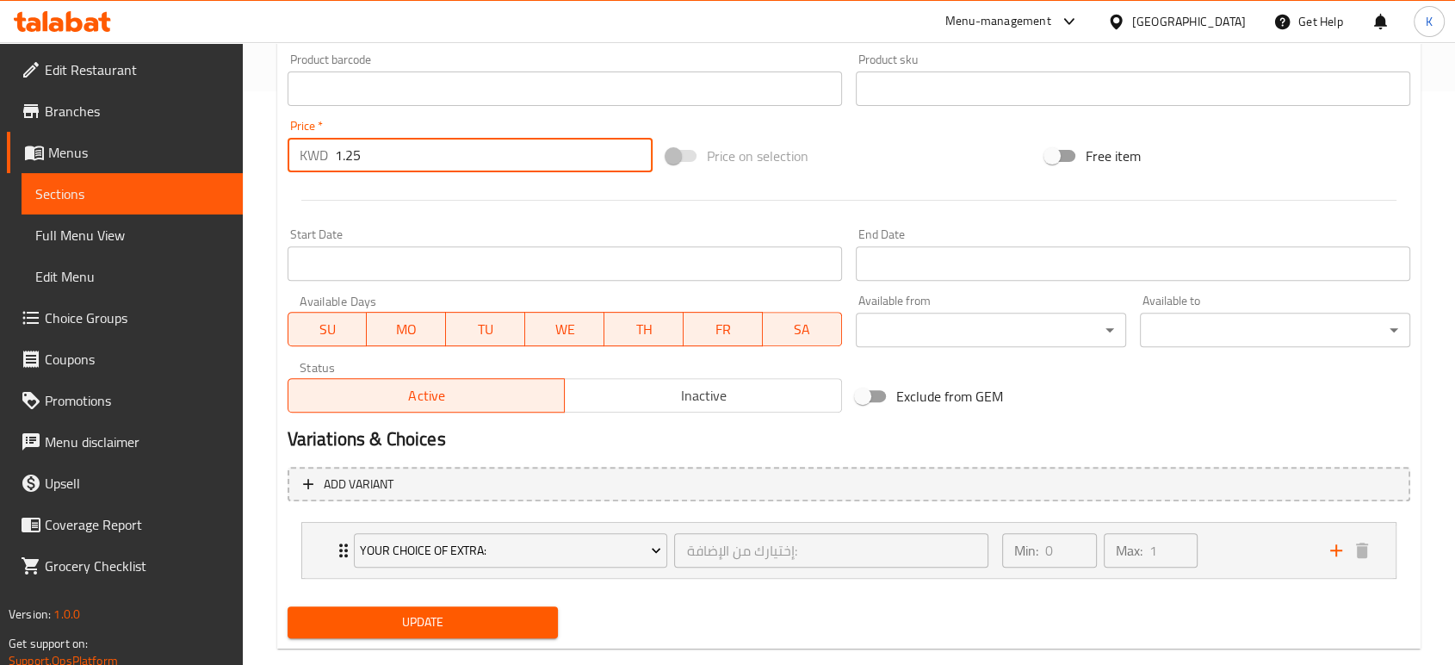
type input "1.25"
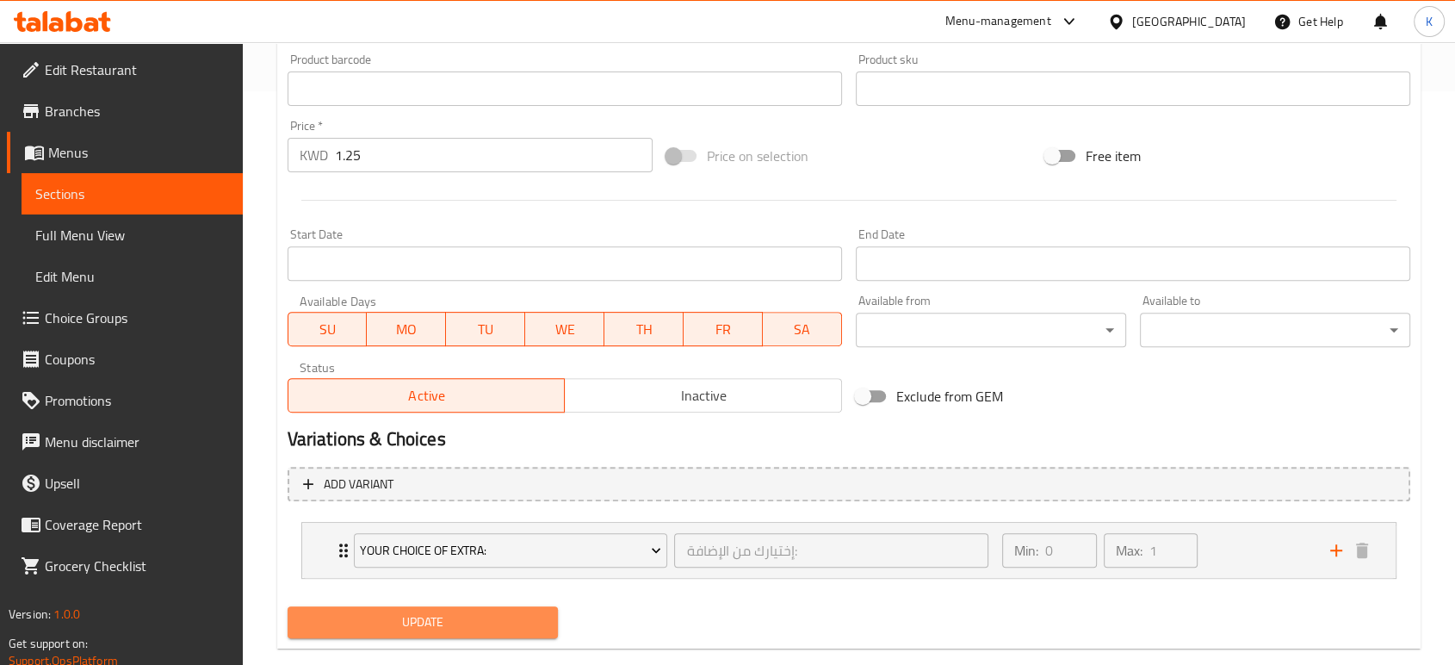
click at [516, 609] on button "Update" at bounding box center [423, 622] width 270 height 32
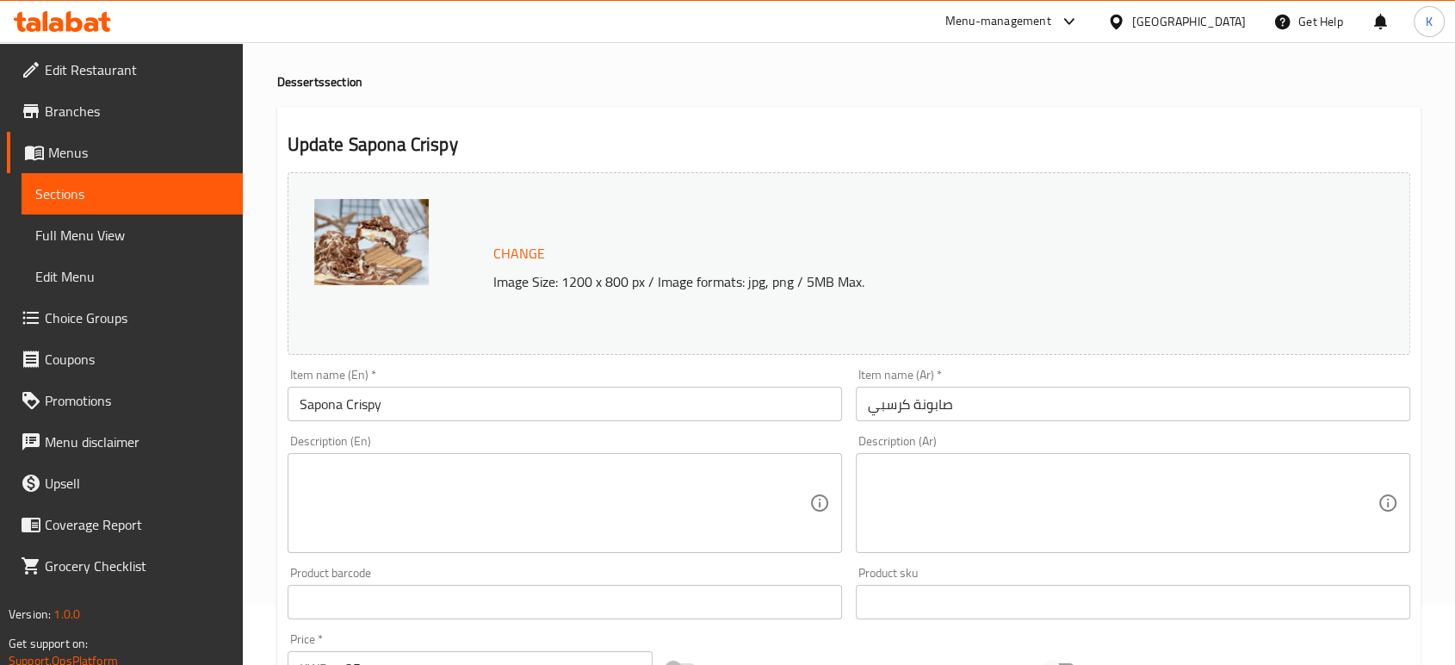
scroll to position [0, 0]
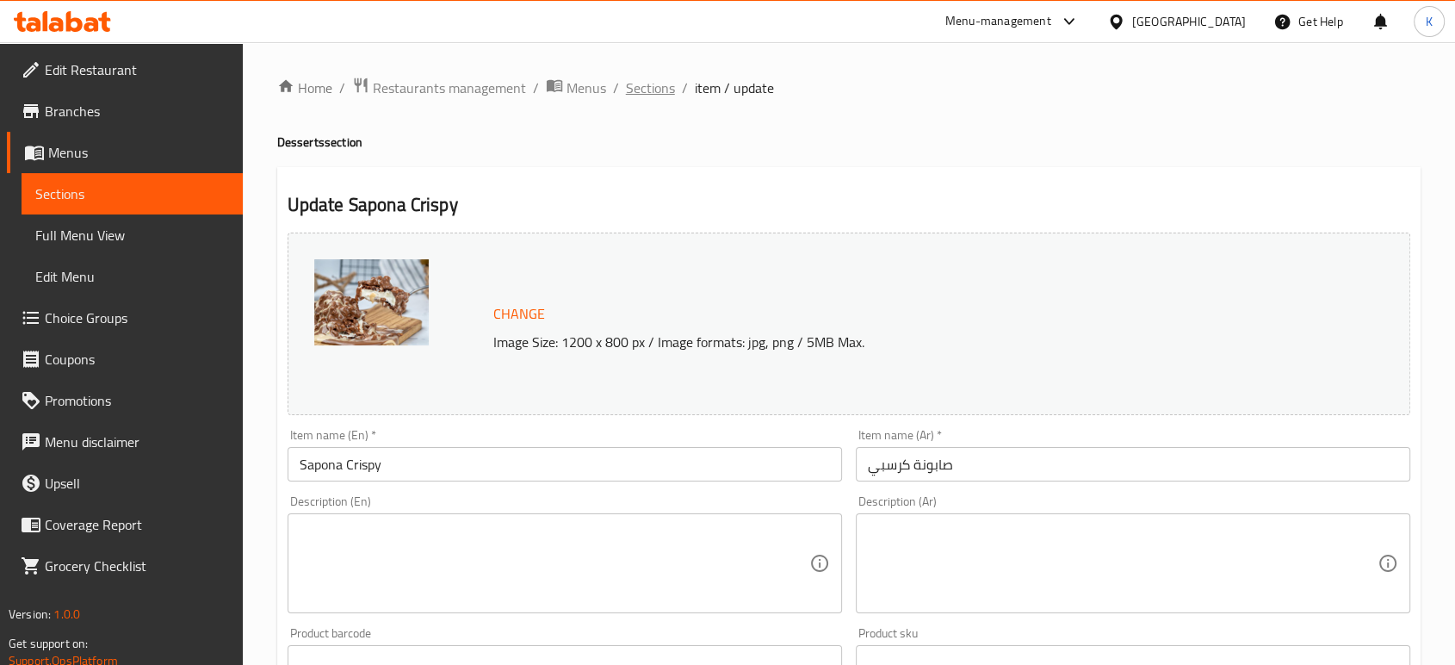
click at [655, 89] on span "Sections" at bounding box center [650, 87] width 49 height 21
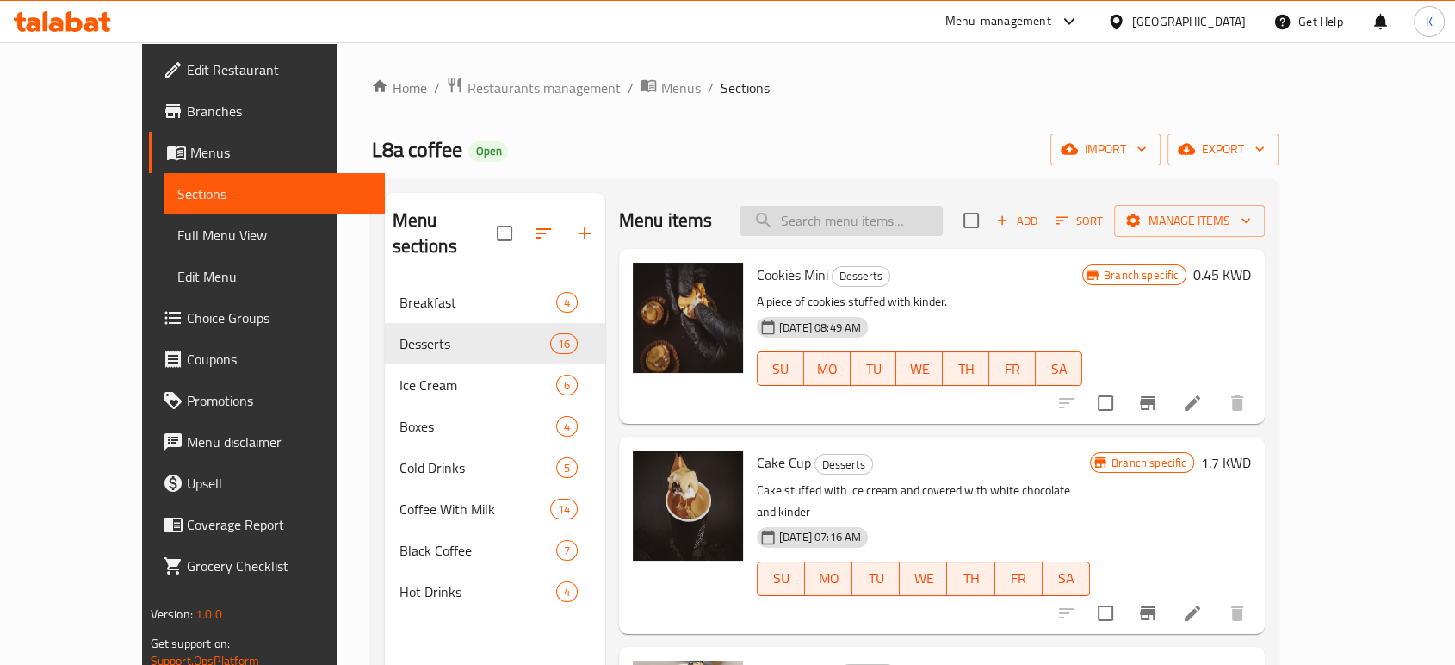
click at [838, 226] on input "search" at bounding box center [840, 221] width 203 height 30
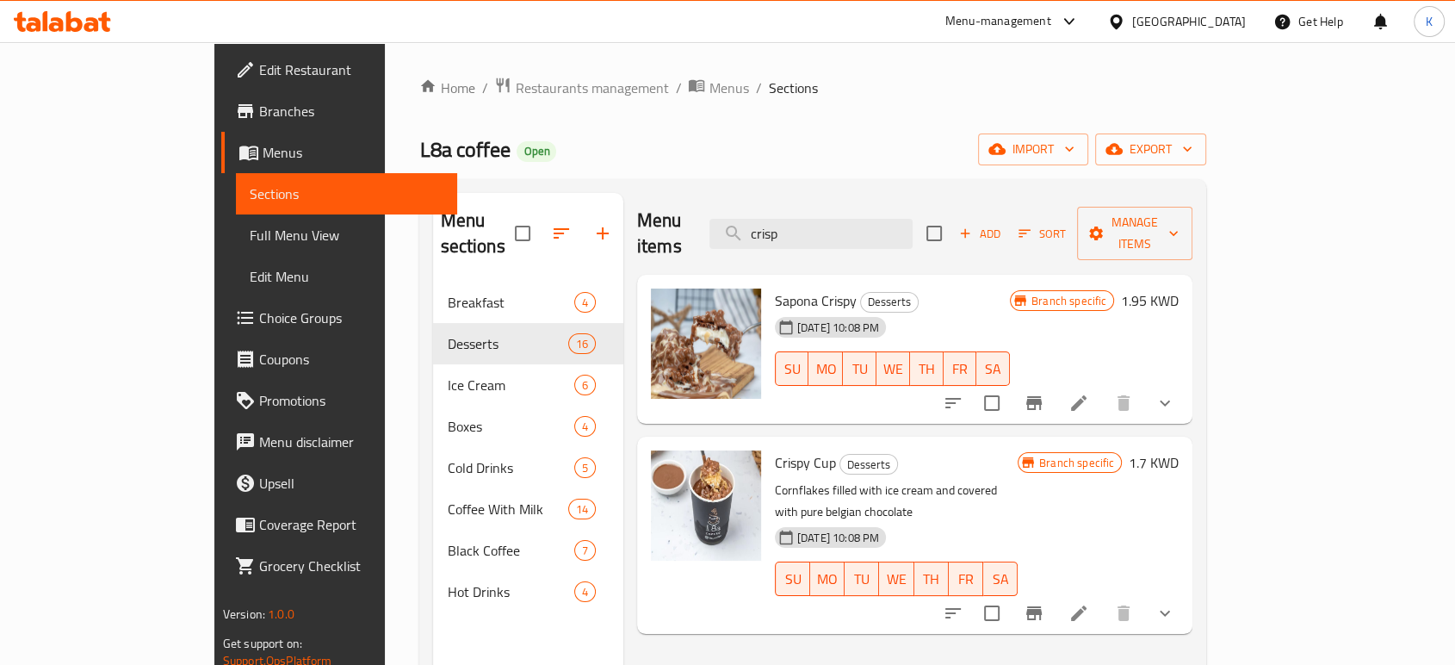
type input "crisp"
click at [1089, 393] on icon at bounding box center [1078, 403] width 21 height 21
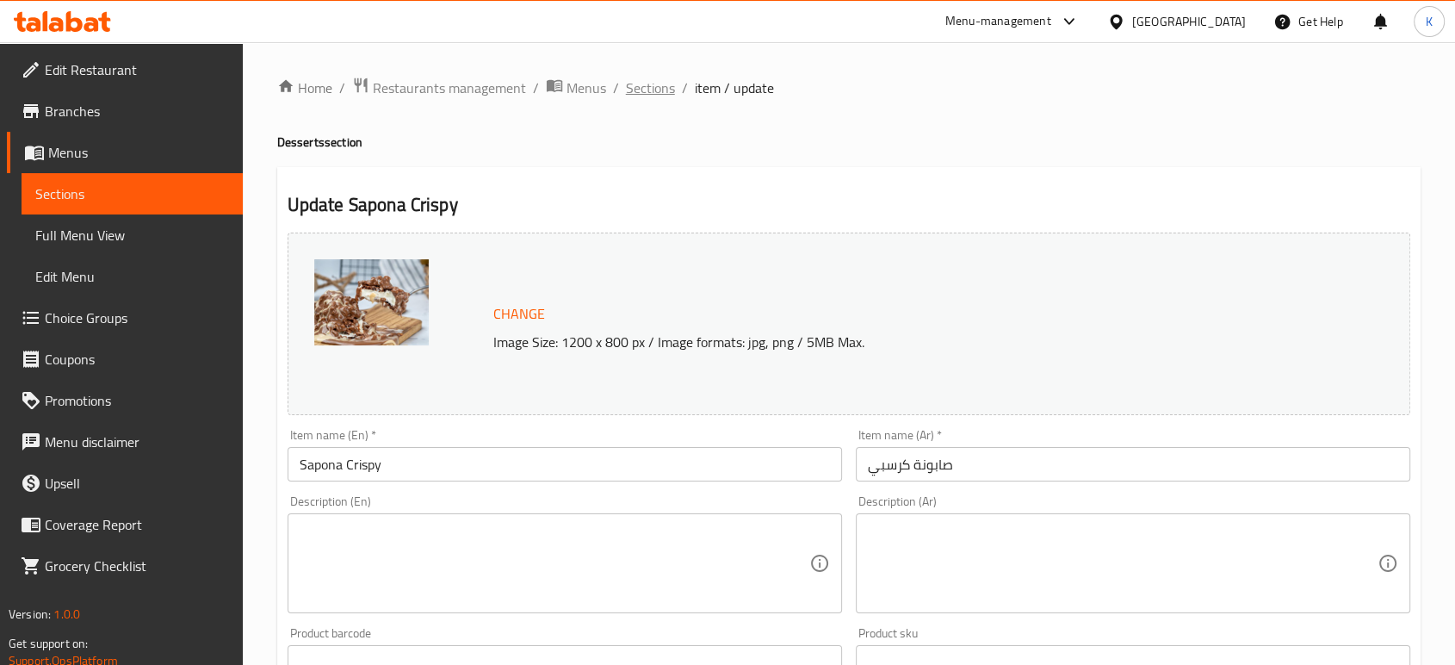
click at [659, 89] on span "Sections" at bounding box center [650, 87] width 49 height 21
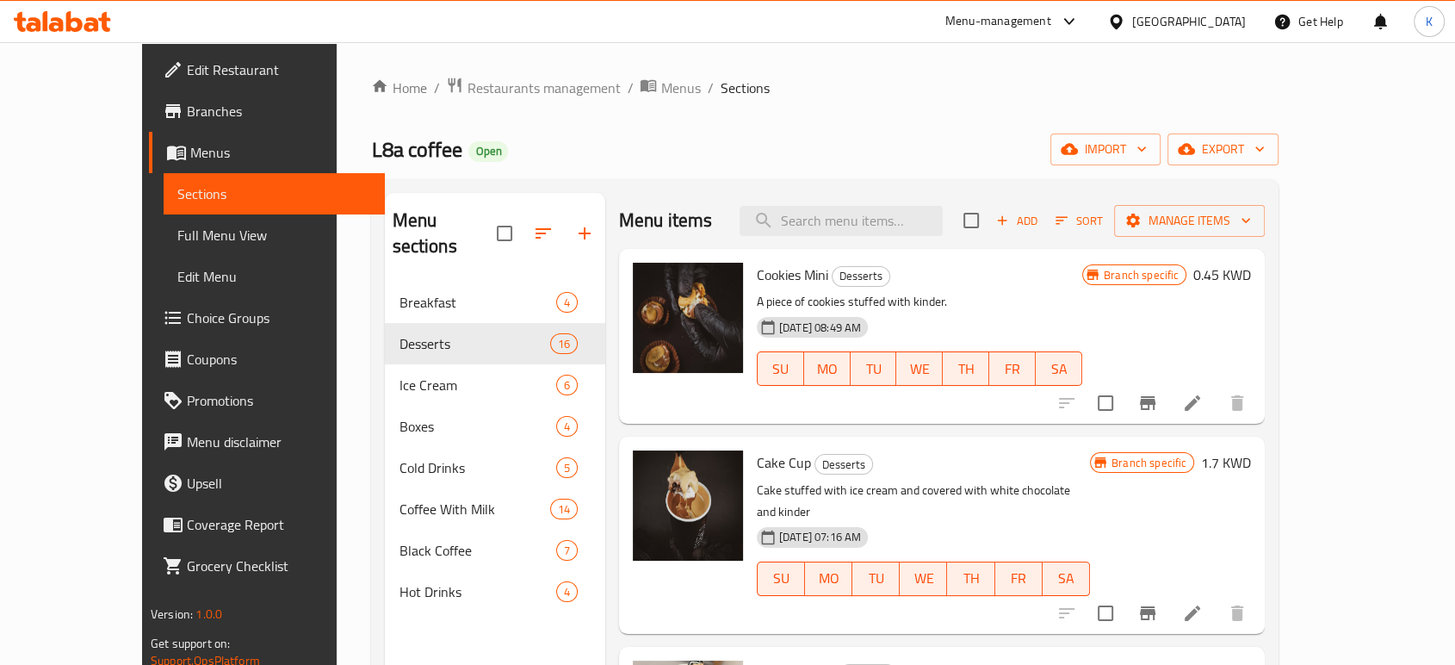
click at [847, 237] on div "Menu items Add Sort Manage items" at bounding box center [942, 221] width 646 height 56
click at [842, 227] on input "search" at bounding box center [840, 221] width 203 height 30
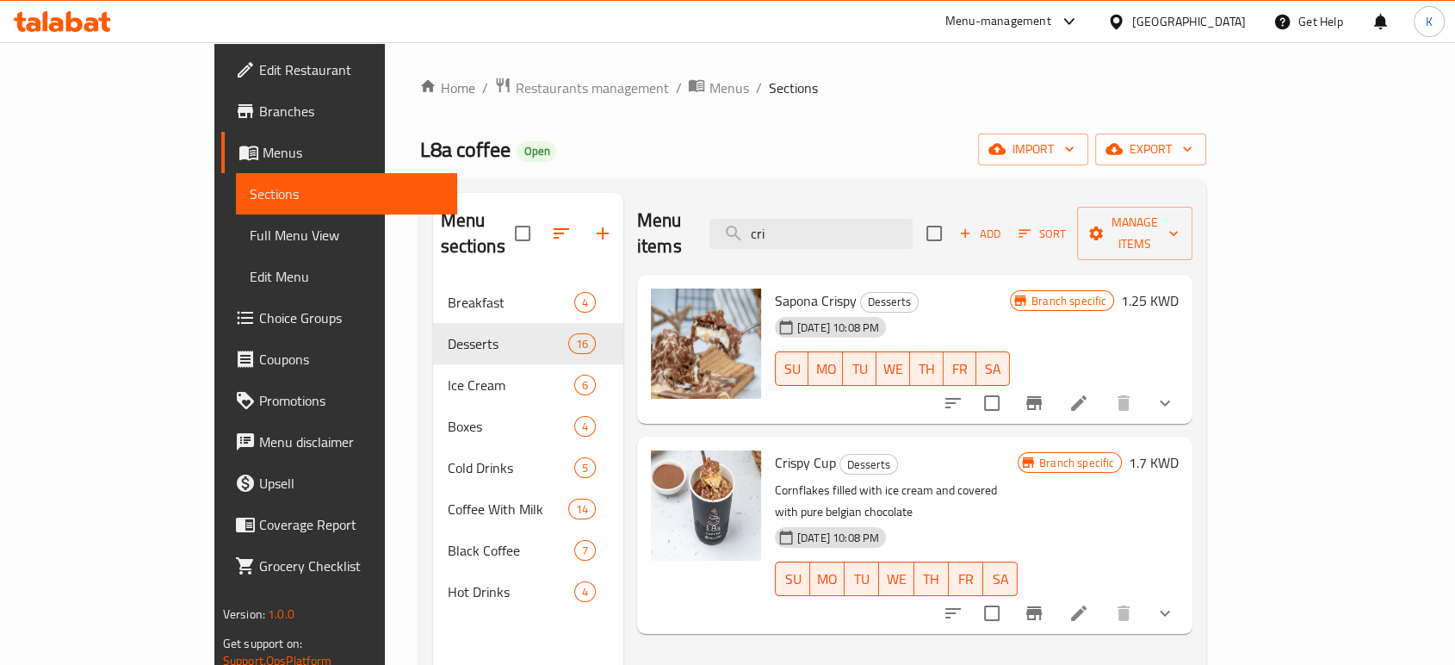
type input "cri"
click at [1122, 628] on div "Menu items cri Add Sort Manage items Sapona Crispy Desserts [DATE] 10:08 PM SU …" at bounding box center [907, 525] width 569 height 665
click at [857, 219] on input "cri" at bounding box center [810, 234] width 203 height 30
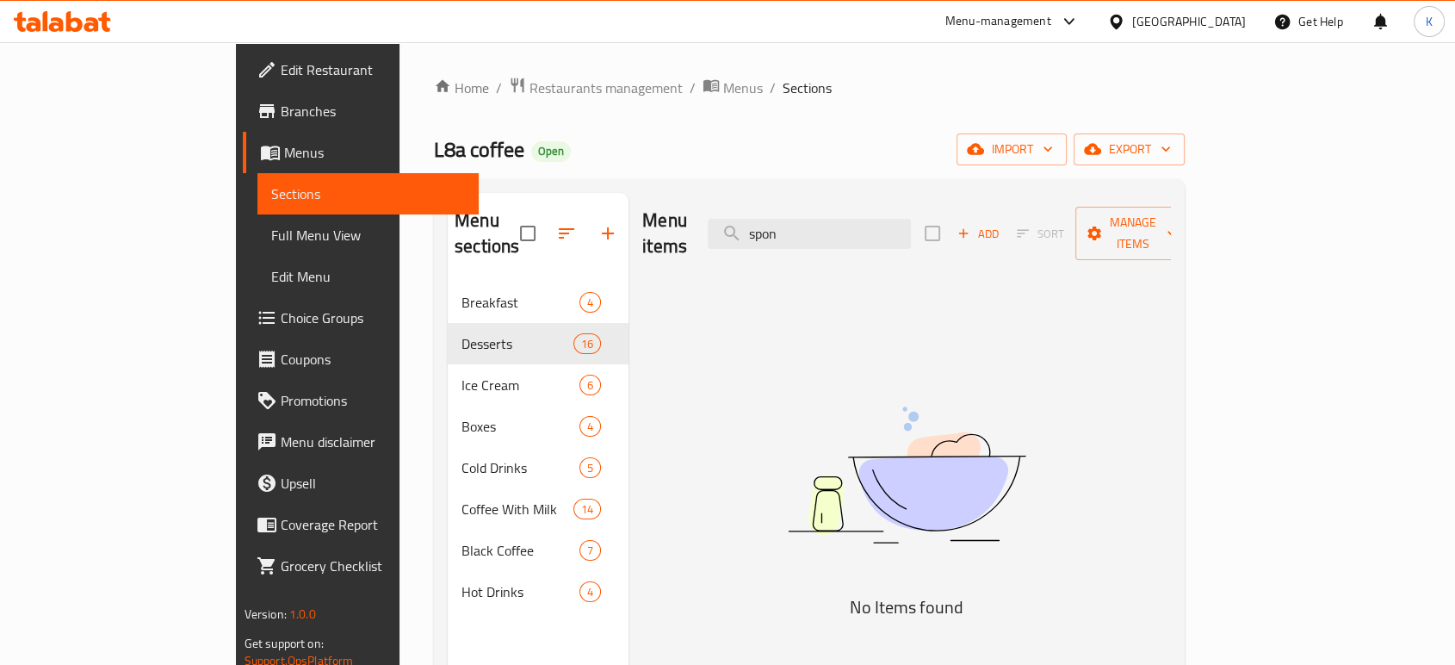
type input "spon"
click at [1079, 390] on img at bounding box center [906, 475] width 430 height 228
click at [881, 227] on input "spon" at bounding box center [809, 234] width 203 height 30
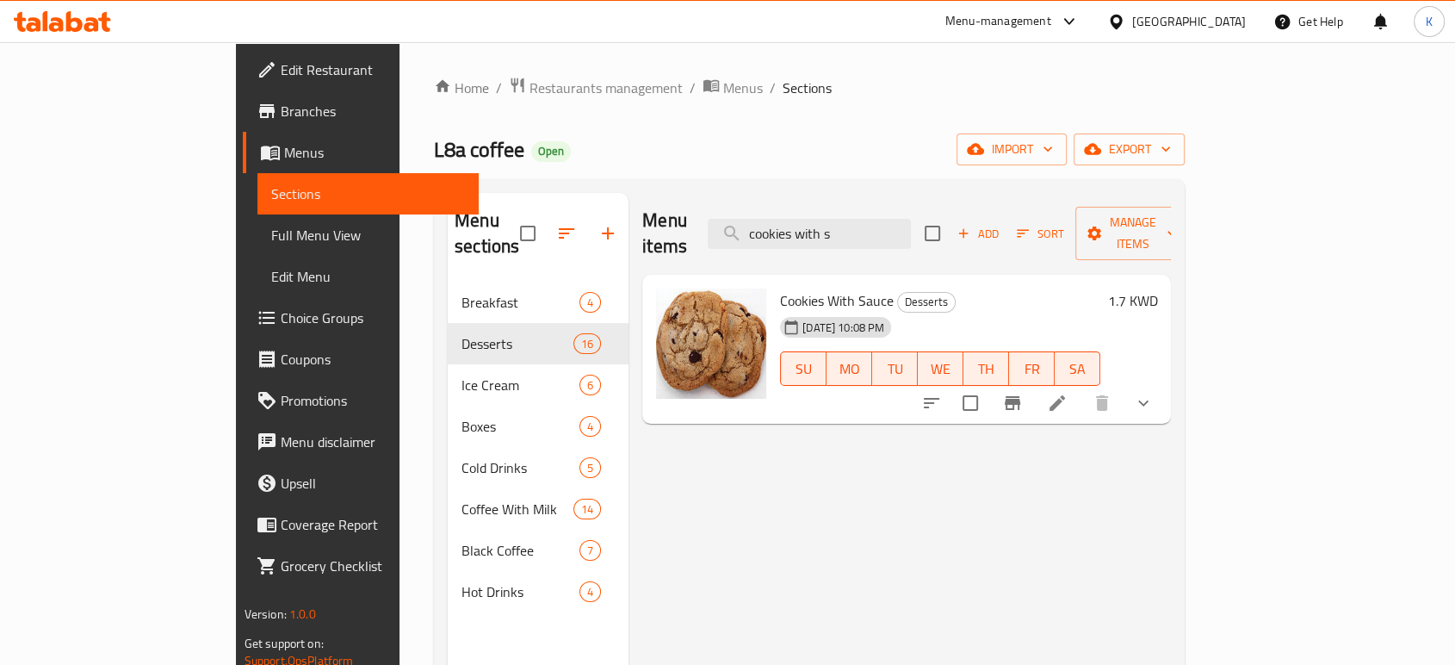
type input "cookies with s"
click at [1065, 395] on icon at bounding box center [1056, 402] width 15 height 15
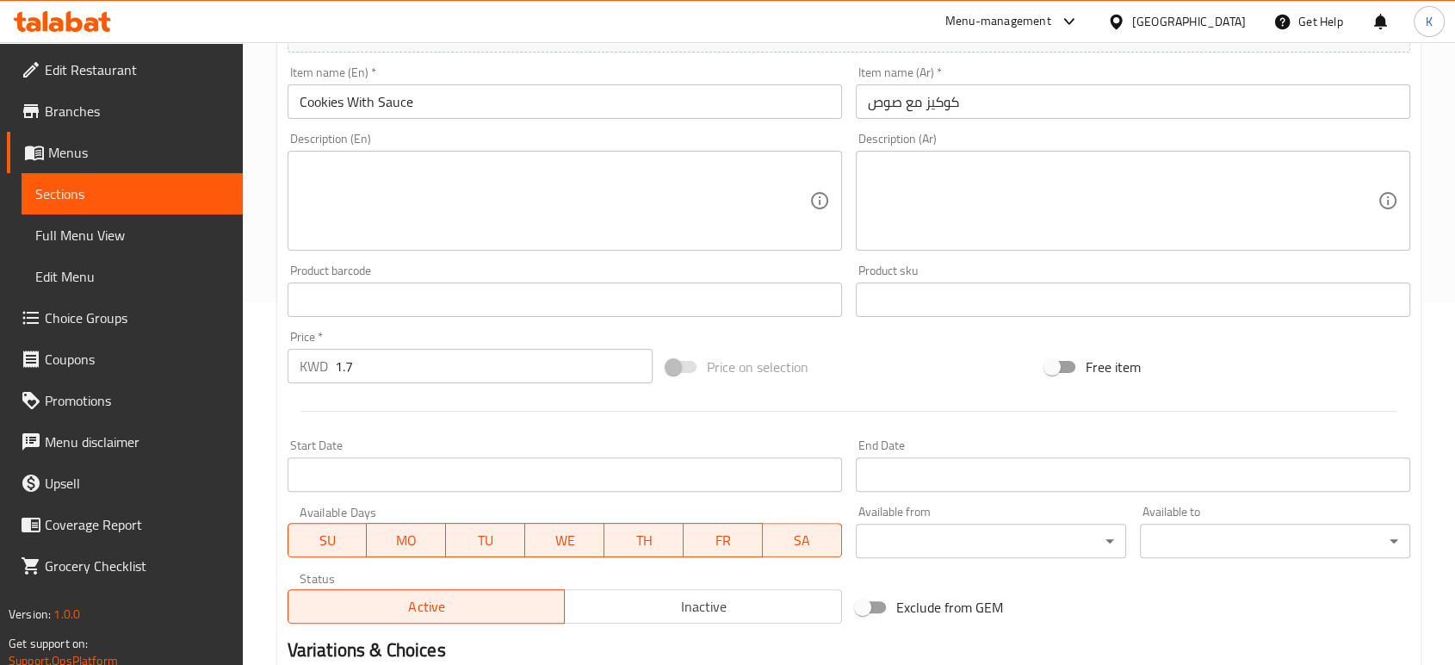
scroll to position [382, 0]
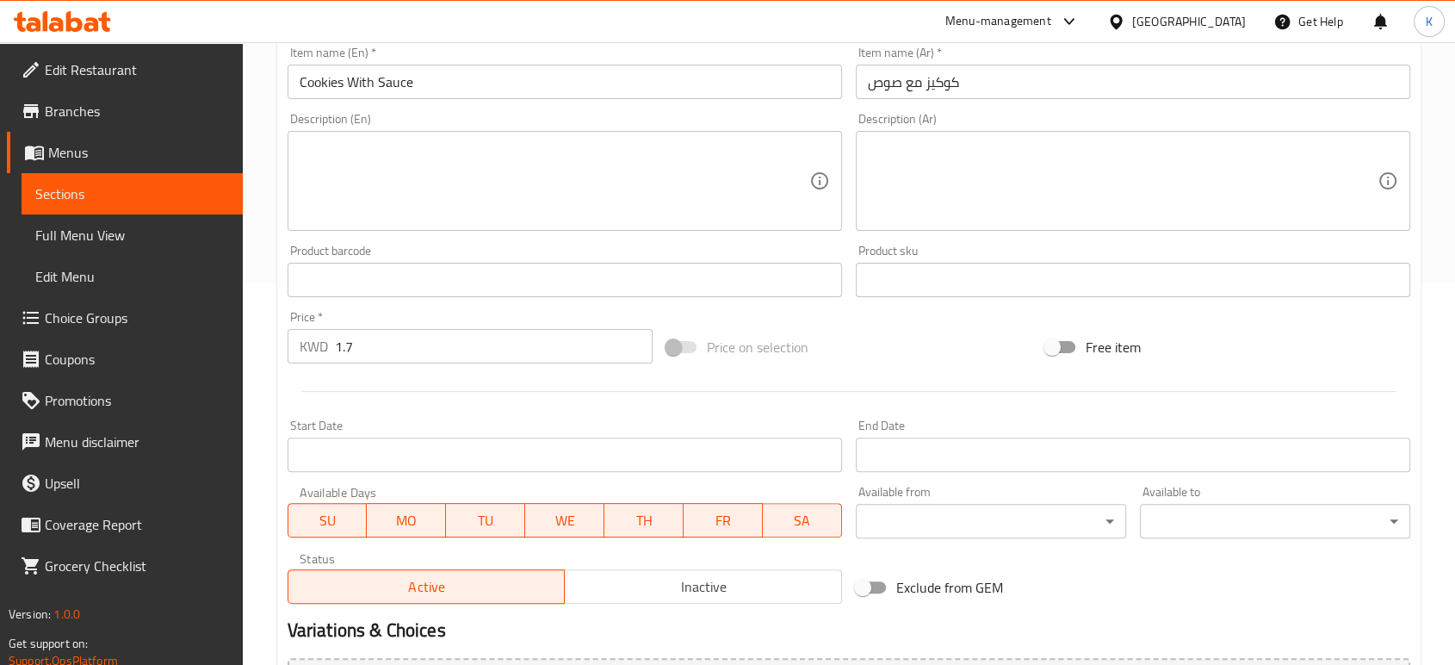
click at [473, 348] on input "1.7" at bounding box center [494, 346] width 318 height 34
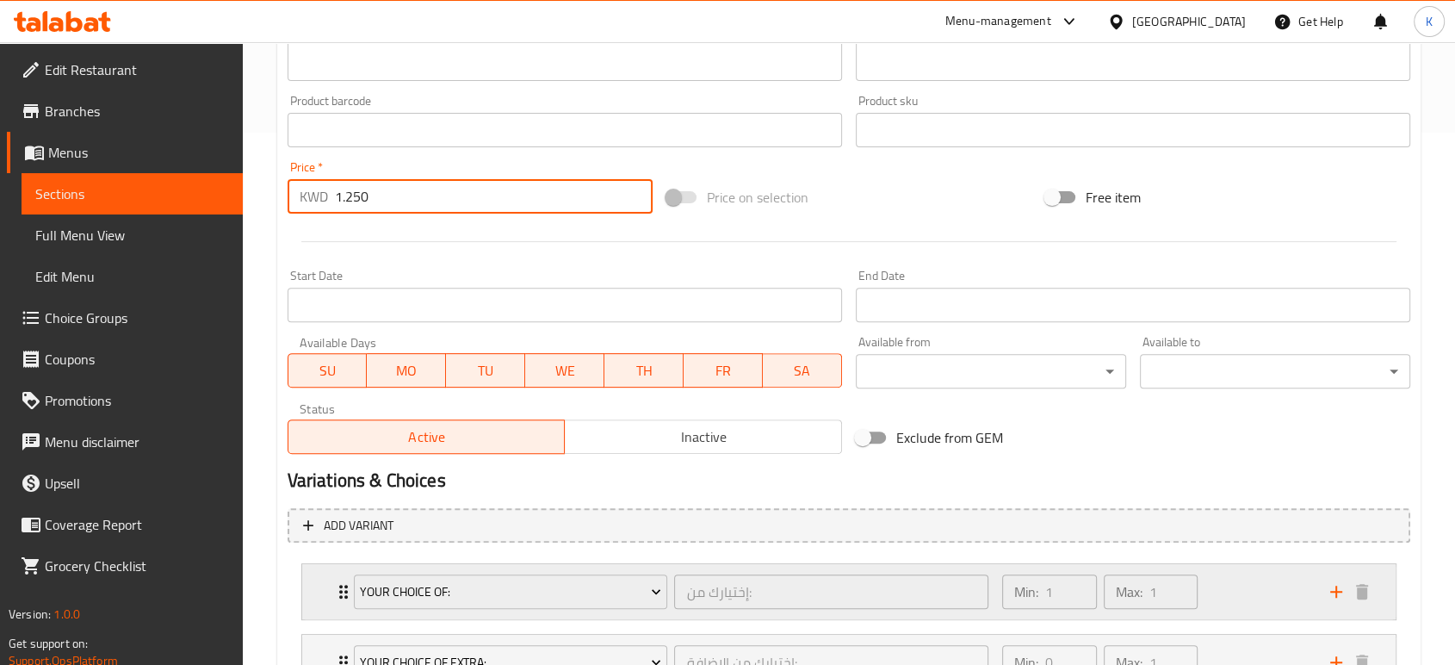
scroll to position [675, 0]
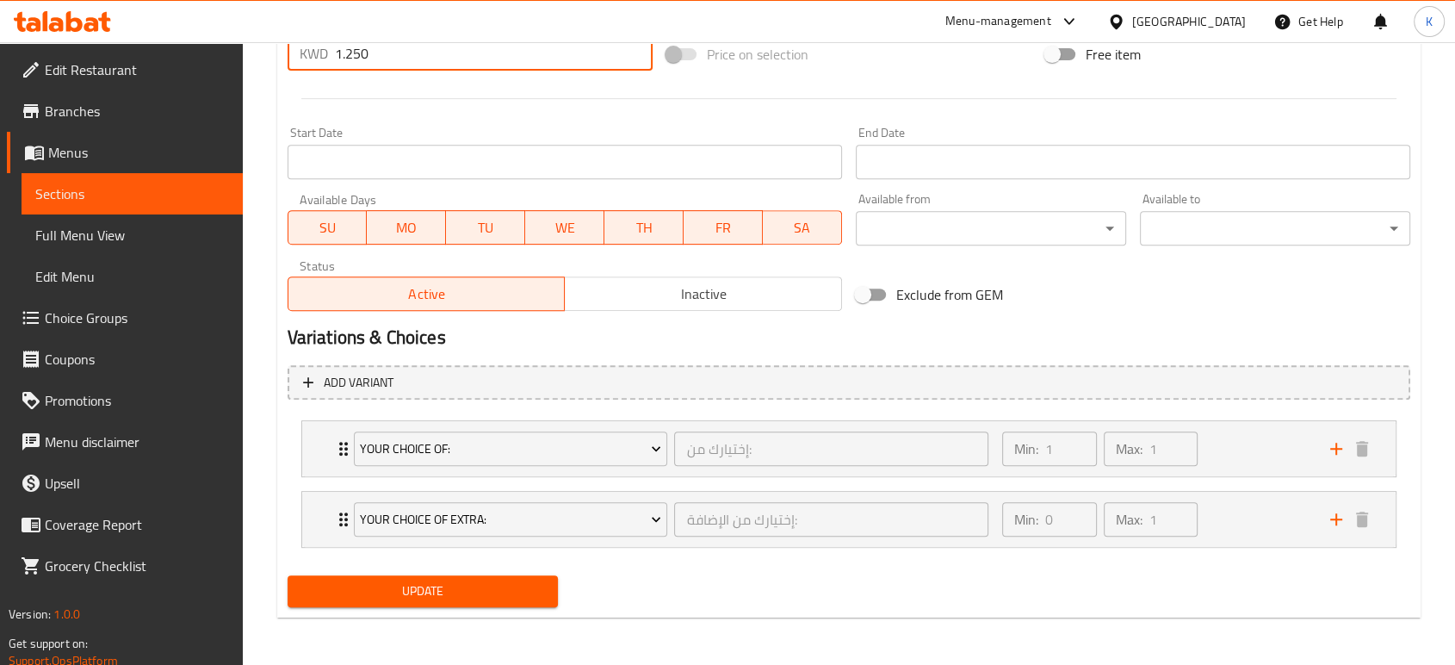
type input "1.250"
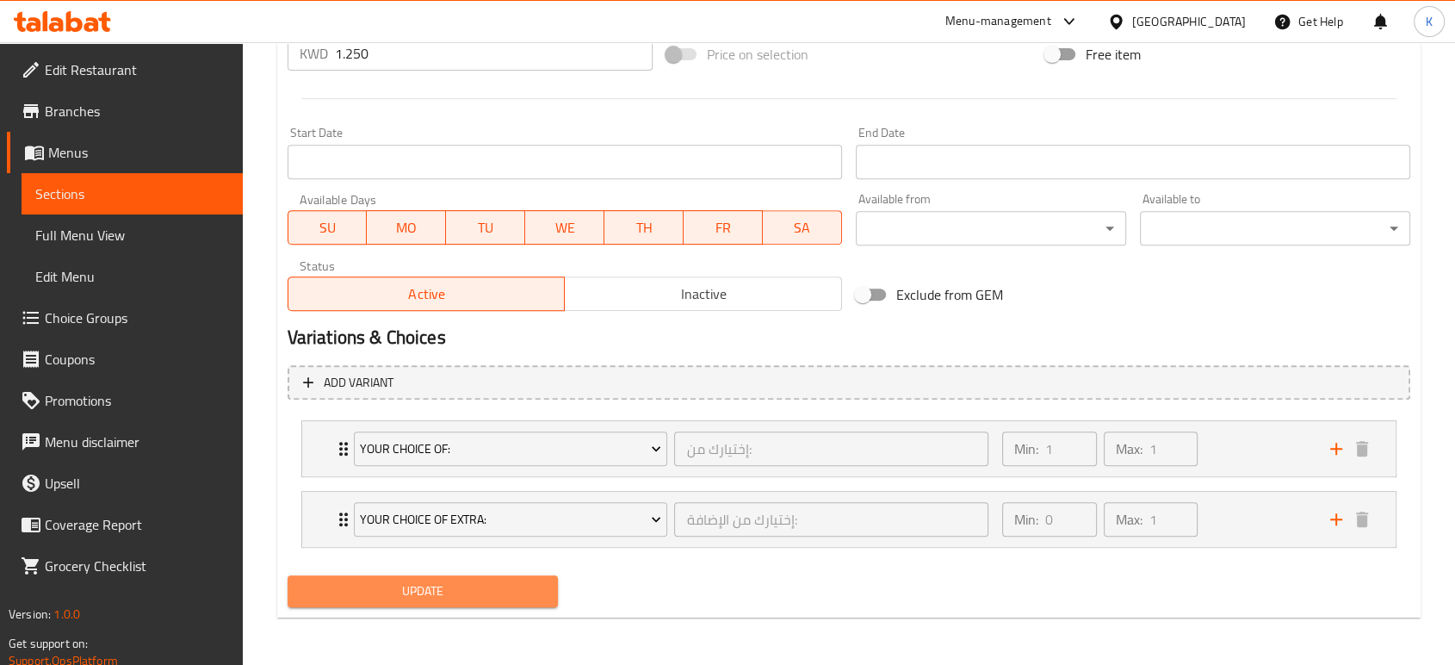
click at [450, 591] on span "Update" at bounding box center [422, 591] width 243 height 22
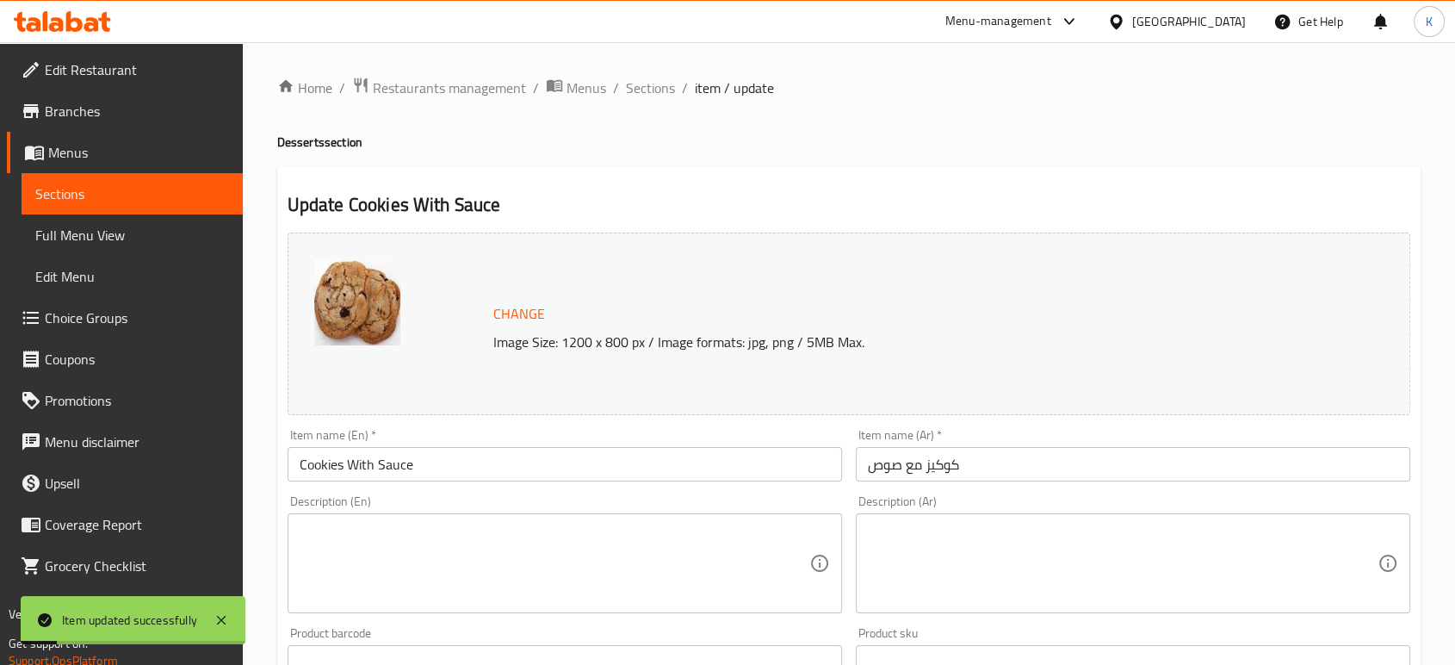
scroll to position [0, 0]
click at [646, 91] on span "Sections" at bounding box center [650, 87] width 49 height 21
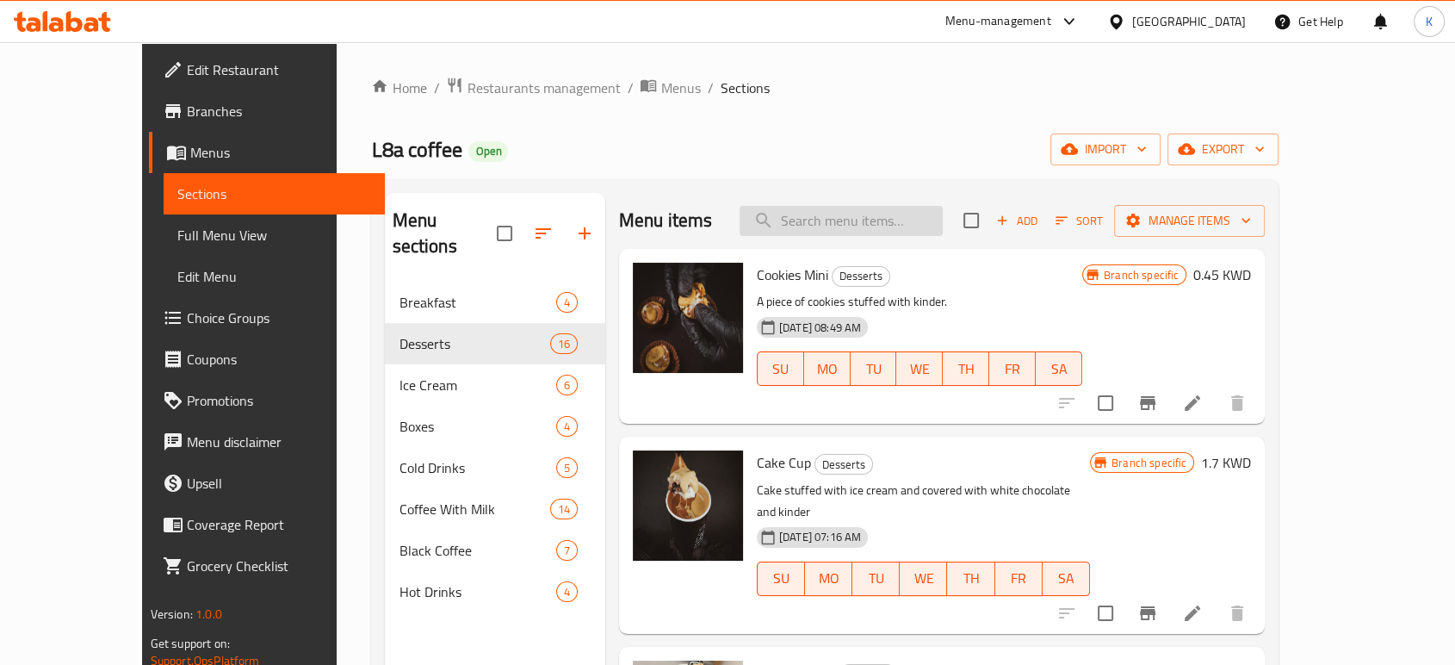
click at [840, 215] on input "search" at bounding box center [840, 221] width 203 height 30
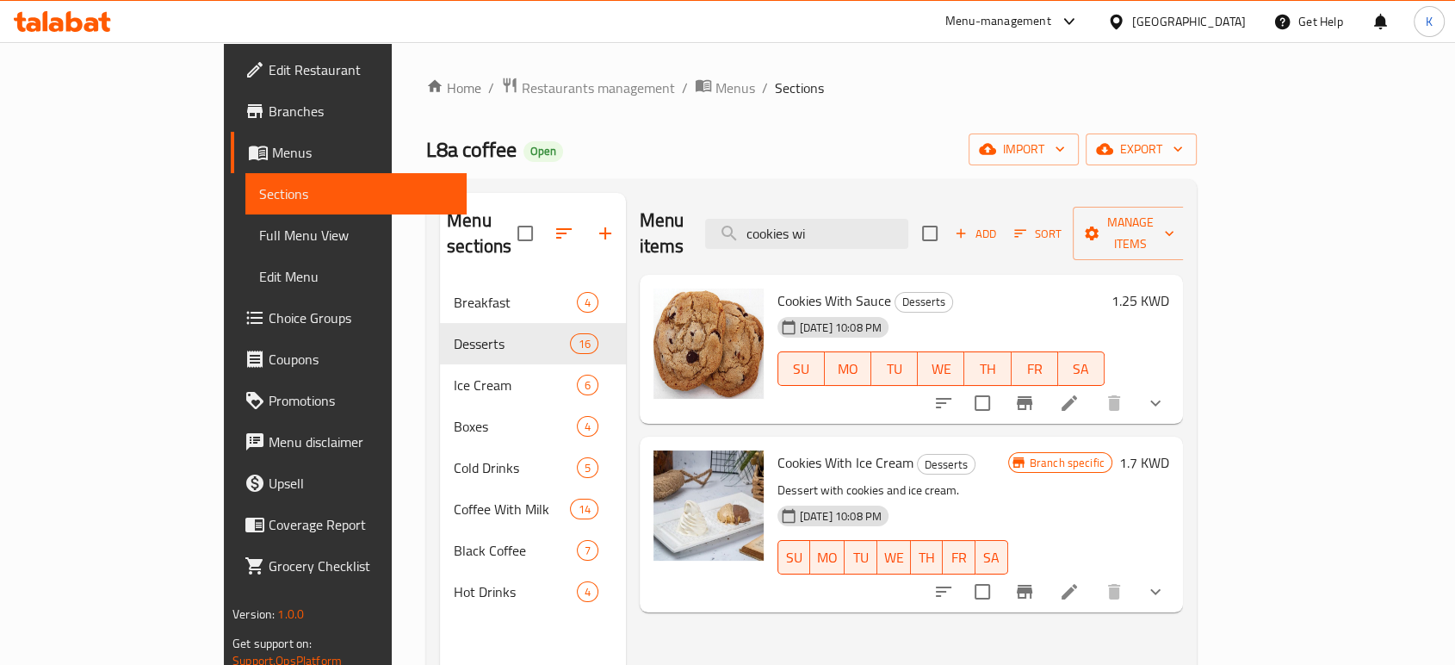
click at [1120, 604] on div "Menu items cookies wi Add Sort Manage items Cookies With Sauce Desserts [DATE] …" at bounding box center [904, 525] width 557 height 665
click at [994, 187] on div "Menu sections Breakfast 4 Desserts 16 Ice Cream 6 Boxes 4 Cold Drinks 5 Coffee …" at bounding box center [811, 525] width 770 height 692
click at [908, 219] on input "cookies wi" at bounding box center [806, 234] width 203 height 30
click at [908, 222] on input "cookies wi" at bounding box center [806, 234] width 203 height 30
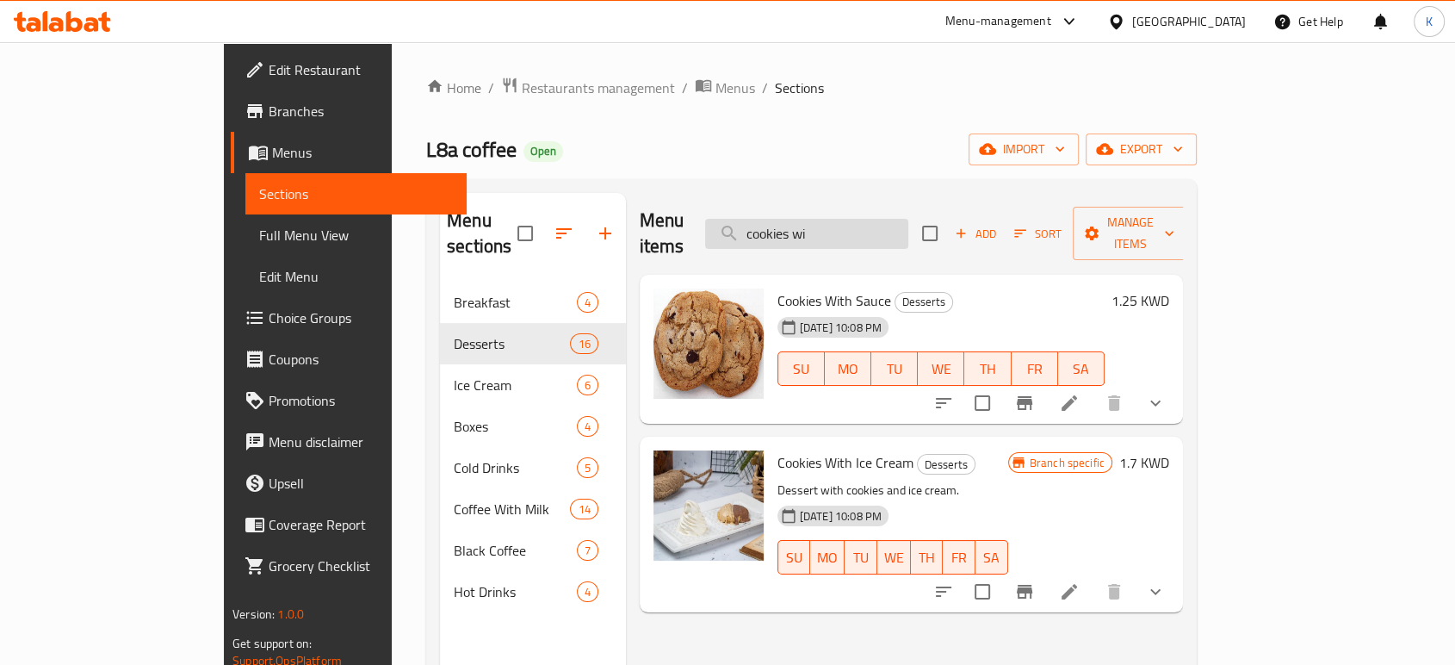
click at [907, 220] on input "cookies wi" at bounding box center [806, 234] width 203 height 30
drag, startPoint x: 826, startPoint y: 212, endPoint x: 817, endPoint y: 212, distance: 9.5
click at [817, 219] on input "cookies wi" at bounding box center [806, 234] width 203 height 30
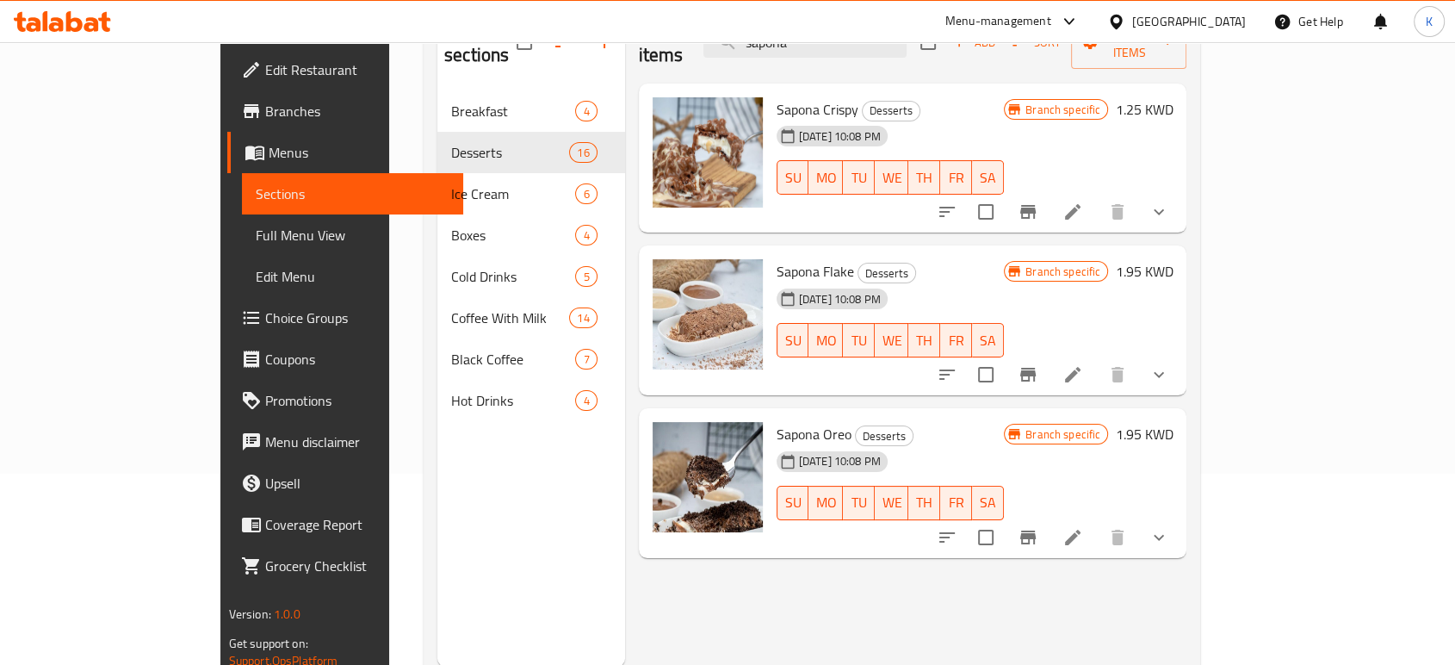
scroll to position [96, 0]
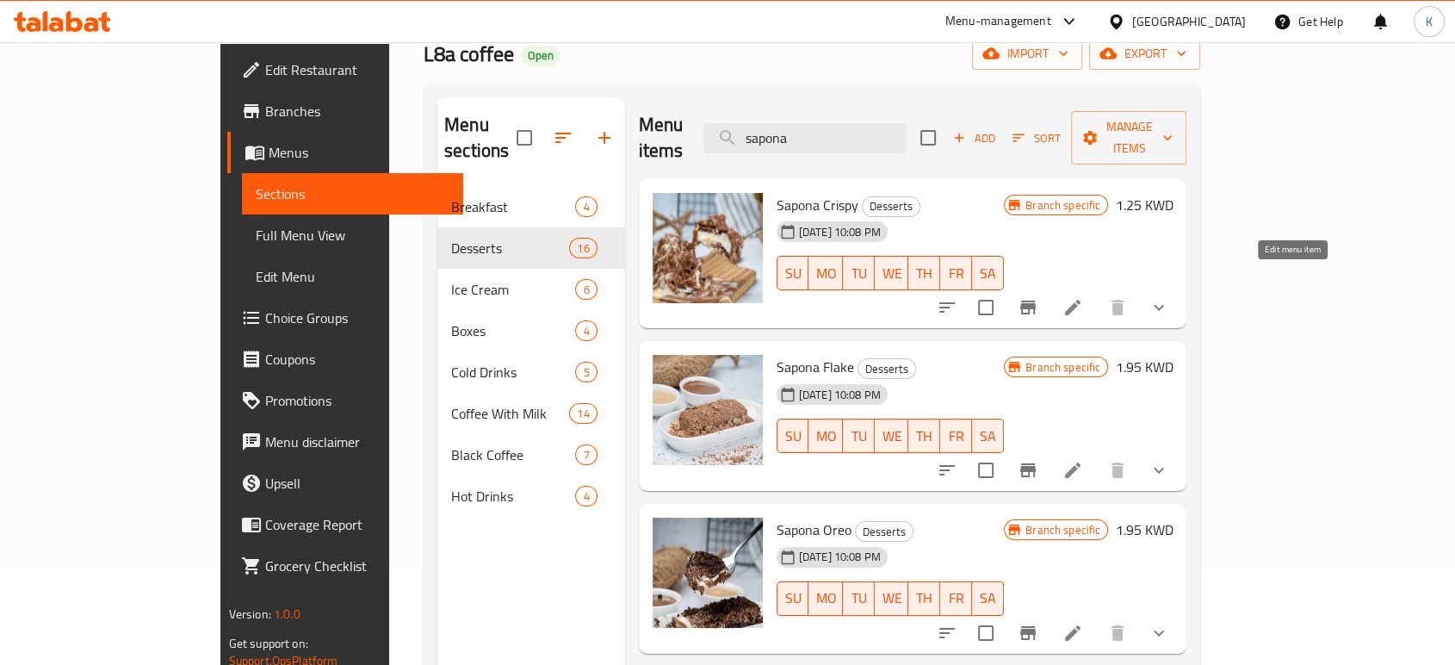
type input "sapona"
click at [1080, 300] on icon at bounding box center [1072, 307] width 15 height 15
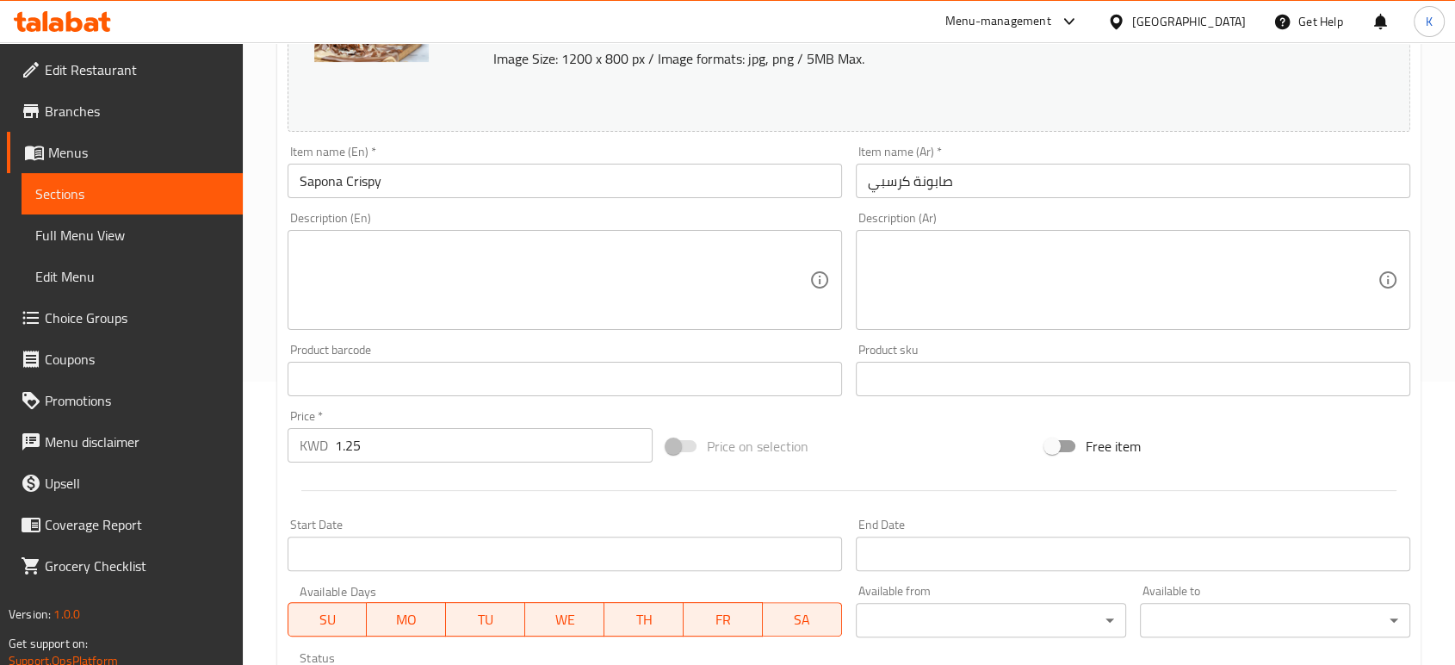
scroll to position [287, 0]
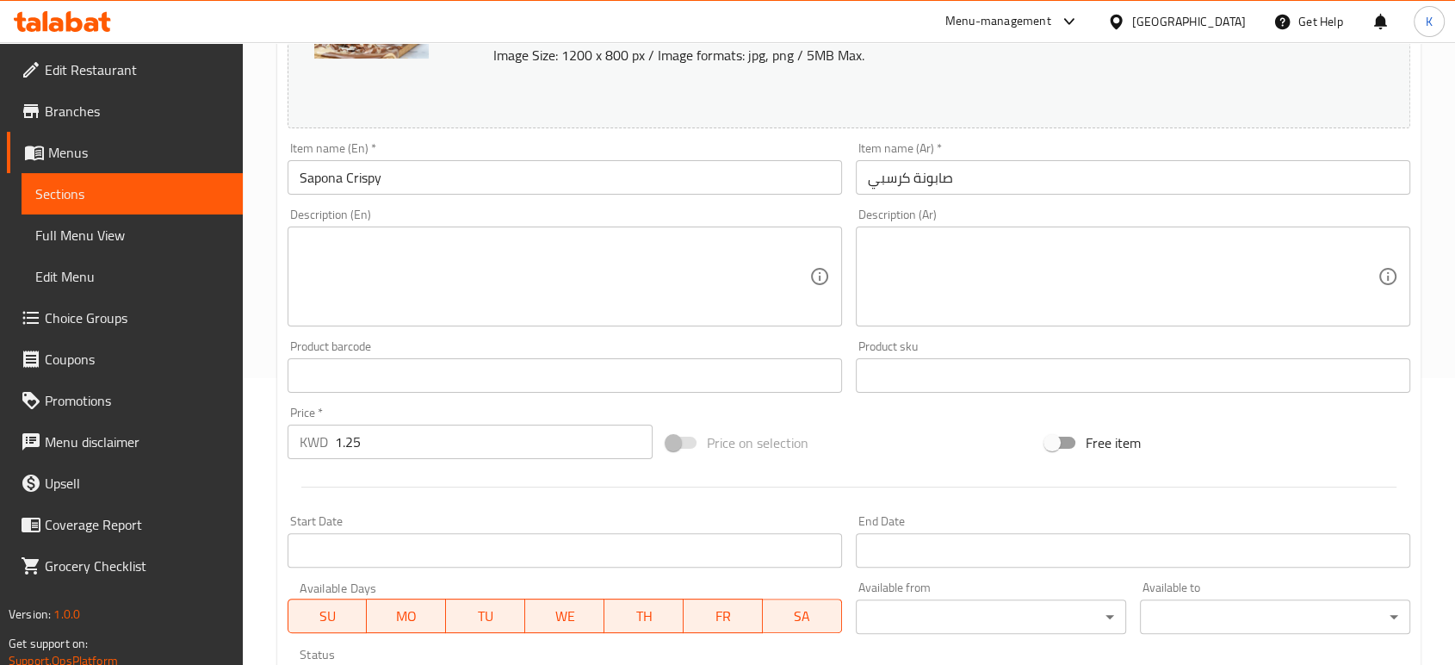
click at [485, 422] on div "Price   * KWD 1.25 Price *" at bounding box center [470, 432] width 365 height 53
click at [484, 433] on input "1.25" at bounding box center [494, 441] width 318 height 34
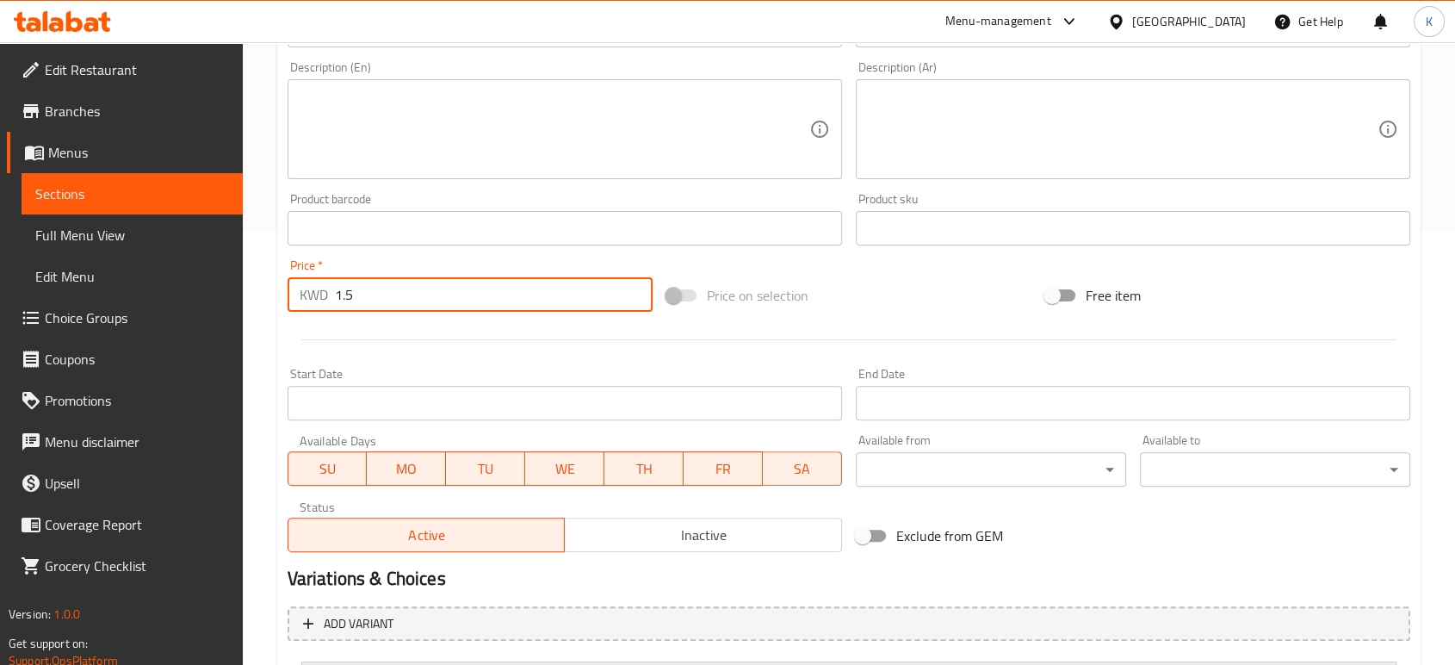
scroll to position [604, 0]
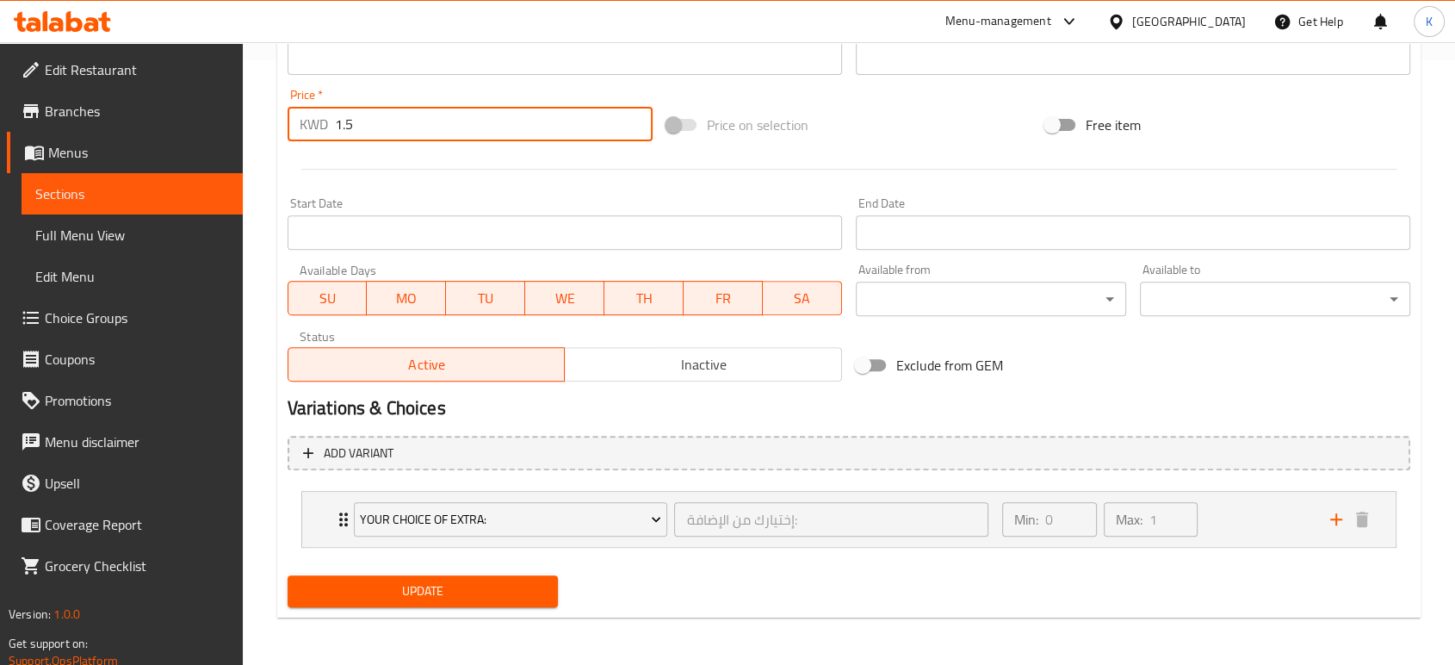
type input "1.5"
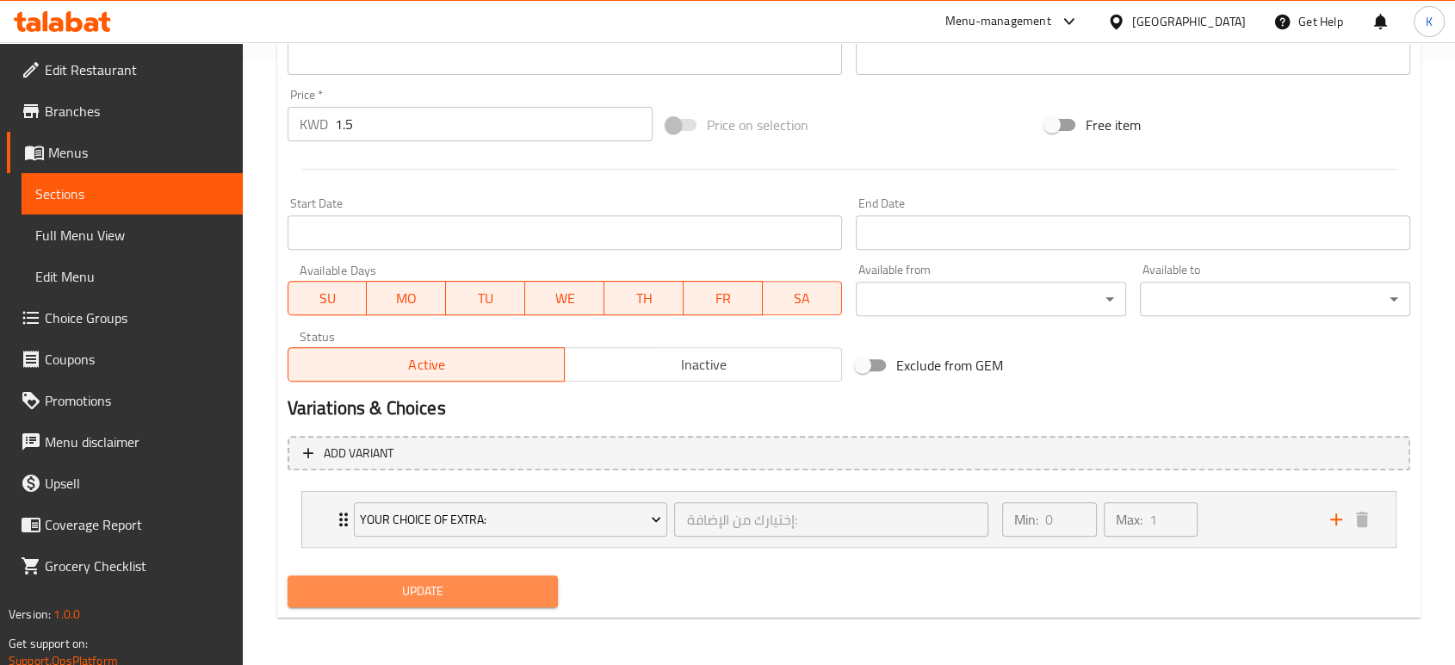
click at [484, 584] on span "Update" at bounding box center [422, 591] width 243 height 22
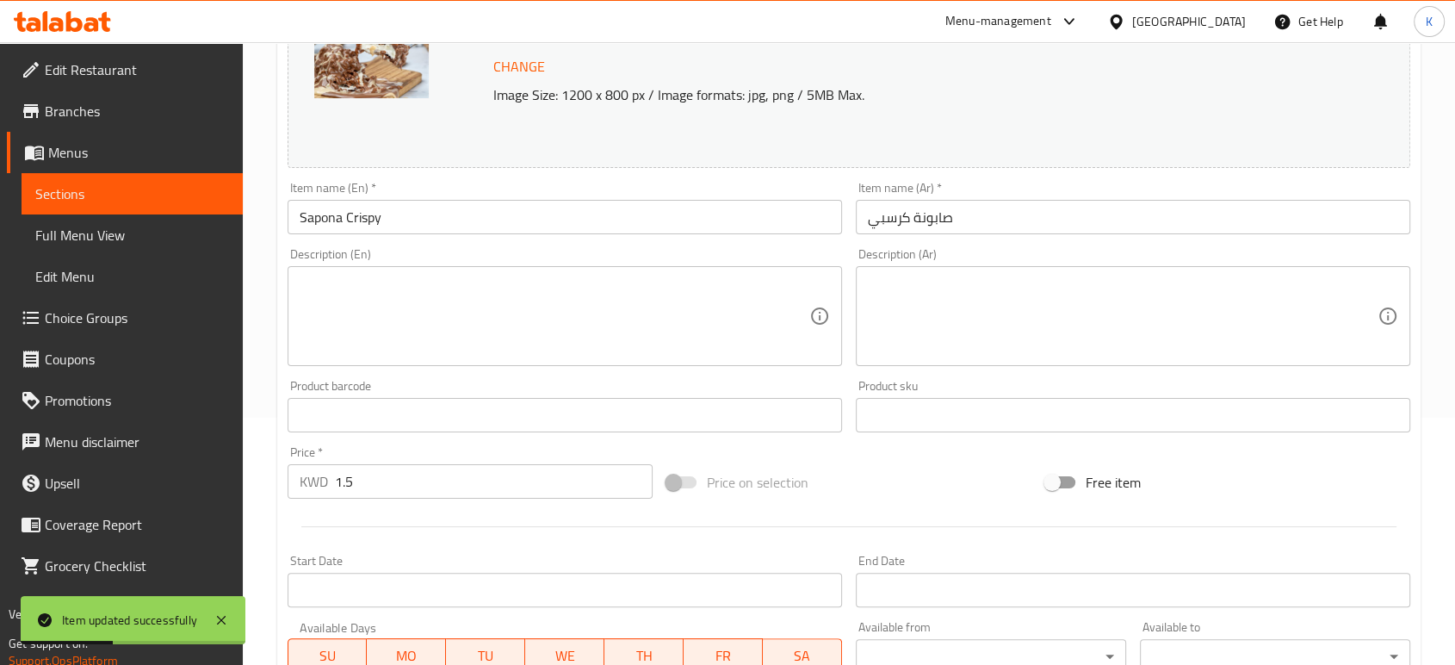
scroll to position [0, 0]
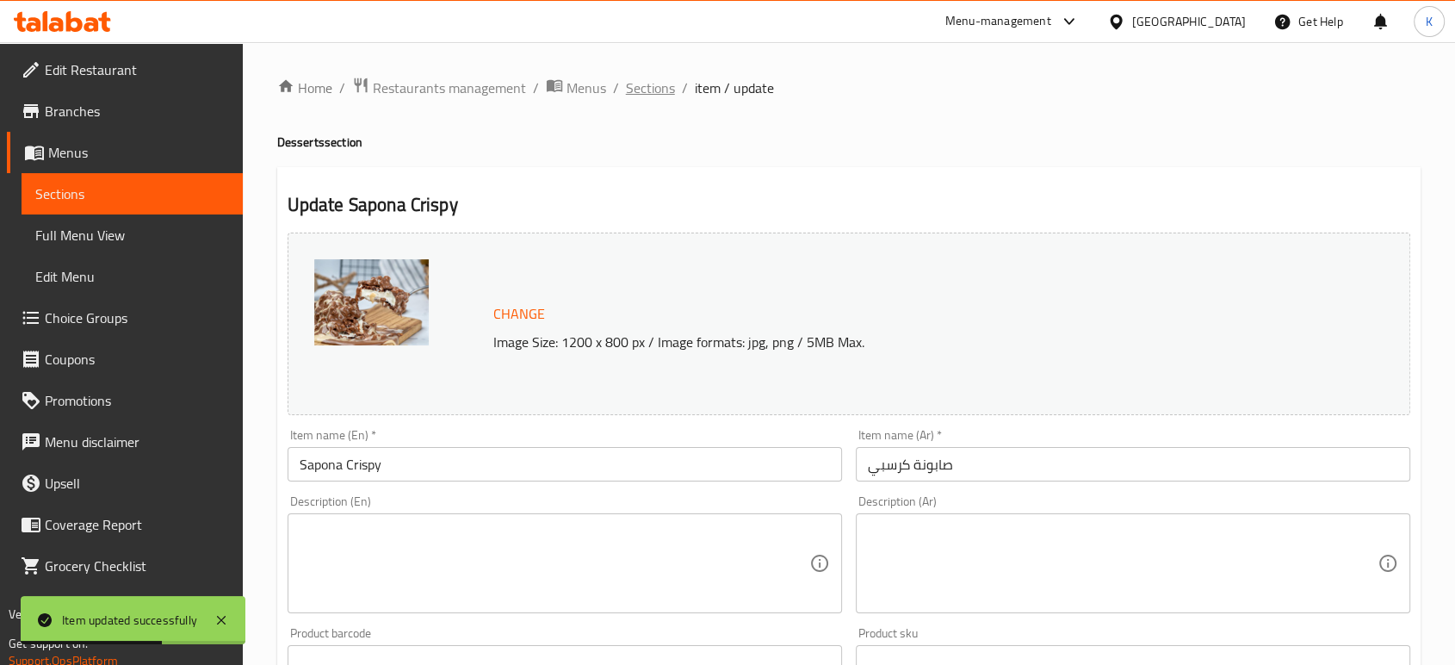
click at [657, 88] on span "Sections" at bounding box center [650, 87] width 49 height 21
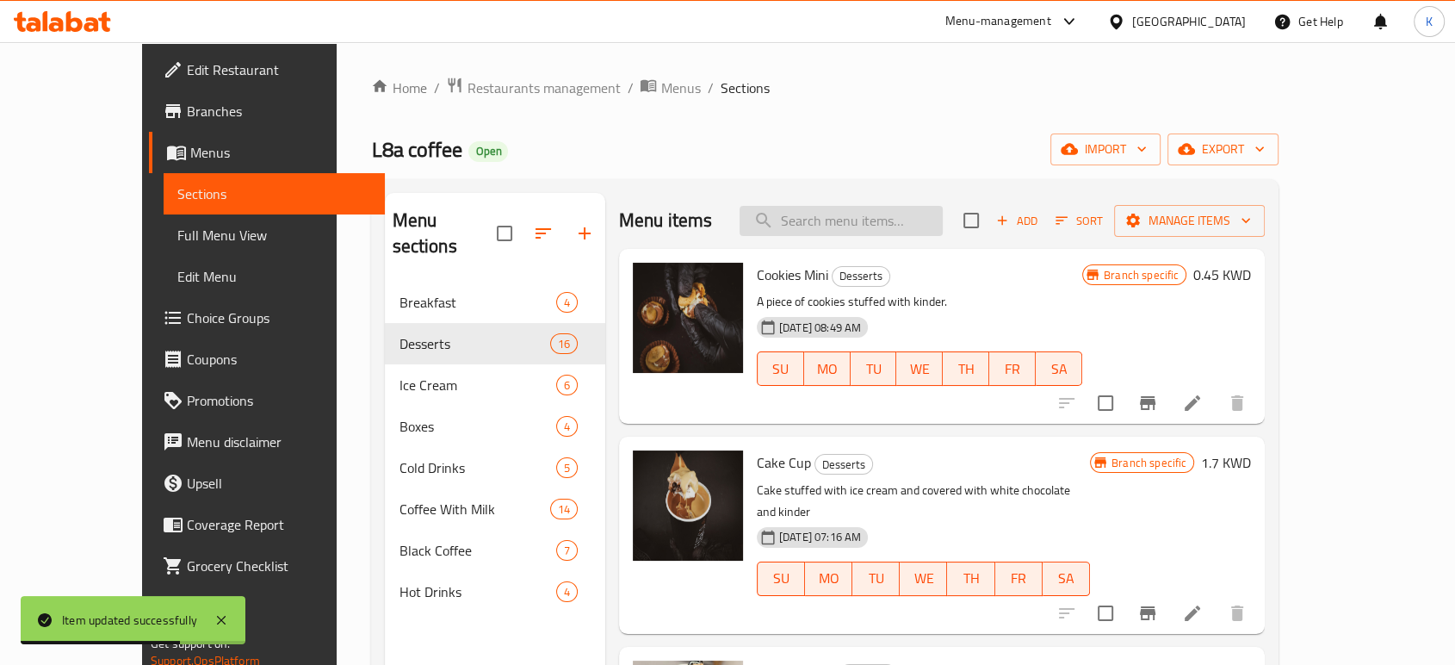
click at [854, 221] on input "search" at bounding box center [840, 221] width 203 height 30
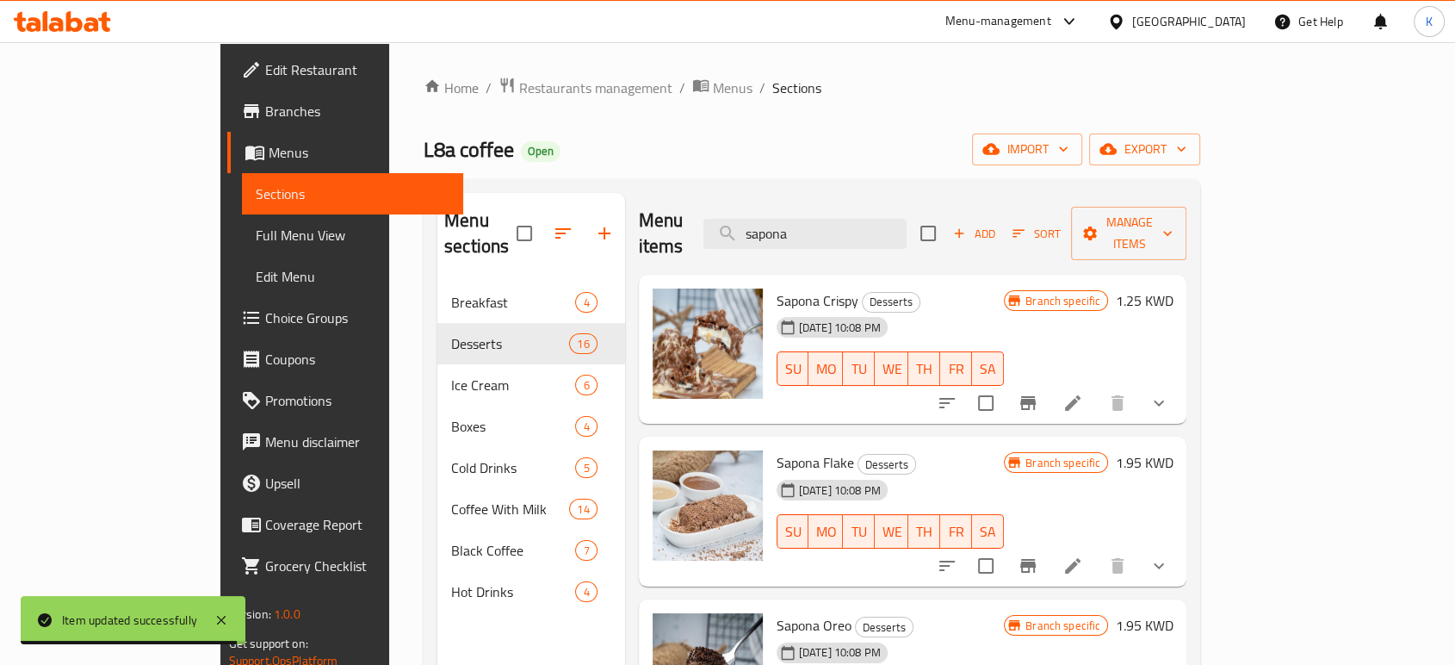
scroll to position [96, 0]
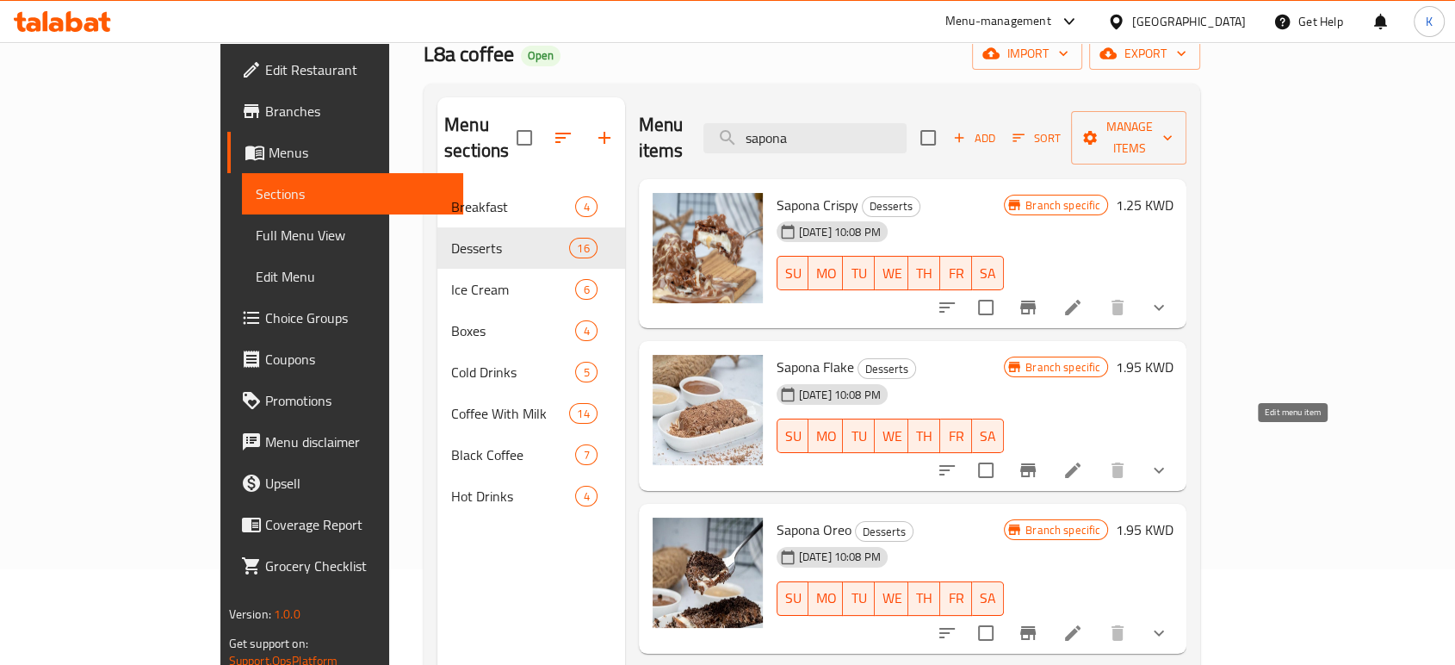
type input "sapona"
click at [1083, 460] on icon at bounding box center [1072, 470] width 21 height 21
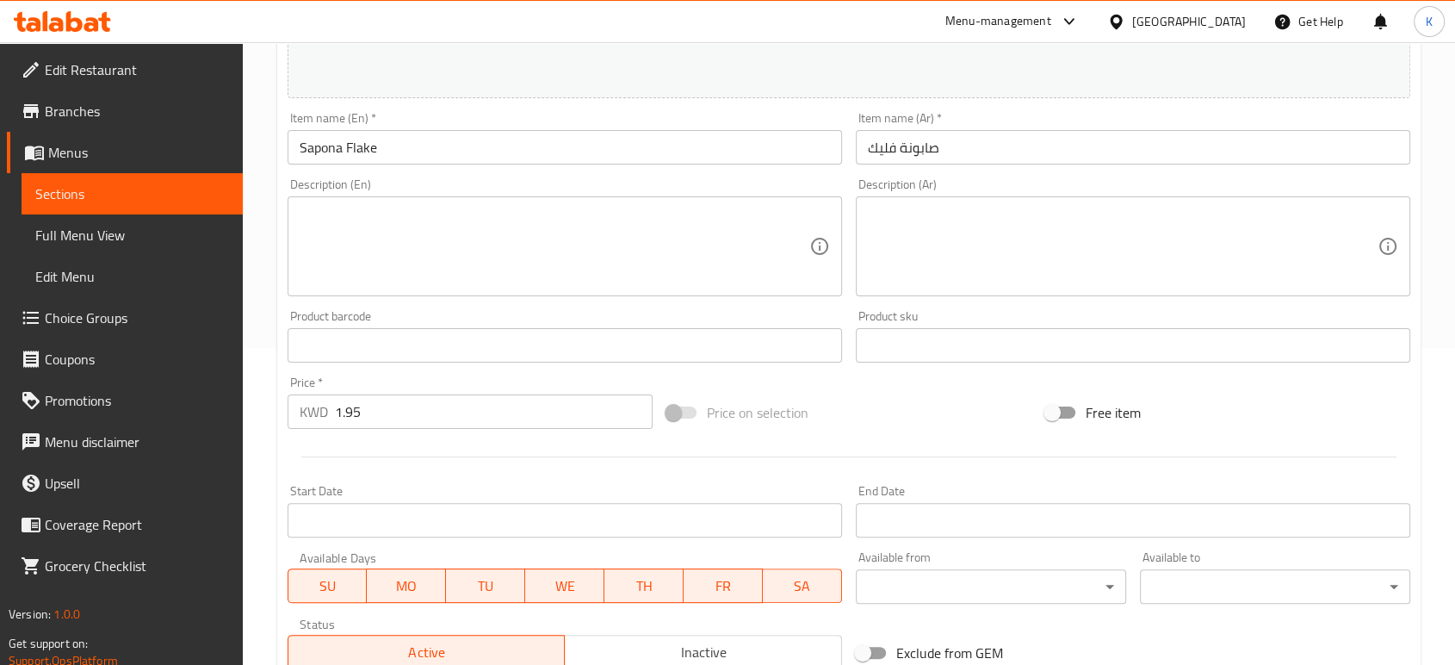
scroll to position [382, 0]
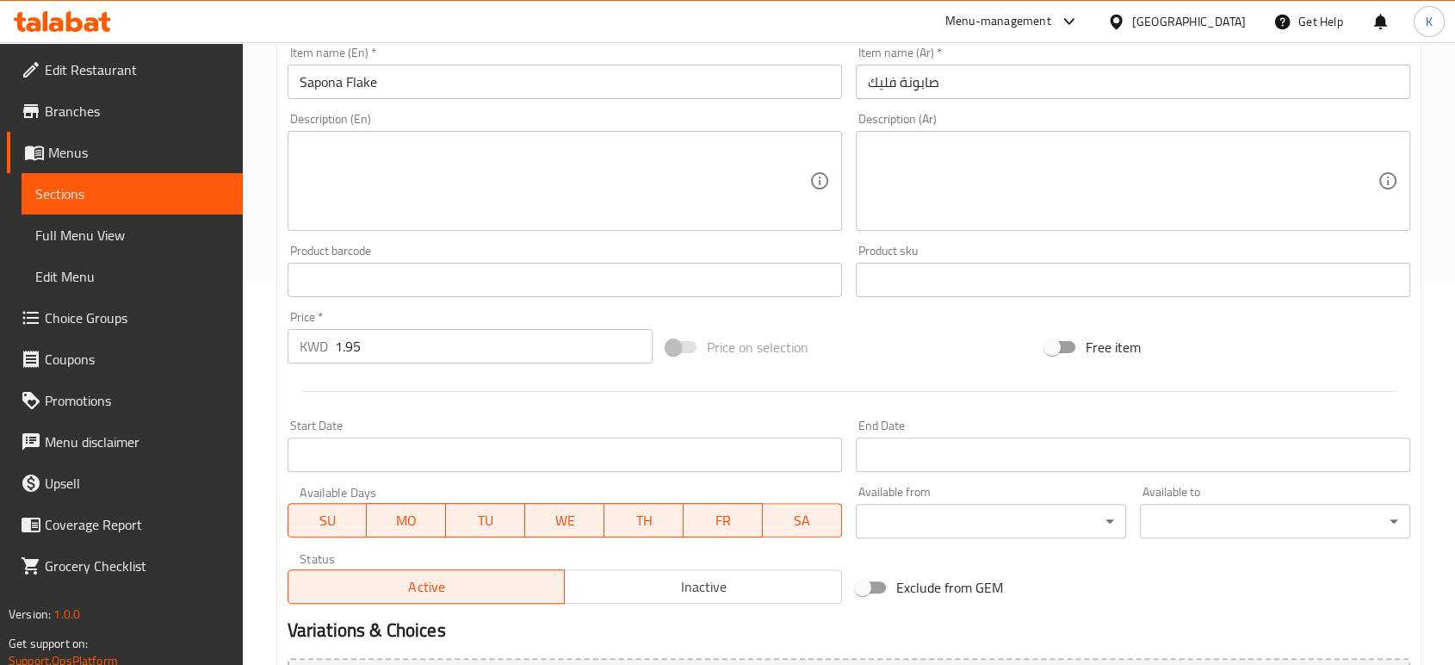
click at [541, 349] on input "1.95" at bounding box center [494, 346] width 318 height 34
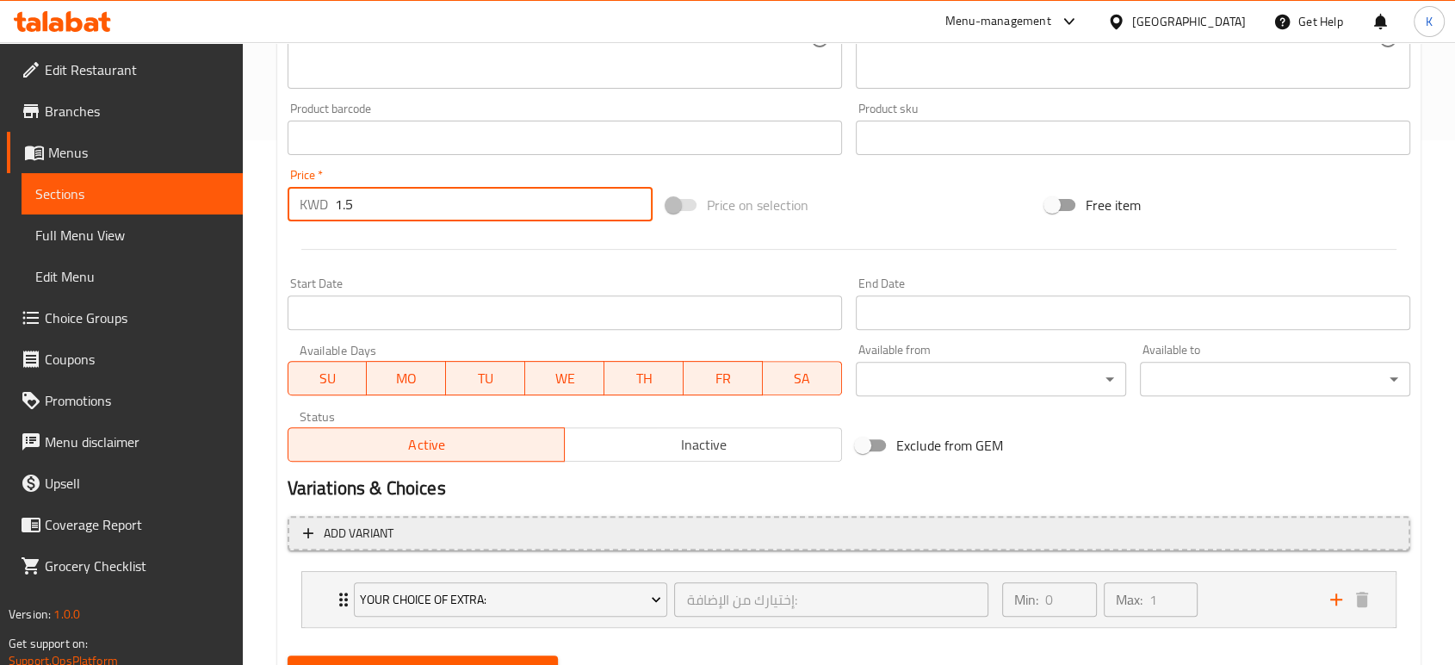
scroll to position [604, 0]
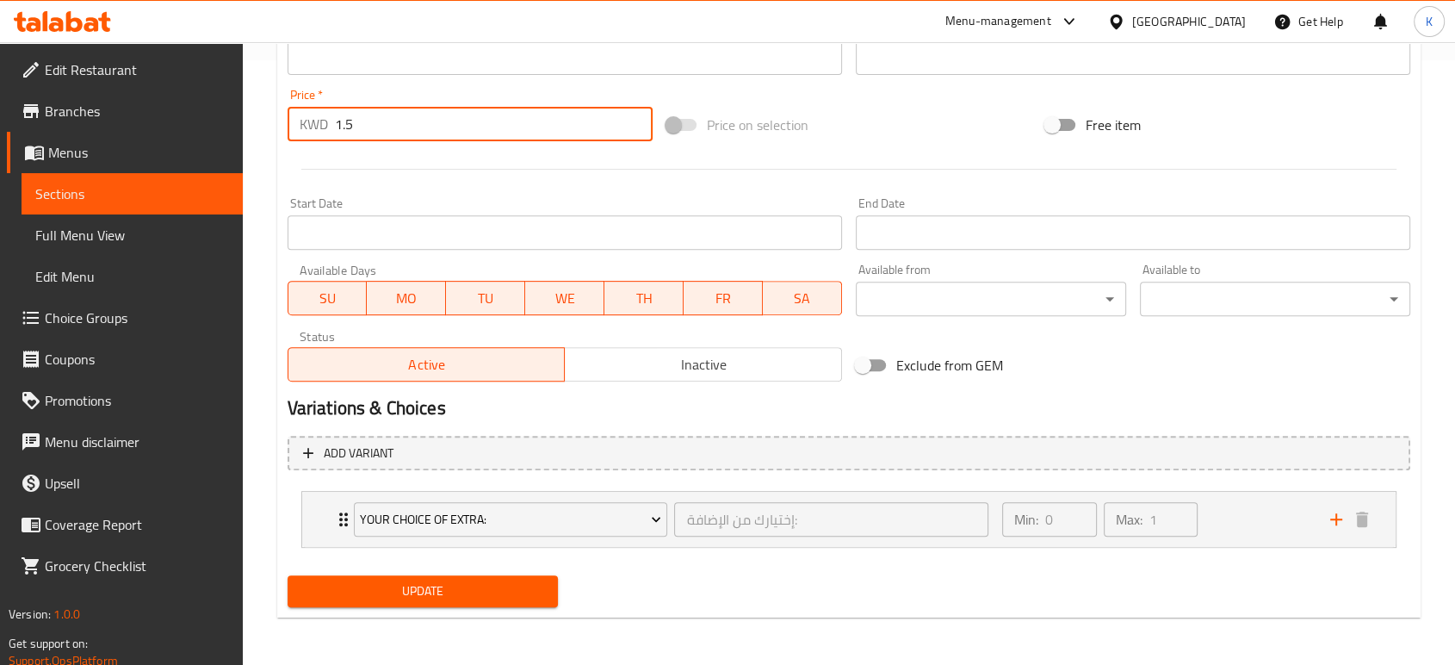
type input "1.5"
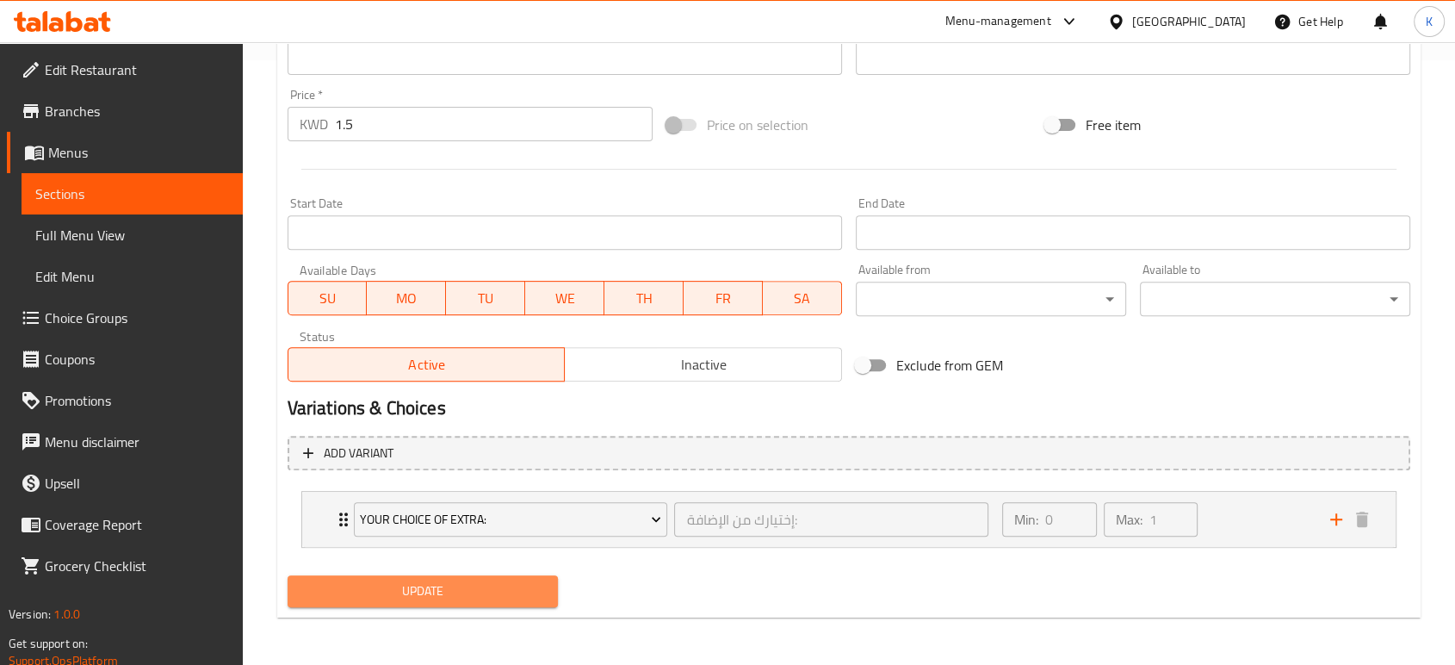
click at [423, 582] on span "Update" at bounding box center [422, 591] width 243 height 22
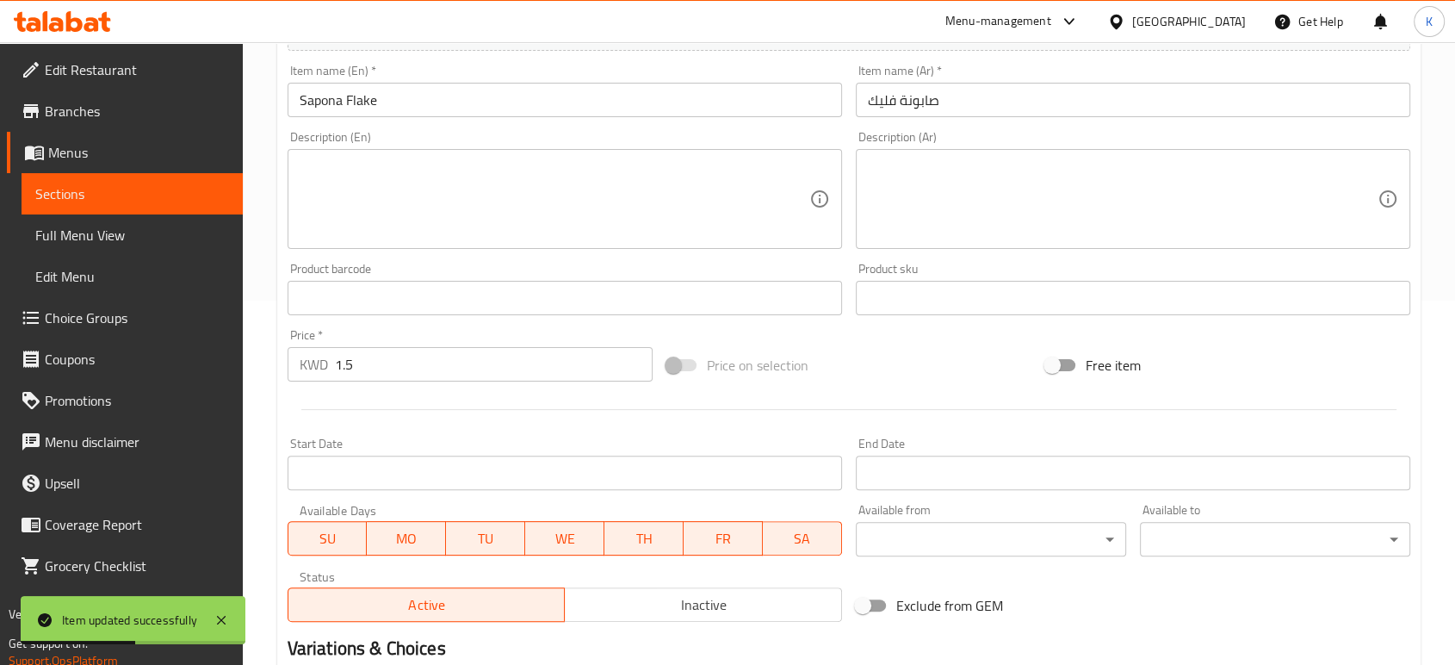
scroll to position [0, 0]
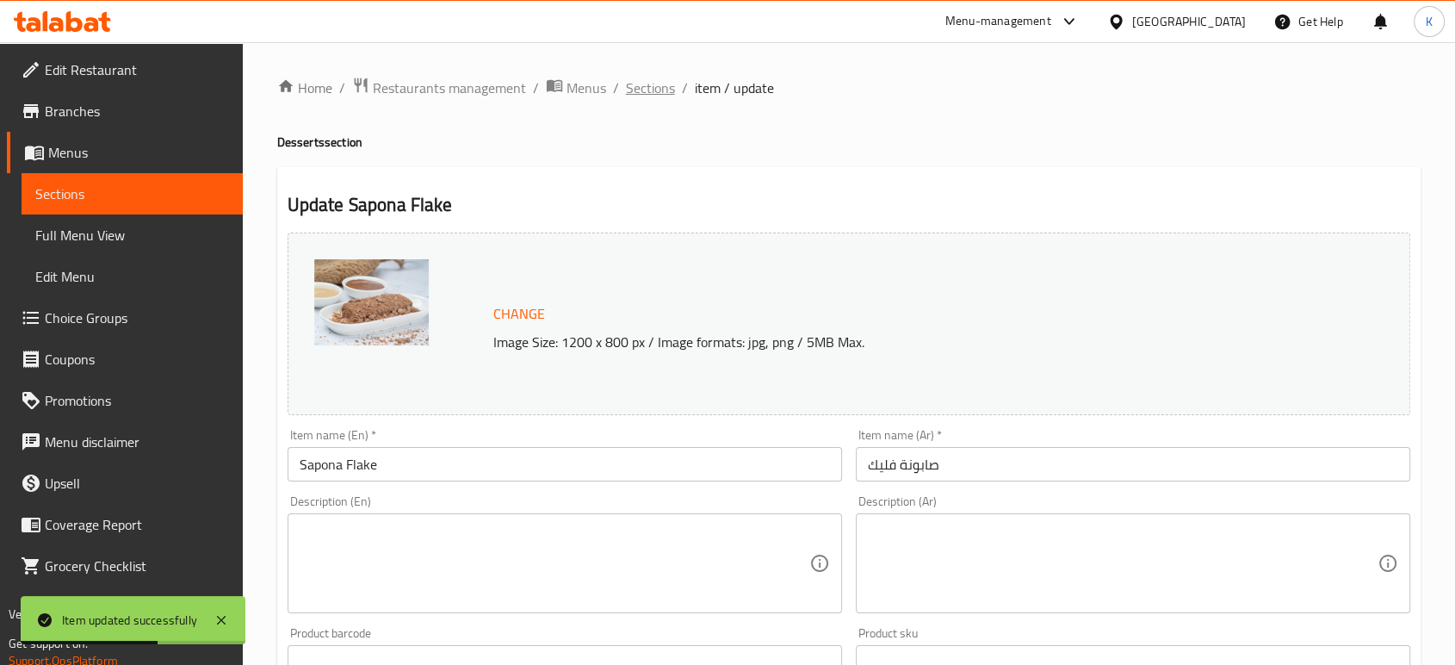
click at [658, 88] on span "Sections" at bounding box center [650, 87] width 49 height 21
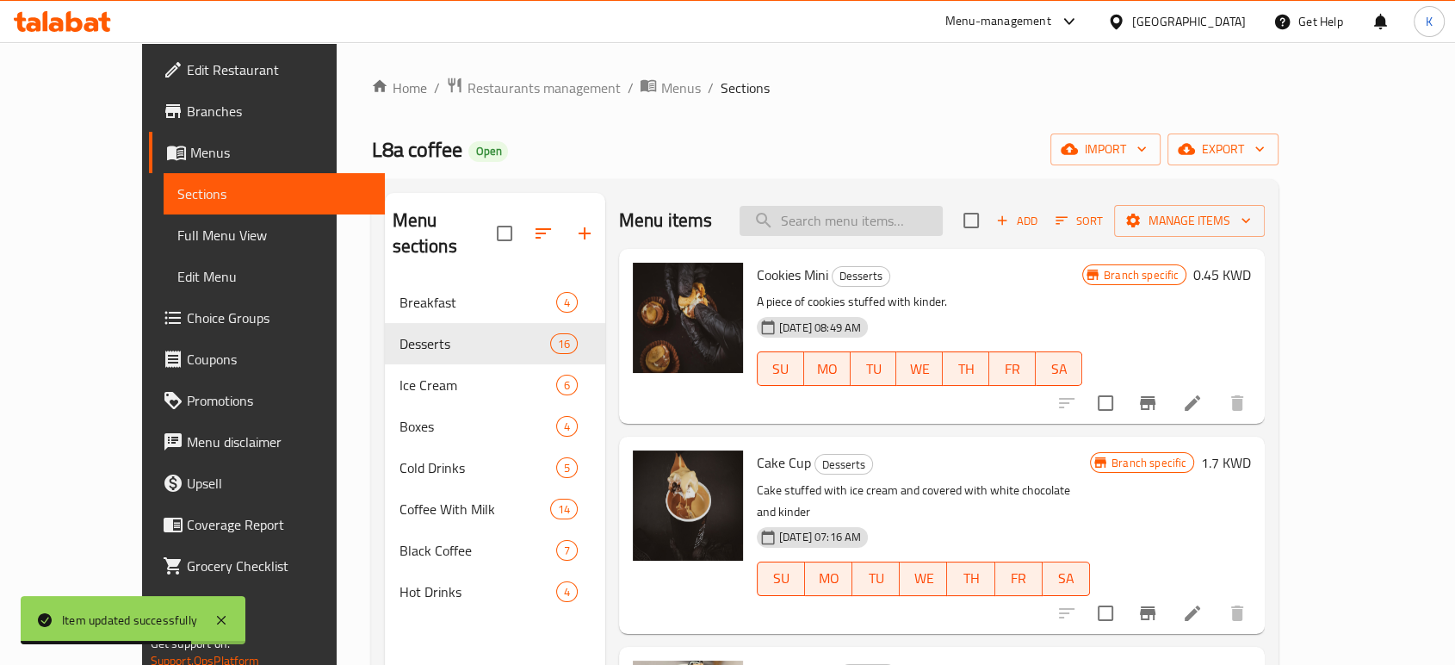
click at [901, 221] on input "search" at bounding box center [840, 221] width 203 height 30
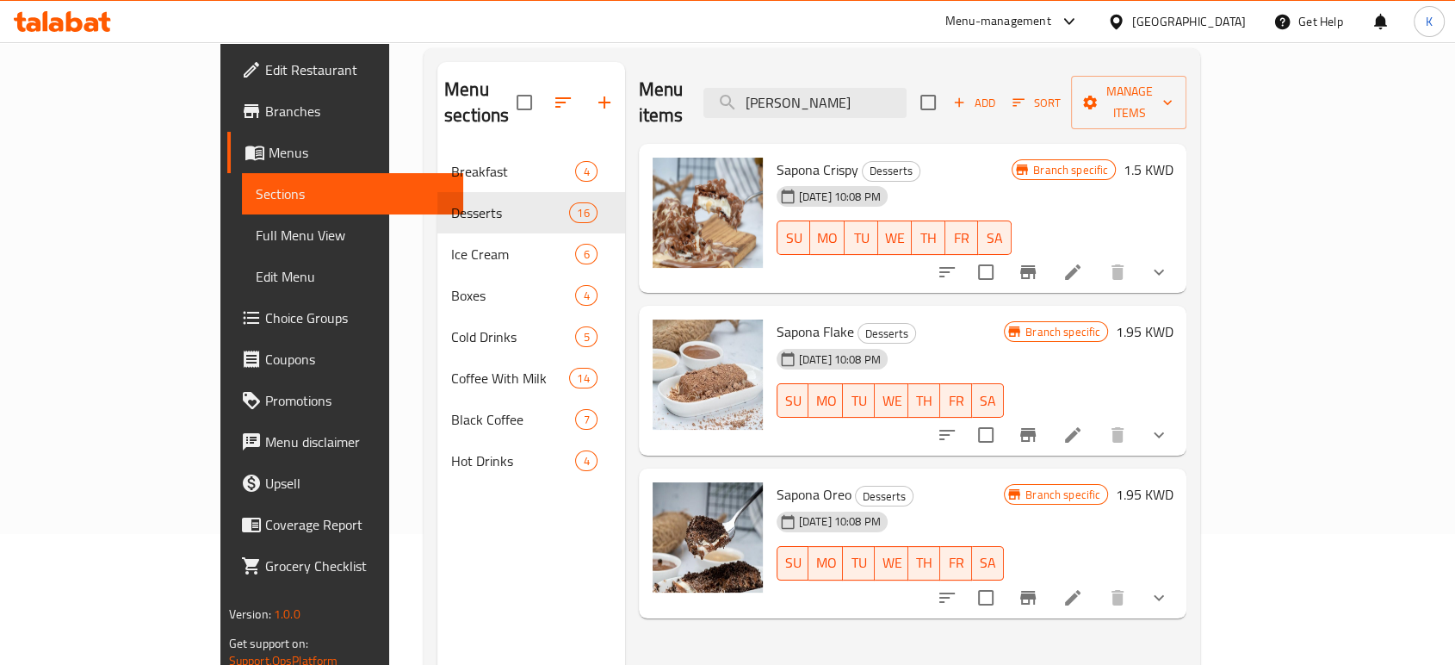
scroll to position [191, 0]
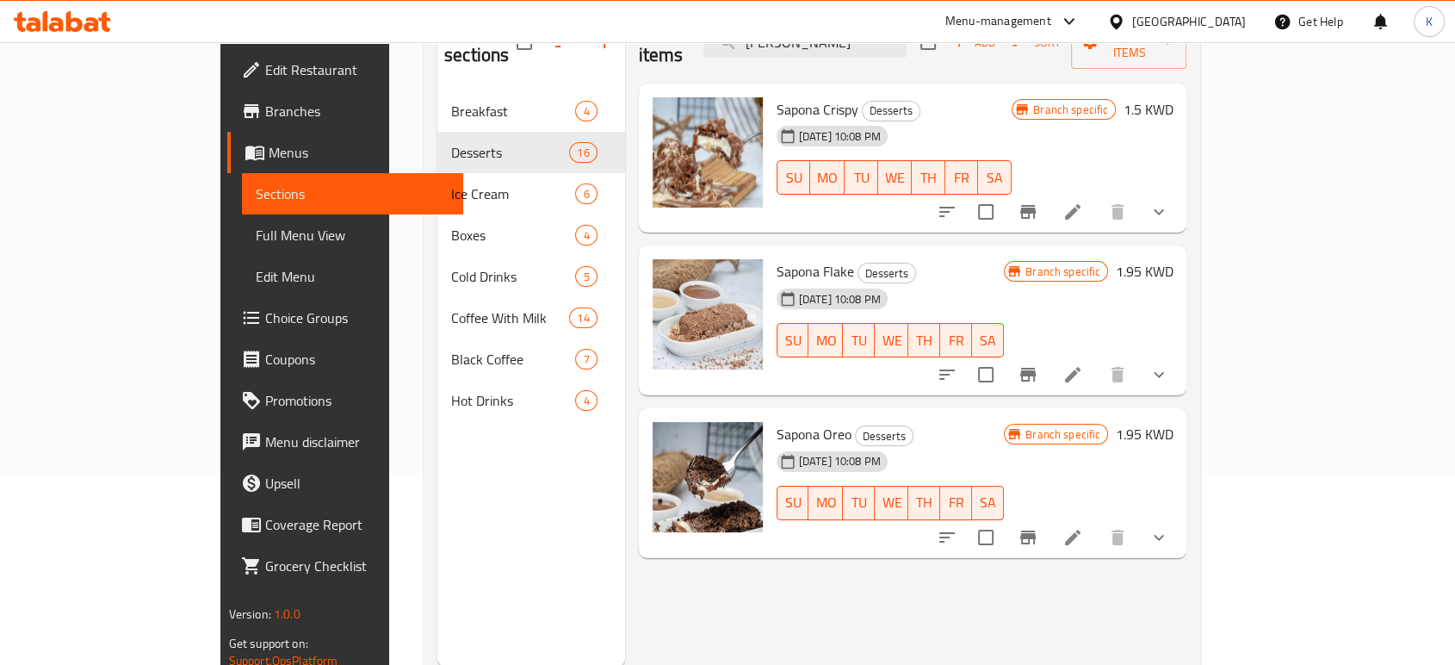
type input "[PERSON_NAME]"
click at [1080, 529] on icon at bounding box center [1072, 536] width 15 height 15
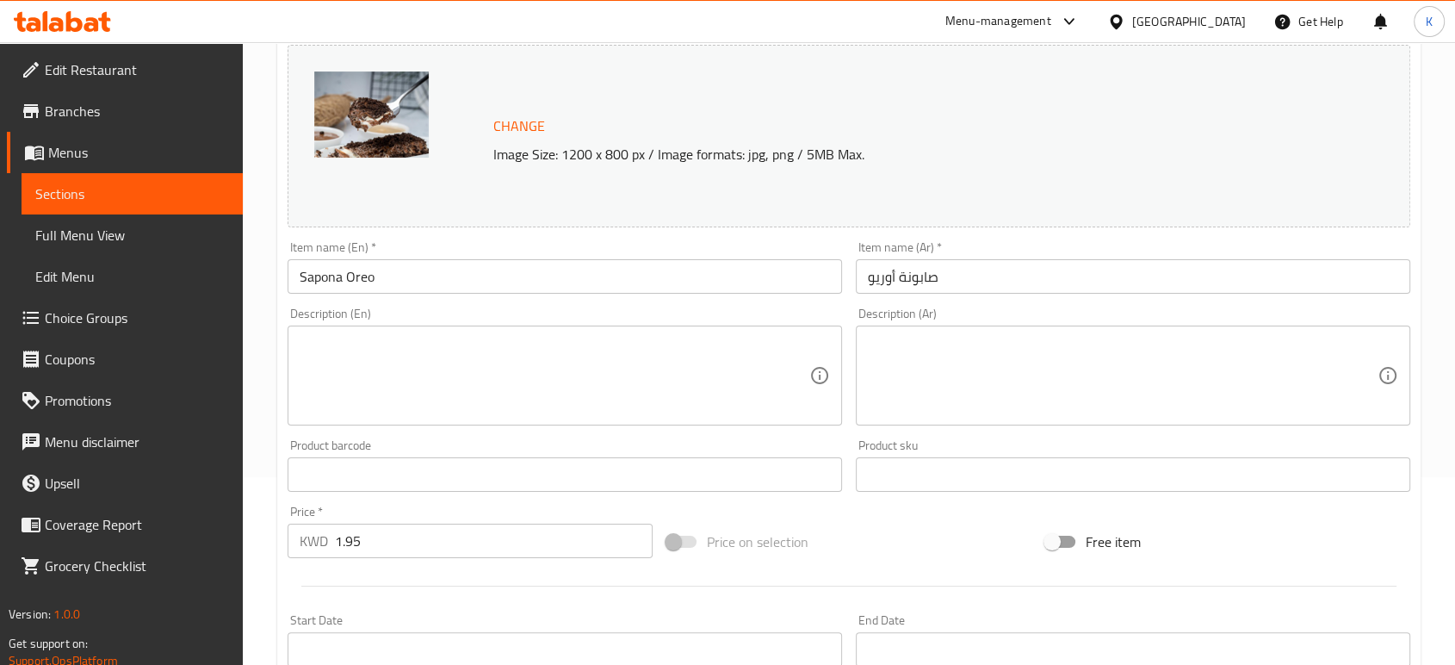
scroll to position [191, 0]
drag, startPoint x: 461, startPoint y: 522, endPoint x: 456, endPoint y: 529, distance: 8.9
click at [458, 527] on input "1.95" at bounding box center [494, 537] width 318 height 34
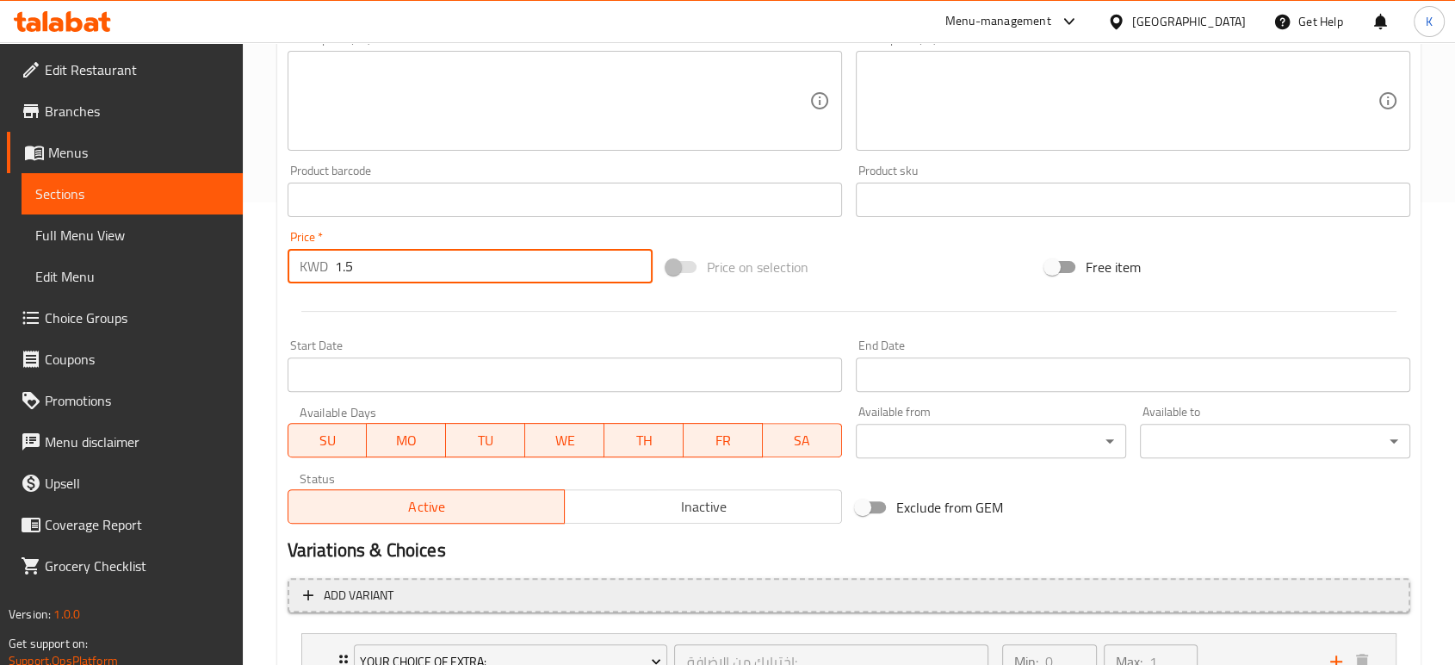
scroll to position [604, 0]
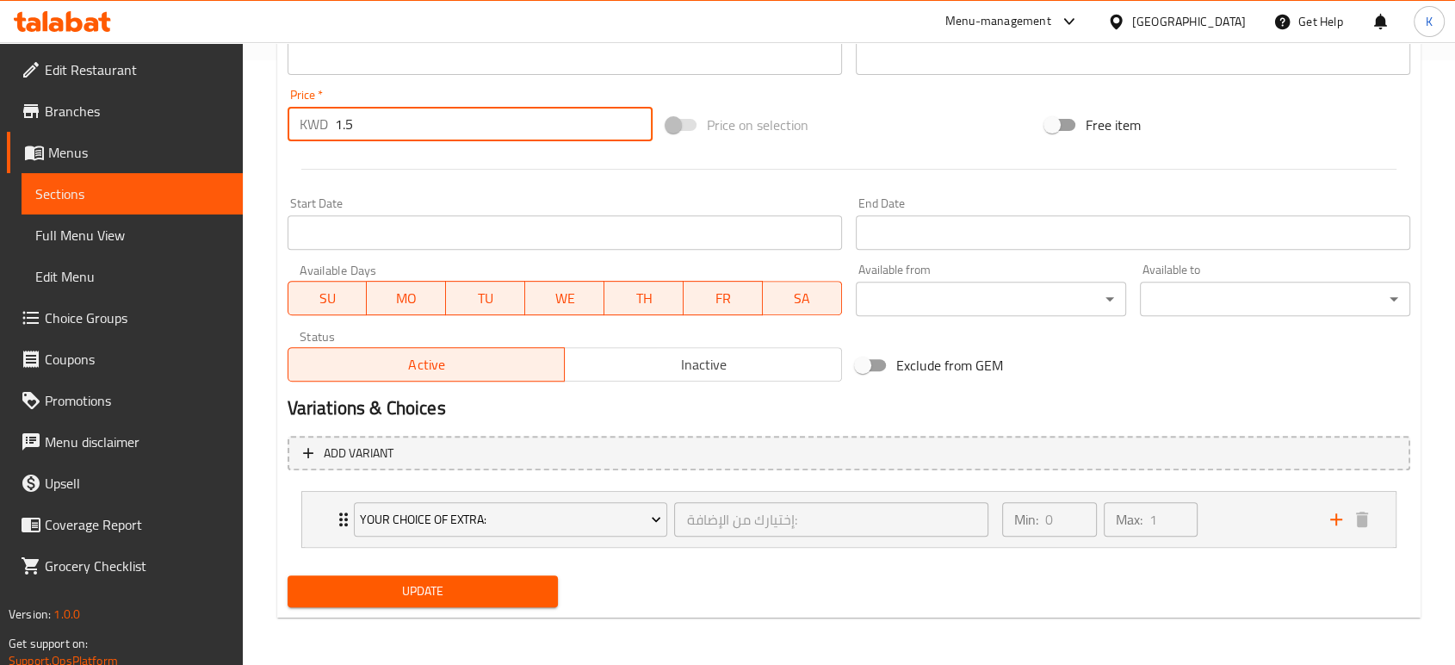
type input "1.5"
click at [536, 588] on span "Update" at bounding box center [422, 591] width 243 height 22
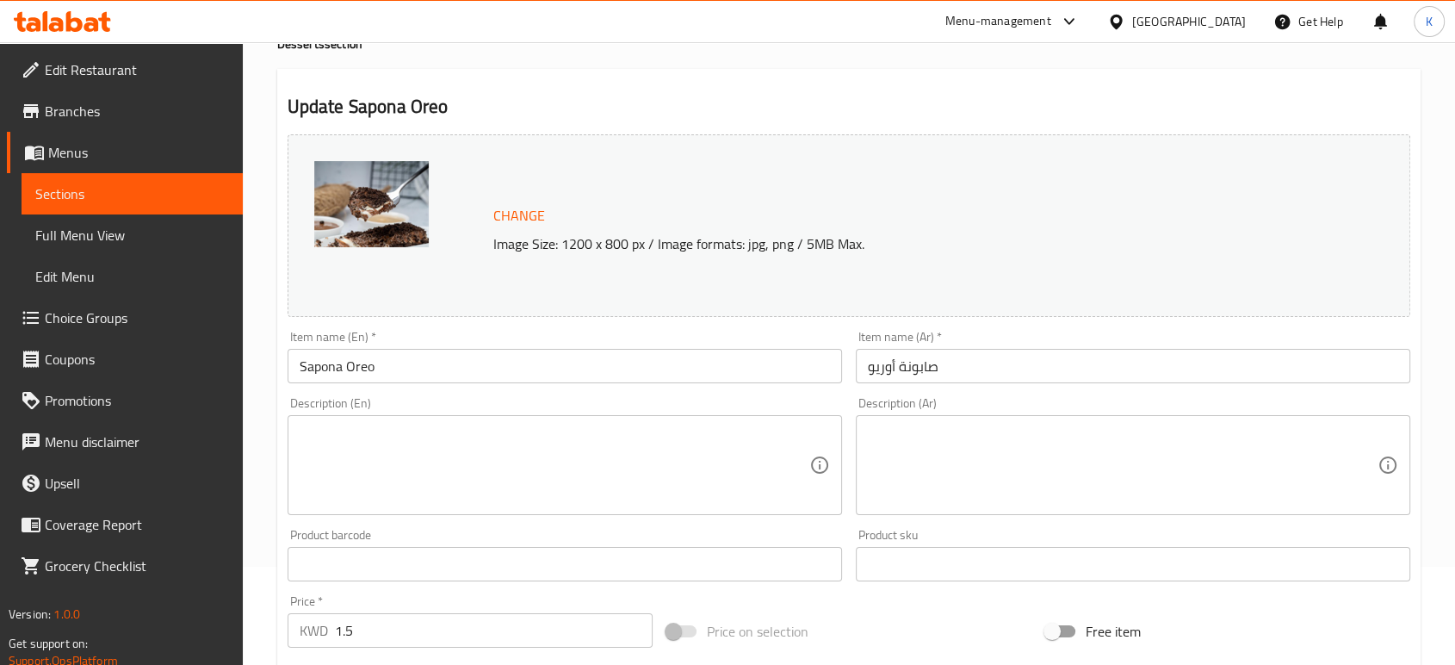
scroll to position [0, 0]
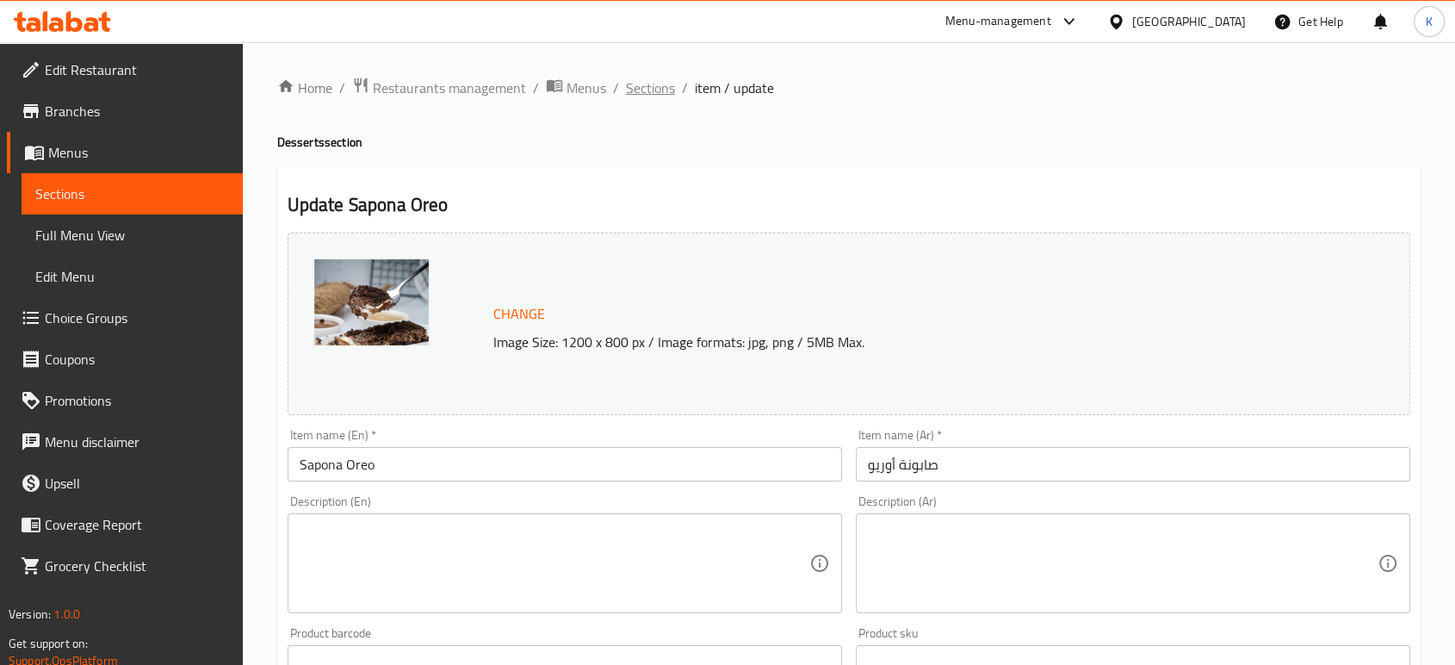
click at [654, 93] on span "Sections" at bounding box center [650, 87] width 49 height 21
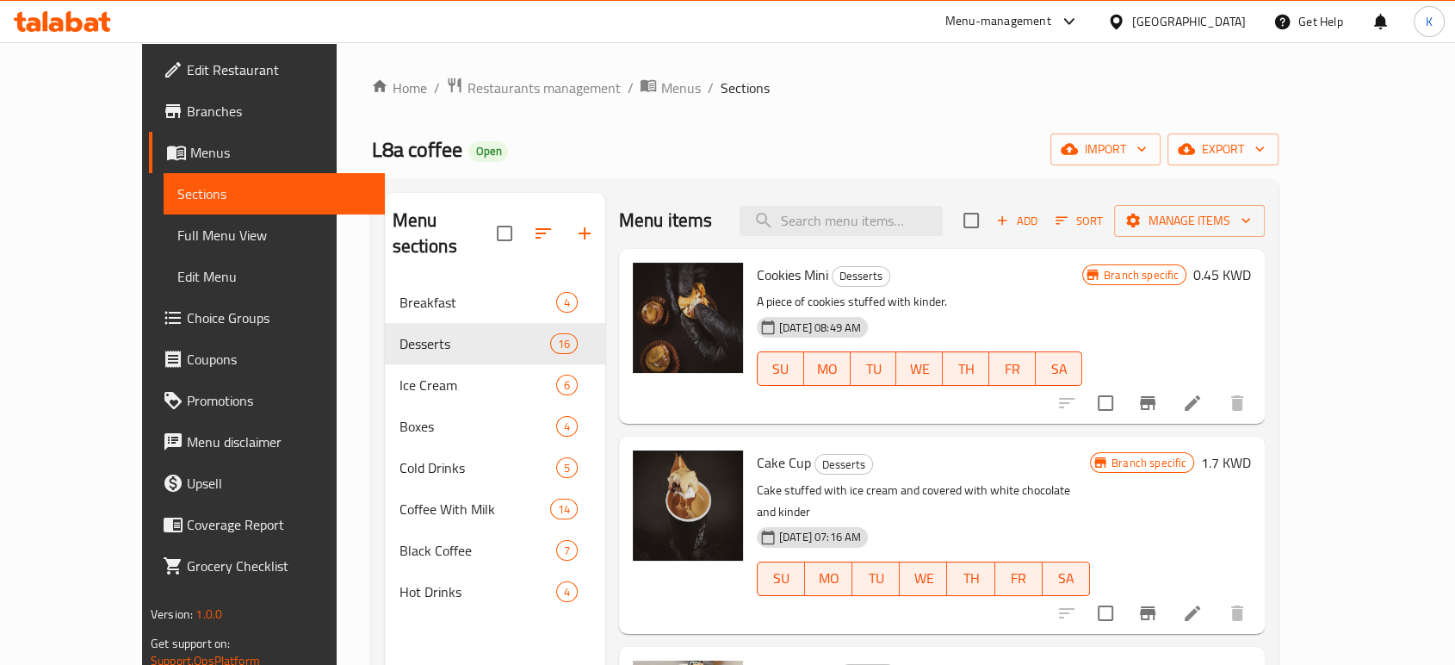
click at [881, 244] on div "Menu items Add Sort Manage items" at bounding box center [942, 221] width 646 height 56
click at [872, 218] on input "search" at bounding box center [840, 221] width 203 height 30
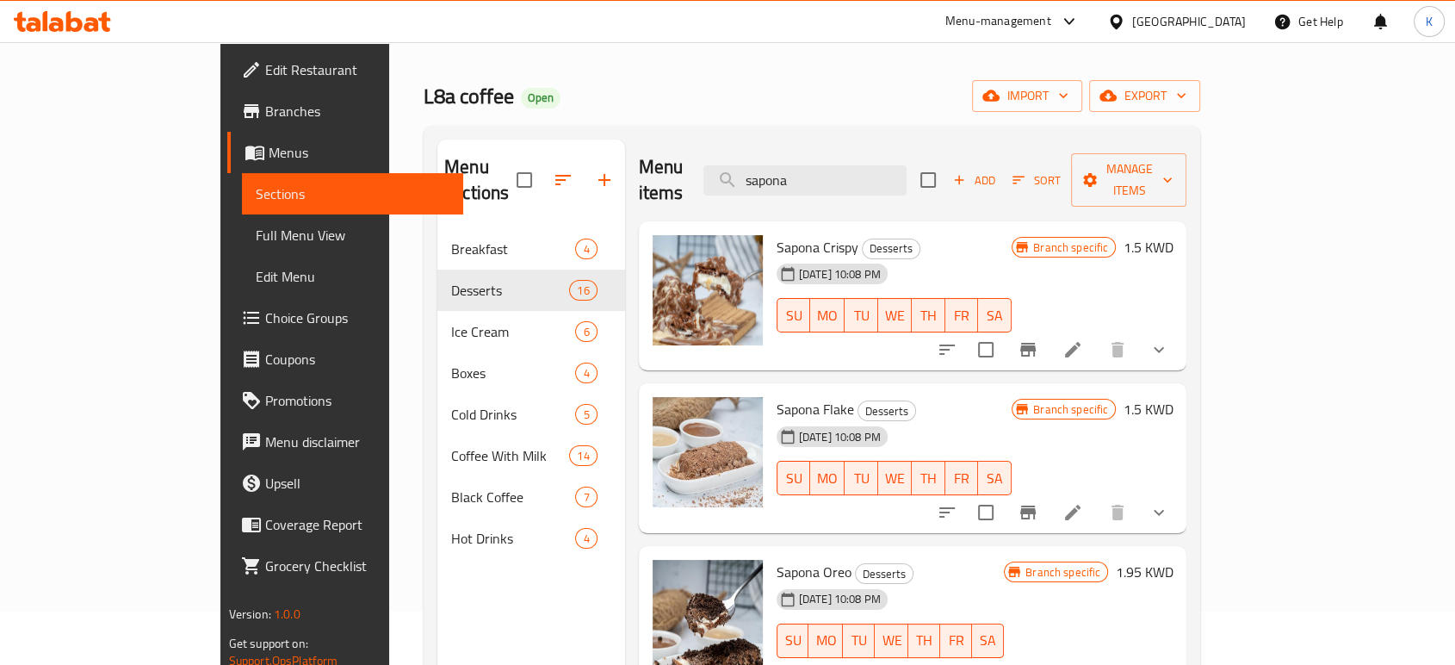
scroll to position [96, 0]
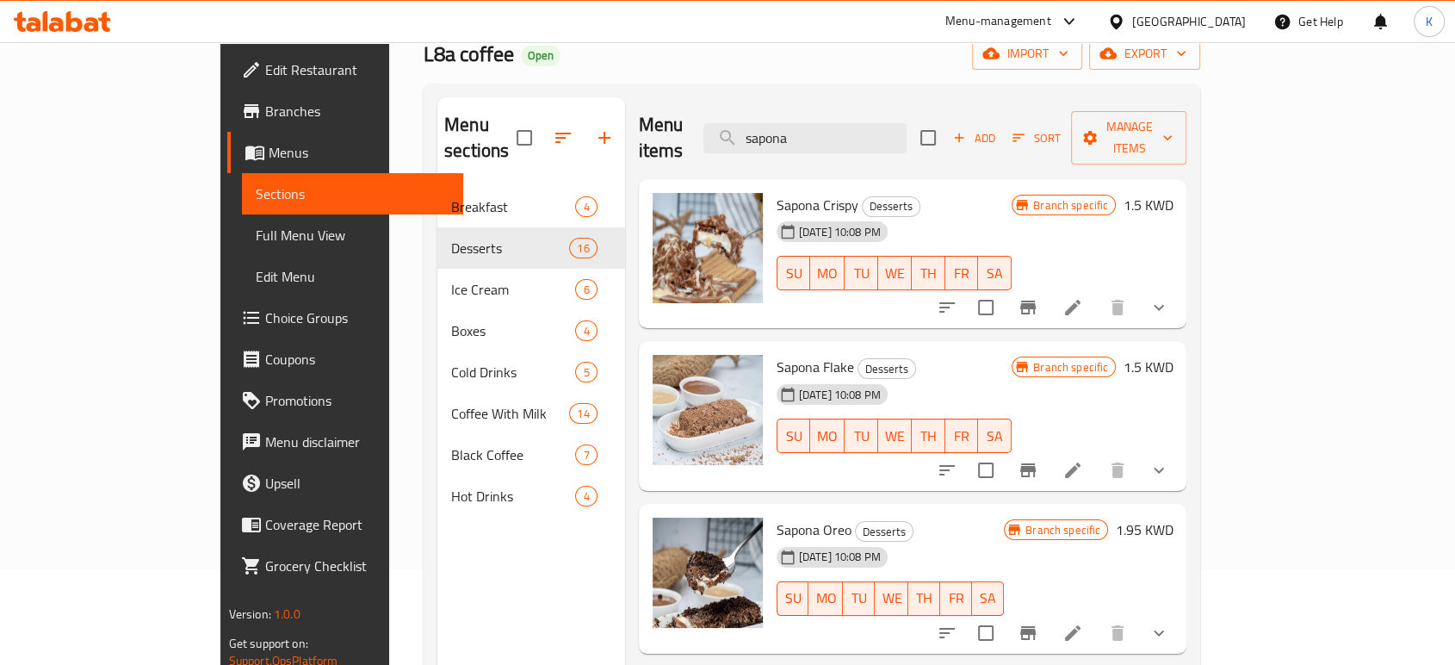
type input "sapona"
click at [1083, 622] on icon at bounding box center [1072, 632] width 21 height 21
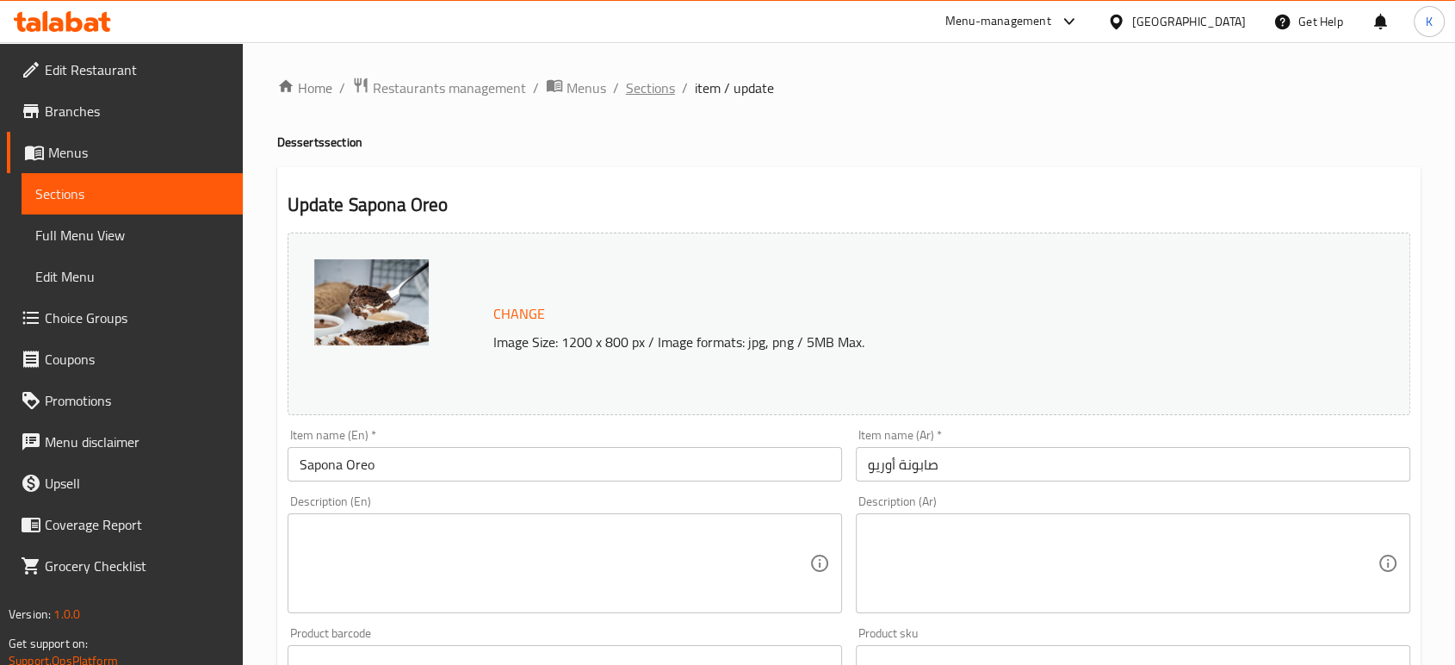
click at [662, 89] on span "Sections" at bounding box center [650, 87] width 49 height 21
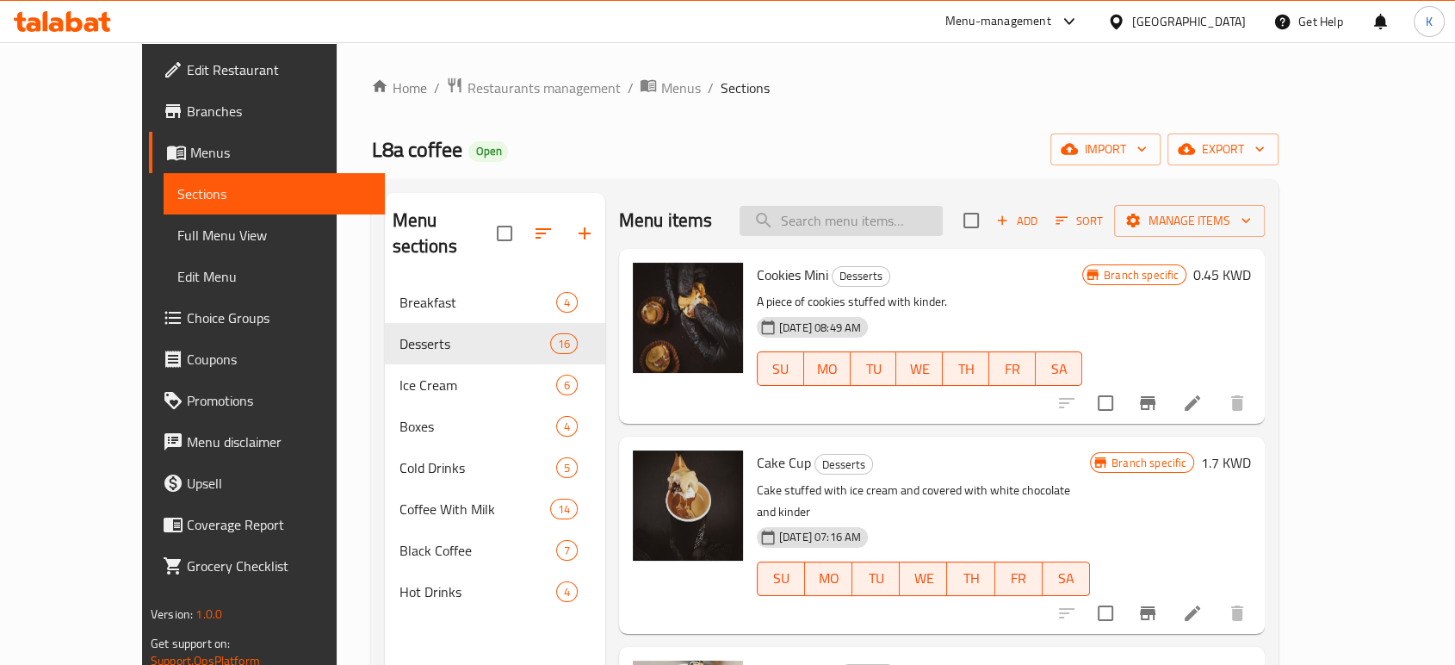
click at [853, 229] on input "search" at bounding box center [840, 221] width 203 height 30
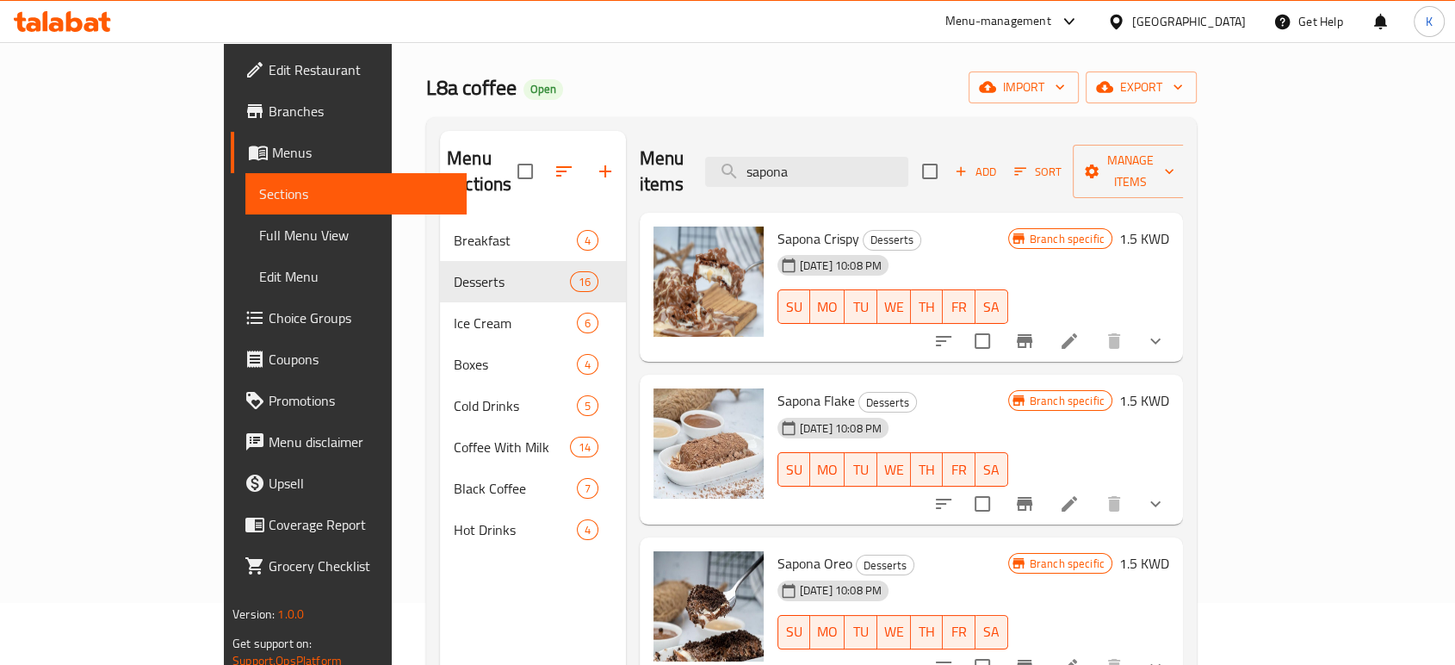
scroll to position [96, 0]
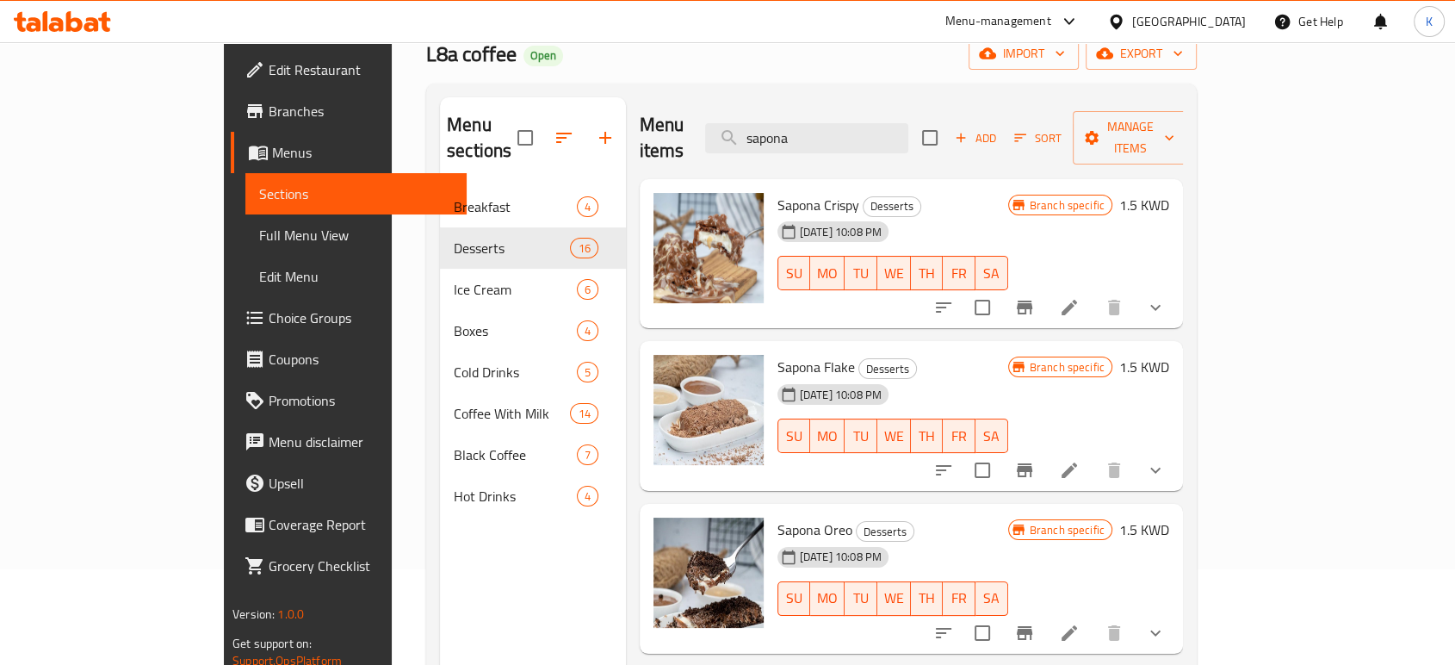
type input "sapona"
drag, startPoint x: 1052, startPoint y: 359, endPoint x: 1025, endPoint y: 353, distance: 27.4
click at [1015, 377] on div "[DATE] 10:08 PM SU MO TU WE TH FR SA" at bounding box center [892, 423] width 244 height 93
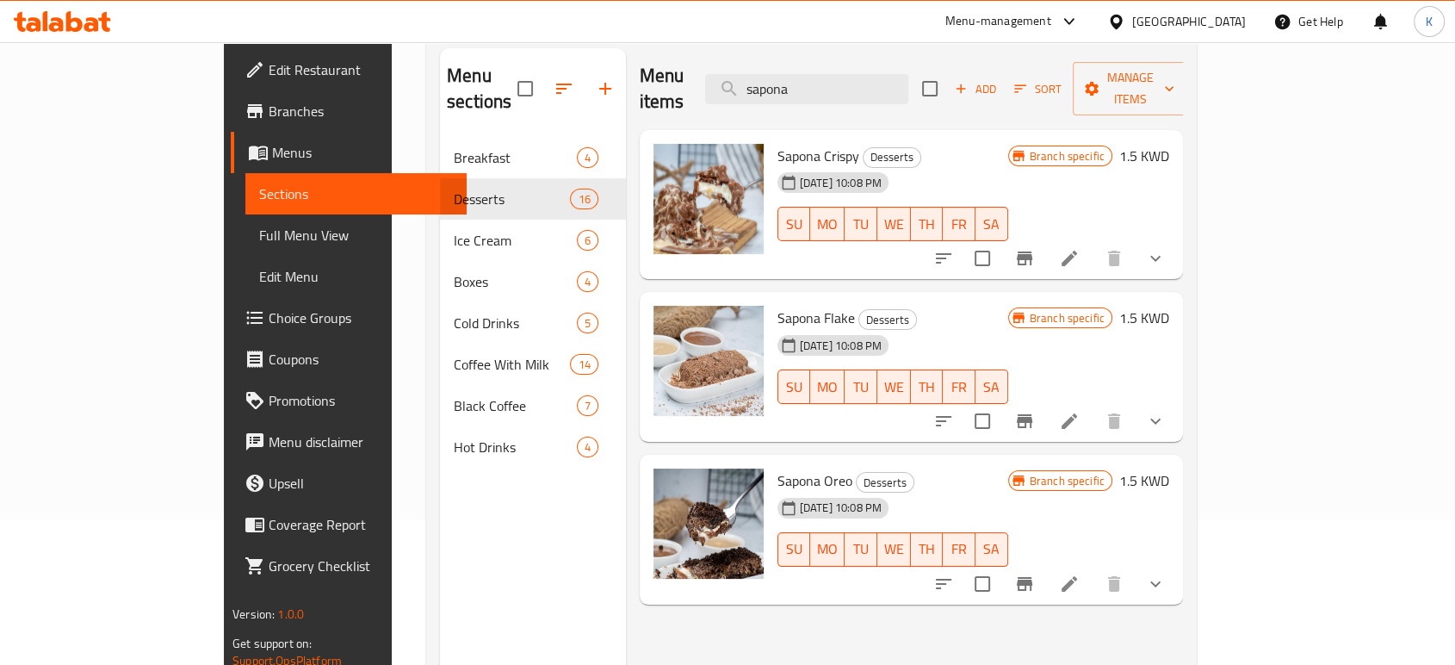
scroll to position [49, 0]
